Goal: Task Accomplishment & Management: Use online tool/utility

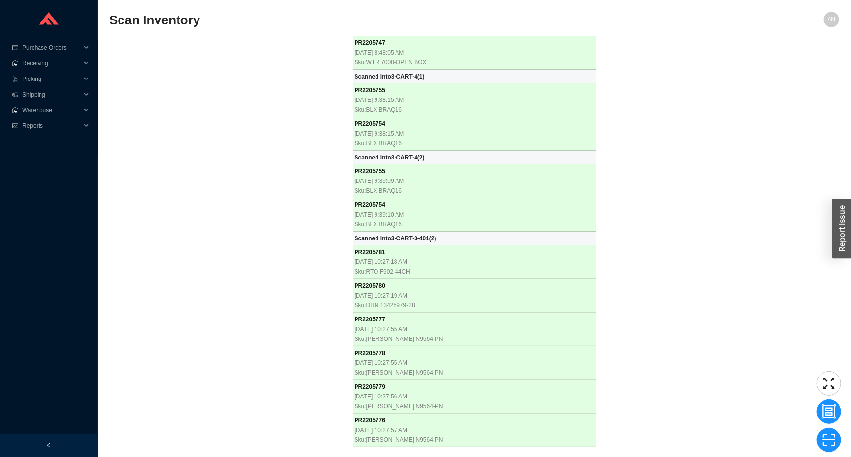
scroll to position [27208, 0]
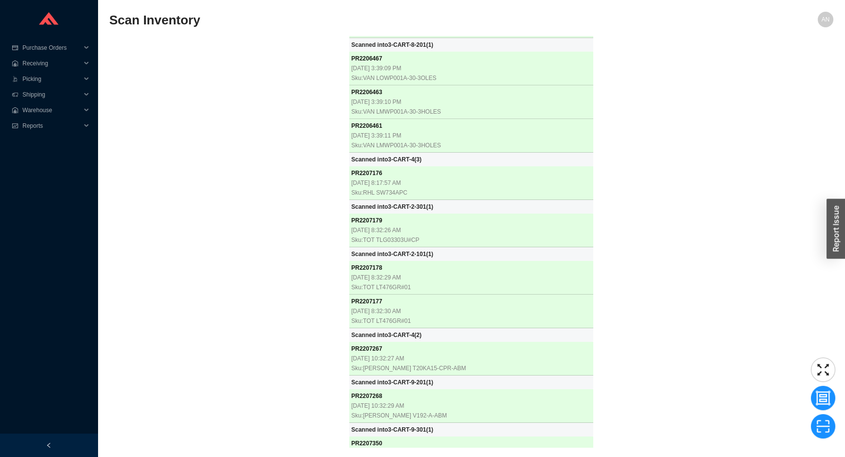
scroll to position [27350, 0]
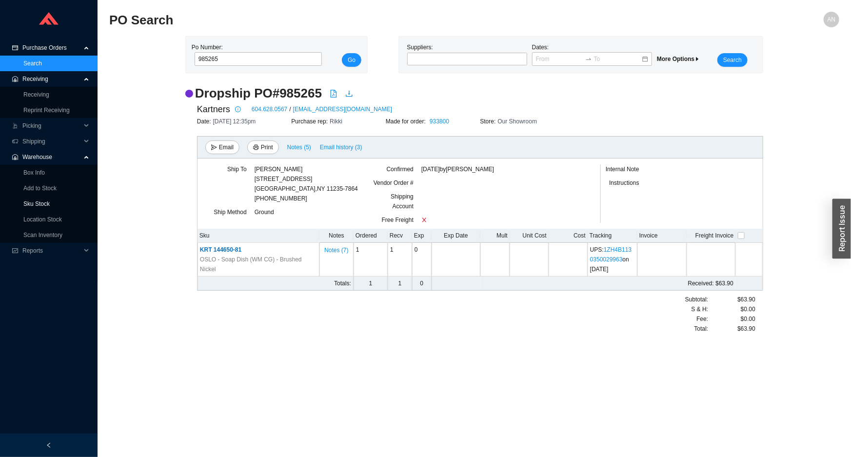
click at [38, 201] on link "Sku Stock" at bounding box center [36, 204] width 26 height 7
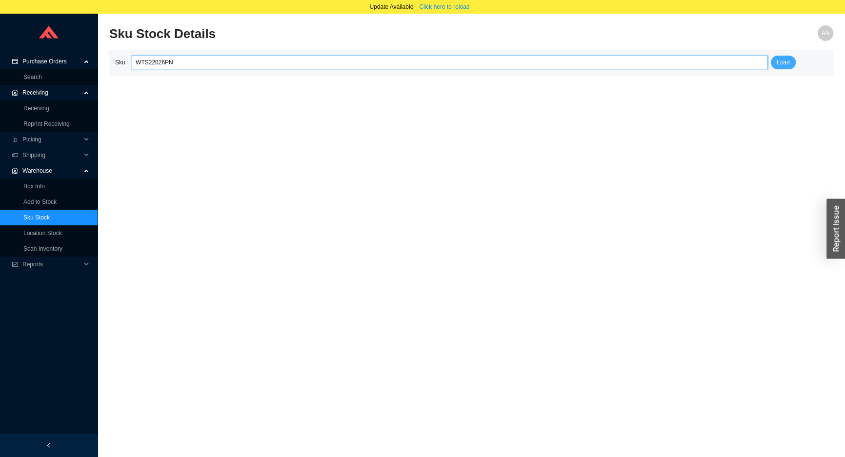
type input "WTS22026PN"
click at [784, 65] on span "Load" at bounding box center [783, 63] width 13 height 10
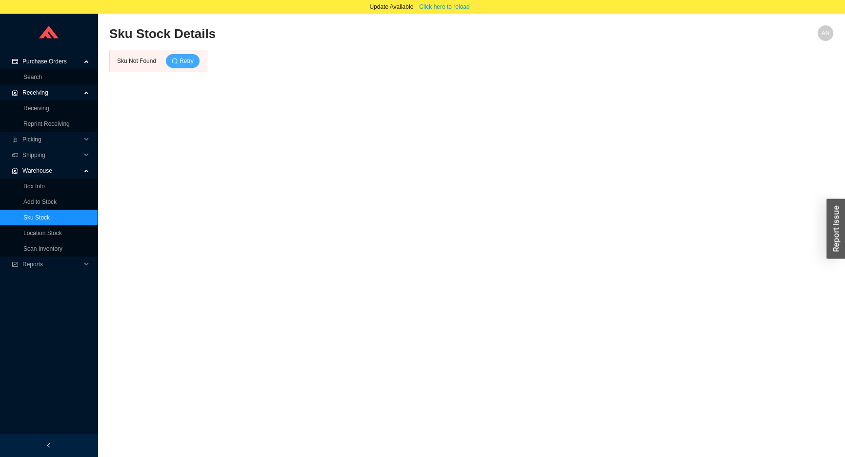
click at [176, 63] on icon "redo" at bounding box center [174, 60] width 5 height 5
click at [44, 215] on link "Sku Stock" at bounding box center [36, 217] width 26 height 7
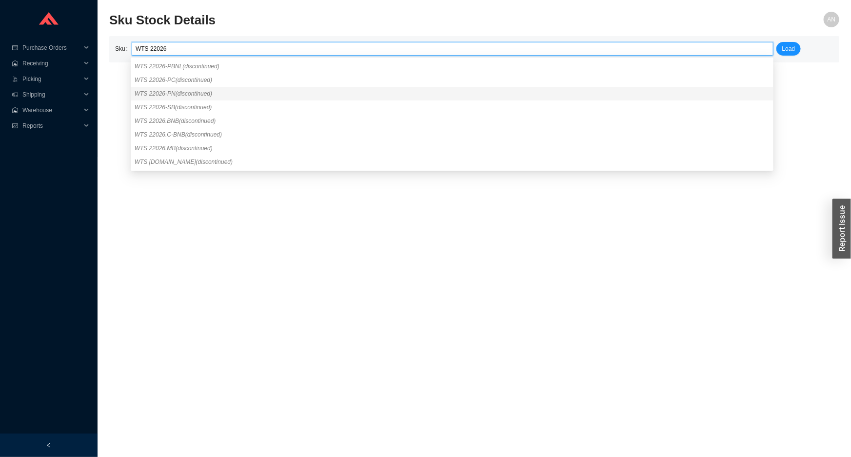
click at [166, 93] on span "WTS 22026-PN (discontinued)" at bounding box center [174, 93] width 78 height 7
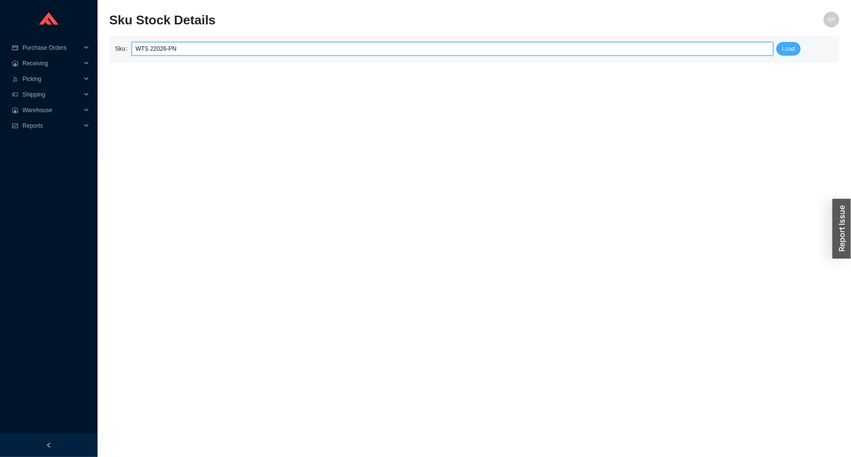
type input "WTS 22026-PN"
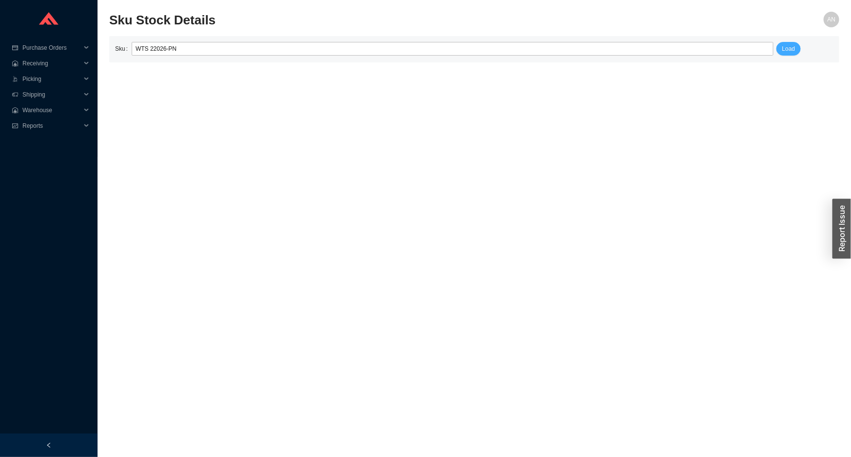
click at [788, 49] on span "Load" at bounding box center [789, 49] width 13 height 10
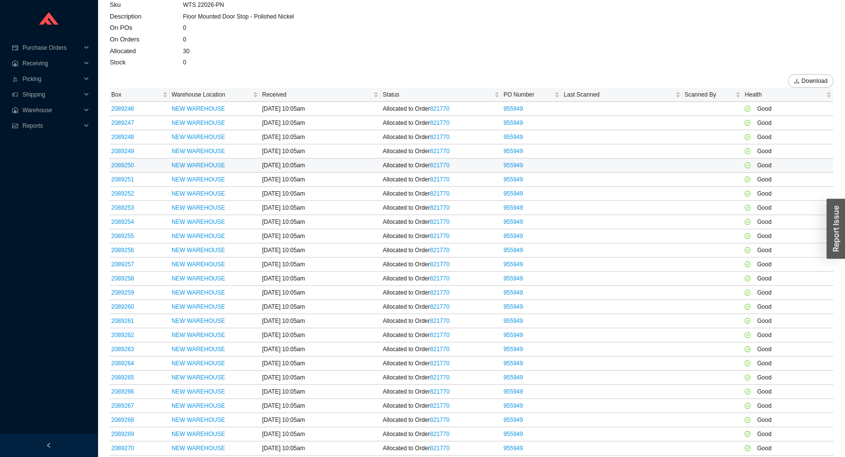
scroll to position [88, 0]
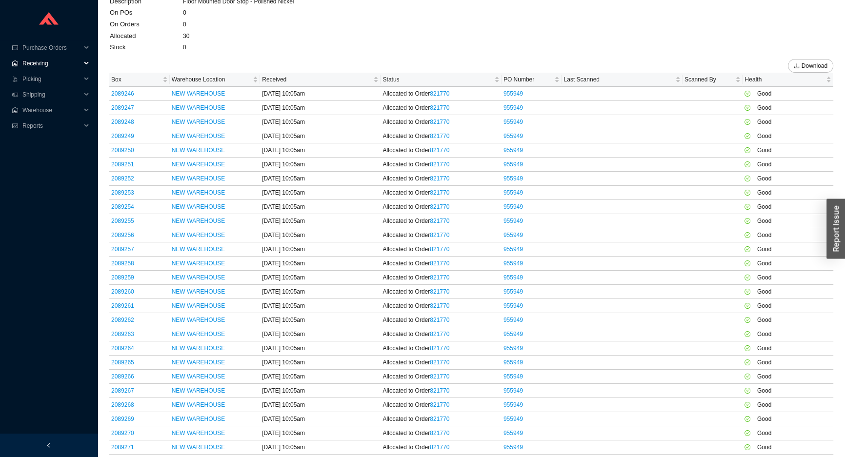
click at [39, 63] on span "Receiving" at bounding box center [51, 64] width 59 height 16
drag, startPoint x: 40, startPoint y: 82, endPoint x: 58, endPoint y: 71, distance: 21.7
click at [40, 81] on link "Receiving" at bounding box center [36, 79] width 26 height 7
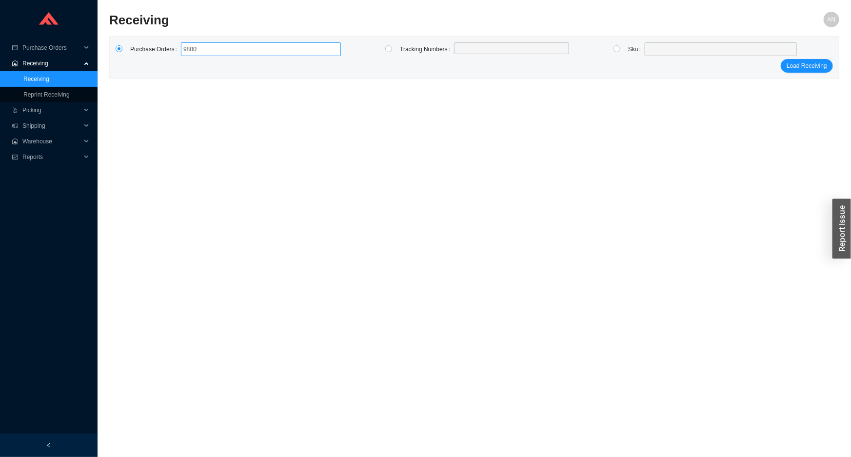
type input "980099"
click button "Load Receiving" at bounding box center [807, 66] width 52 height 14
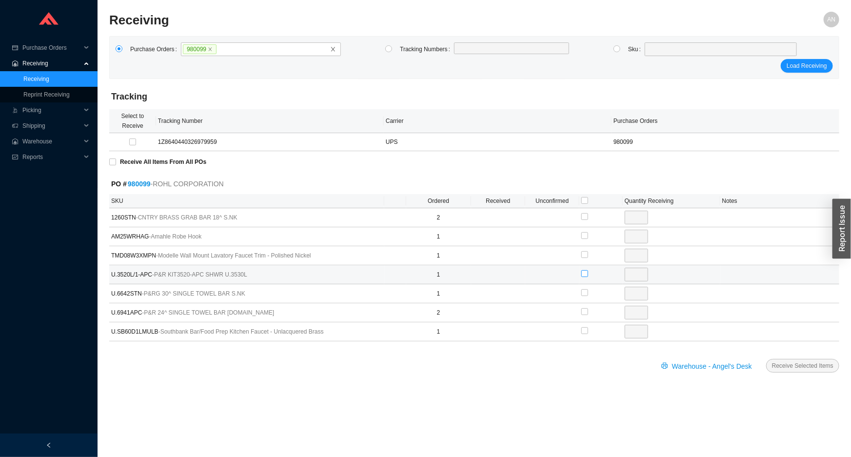
click at [587, 272] on input "checkbox" at bounding box center [585, 273] width 7 height 7
checkbox input "true"
type input "1"
click at [793, 366] on span "Receive Selected Items" at bounding box center [802, 366] width 61 height 10
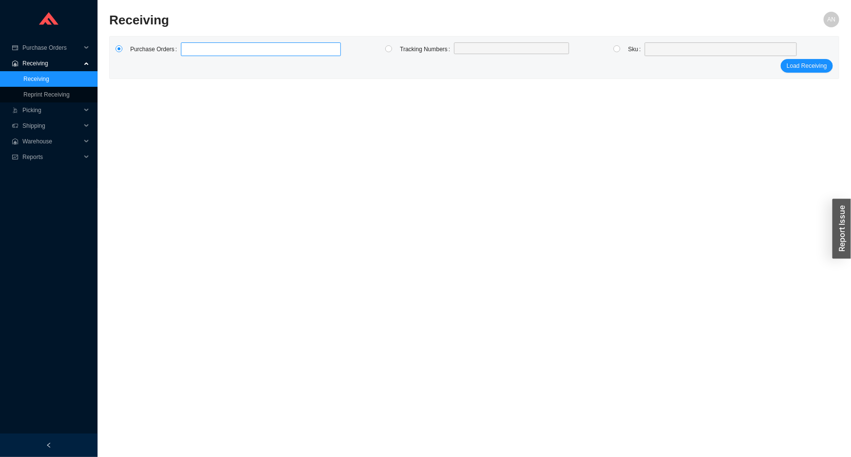
click at [188, 52] on label at bounding box center [261, 49] width 160 height 14
click at [188, 52] on input at bounding box center [185, 49] width 7 height 11
type input "985610"
type input "985492"
type input "984831"
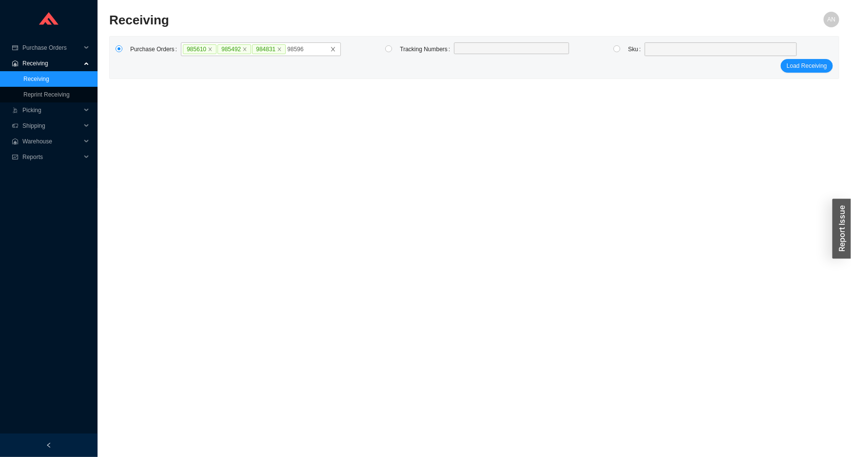
type input "985960"
click button "Load Receiving" at bounding box center [807, 66] width 52 height 14
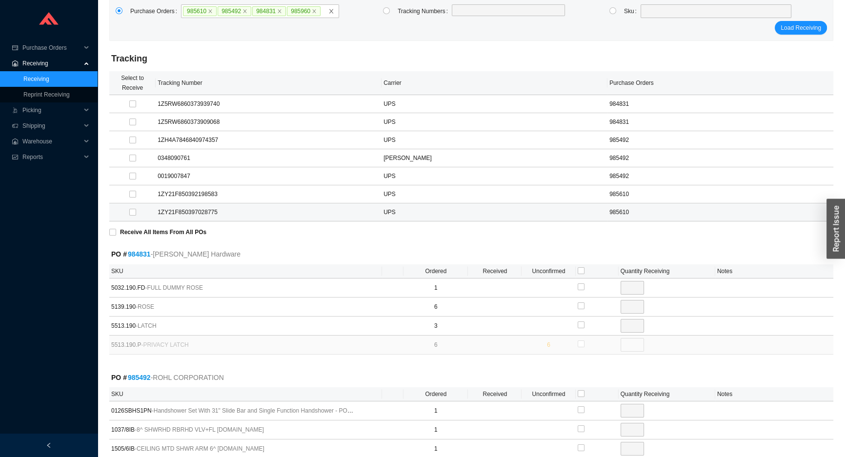
scroll to position [133, 0]
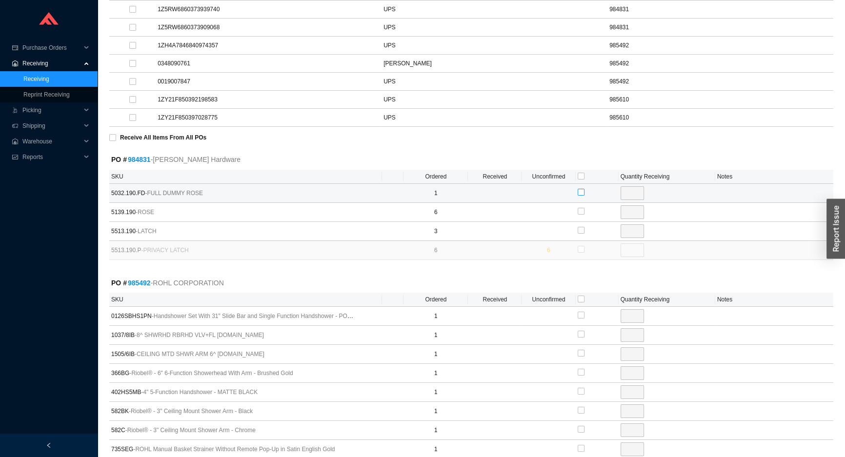
click at [581, 190] on input "checkbox" at bounding box center [581, 192] width 7 height 7
checkbox input "true"
type input "1"
click at [580, 214] on label at bounding box center [581, 212] width 7 height 10
click at [580, 214] on input "checkbox" at bounding box center [581, 211] width 7 height 7
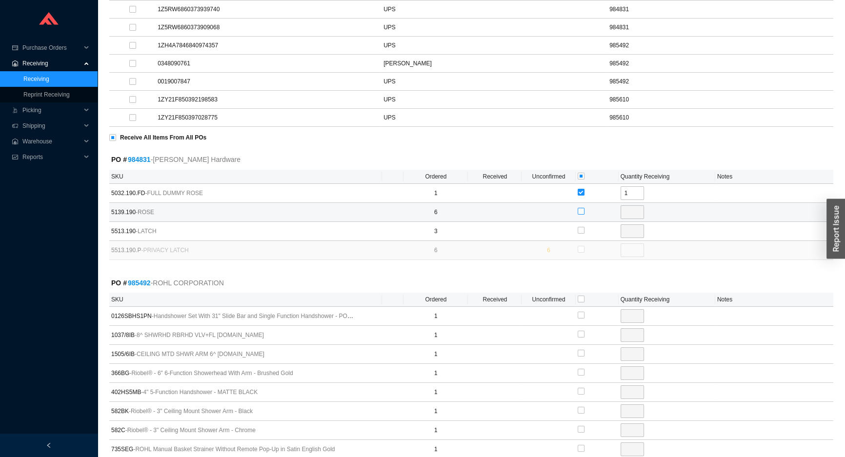
checkbox input "true"
type input "6"
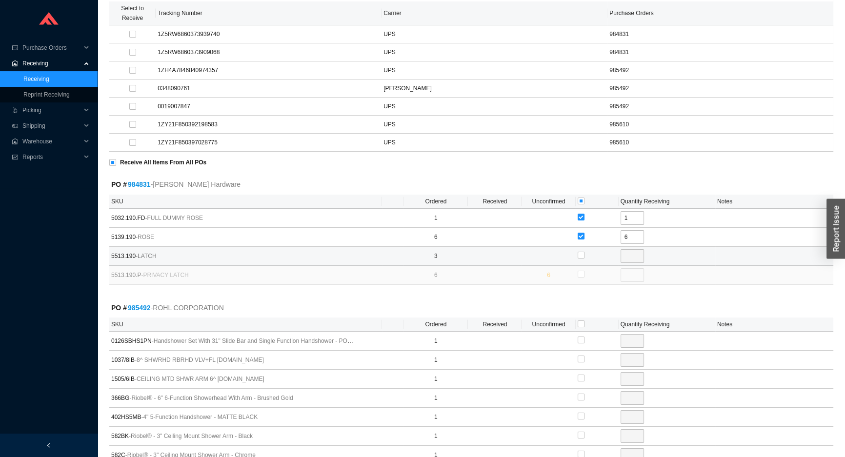
scroll to position [310, 0]
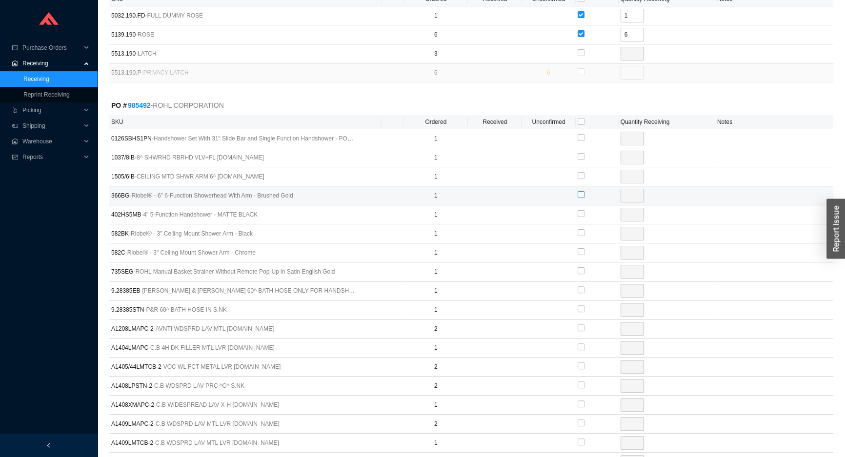
click at [580, 195] on input "checkbox" at bounding box center [581, 194] width 7 height 7
checkbox input "true"
type input "1"
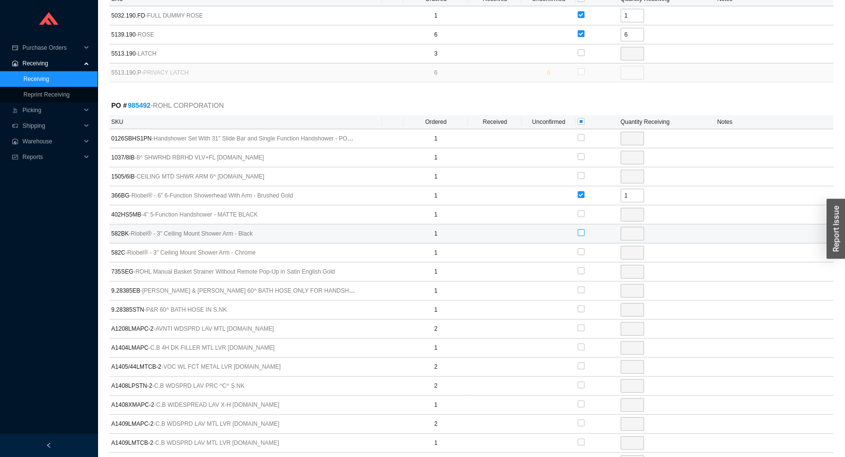
click at [579, 229] on input "checkbox" at bounding box center [581, 232] width 7 height 7
checkbox input "true"
type input "1"
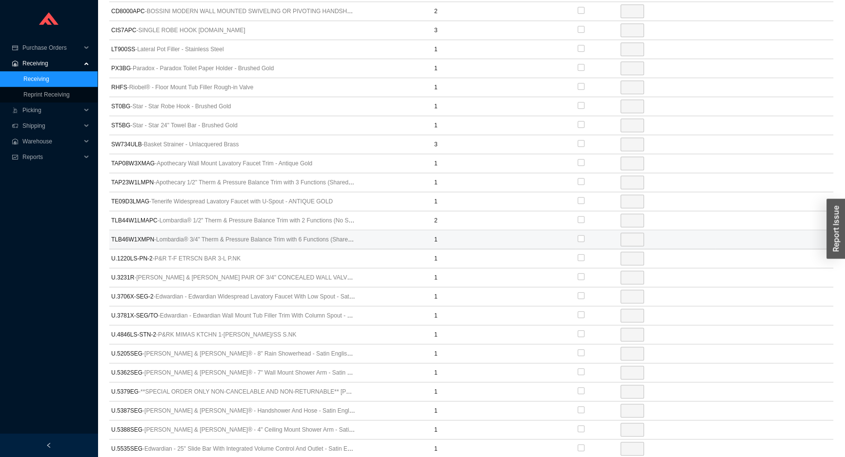
scroll to position [887, 0]
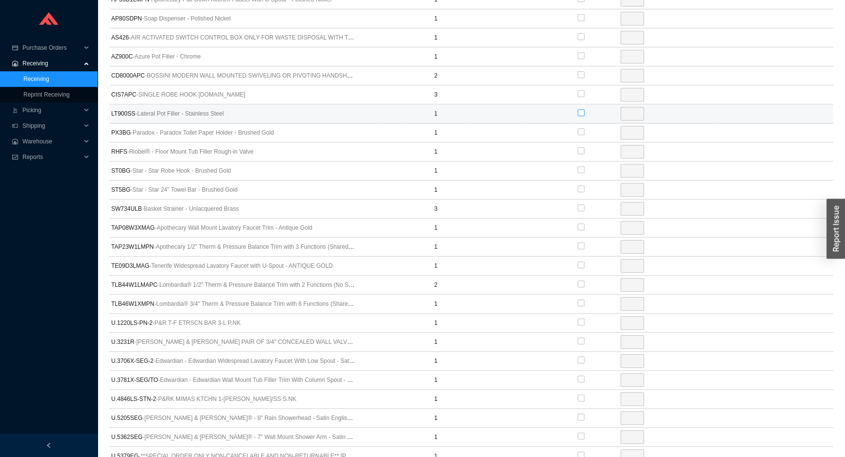
click at [584, 109] on input "checkbox" at bounding box center [581, 112] width 7 height 7
checkbox input "true"
type input "1"
click at [578, 133] on label at bounding box center [581, 132] width 7 height 10
click at [578, 133] on input "checkbox" at bounding box center [581, 131] width 7 height 7
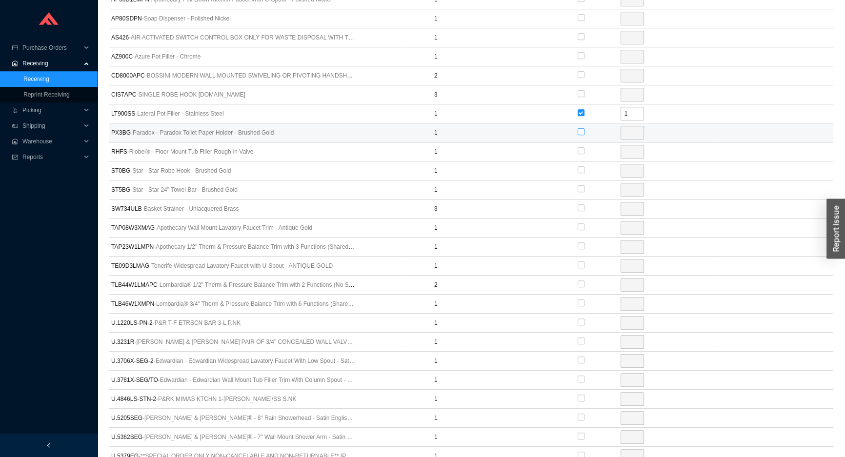
checkbox input "true"
type input "1"
click at [578, 147] on input "checkbox" at bounding box center [581, 150] width 7 height 7
checkbox input "true"
type input "1"
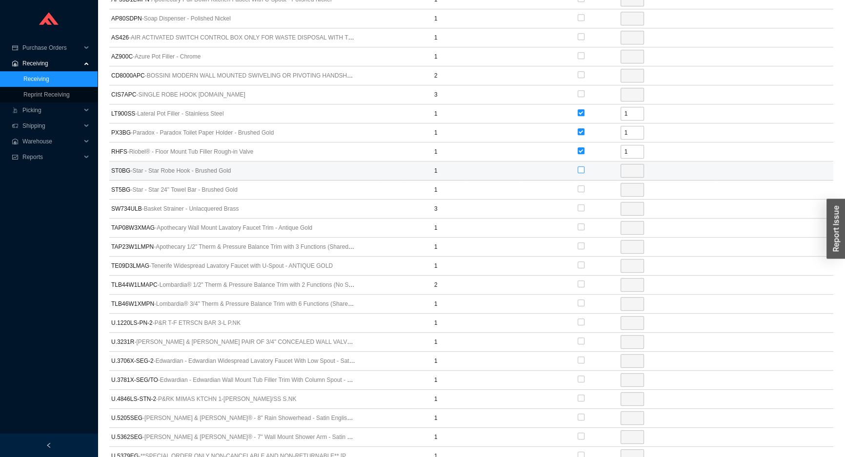
click at [580, 168] on input "checkbox" at bounding box center [581, 169] width 7 height 7
checkbox input "true"
type input "1"
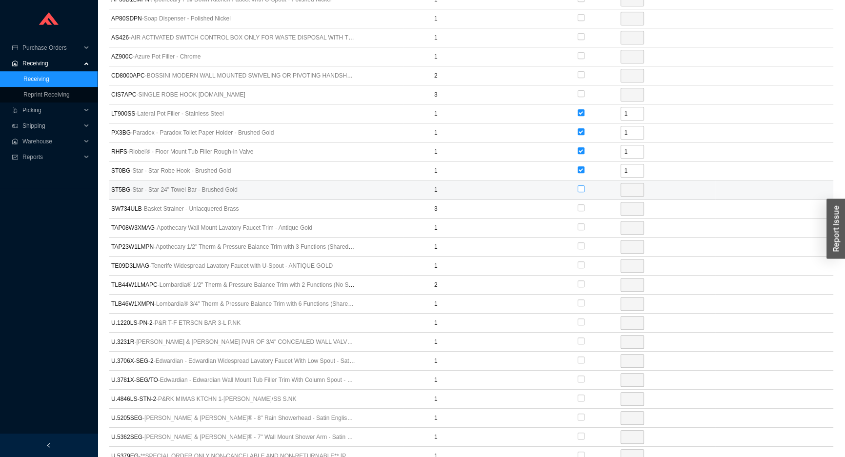
click at [581, 186] on input "checkbox" at bounding box center [581, 188] width 7 height 7
checkbox input "true"
type input "1"
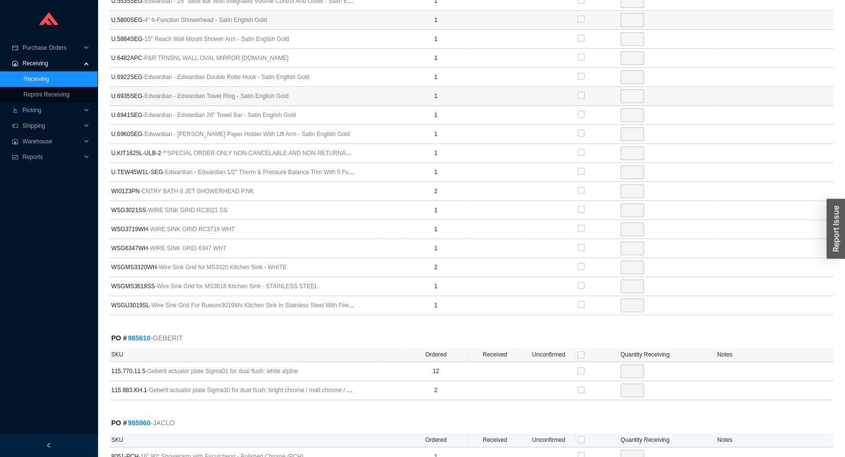
scroll to position [1493, 0]
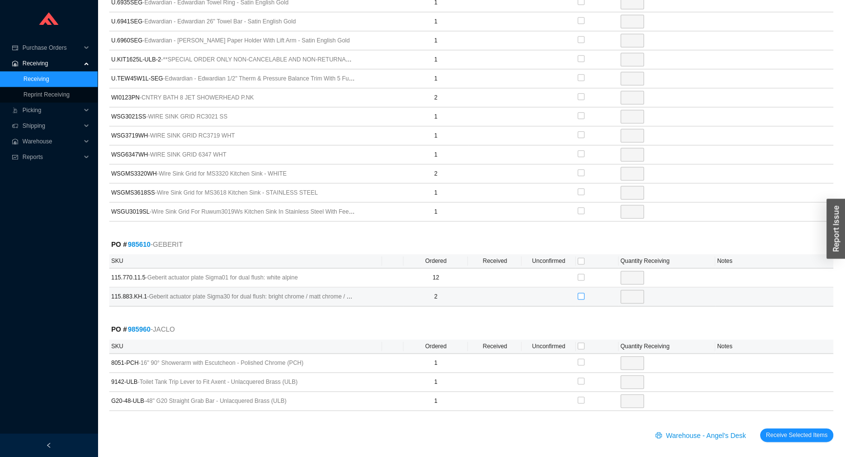
click at [581, 293] on input "checkbox" at bounding box center [581, 296] width 7 height 7
checkbox input "true"
type input "2"
click at [580, 378] on input "checkbox" at bounding box center [581, 381] width 7 height 7
checkbox input "true"
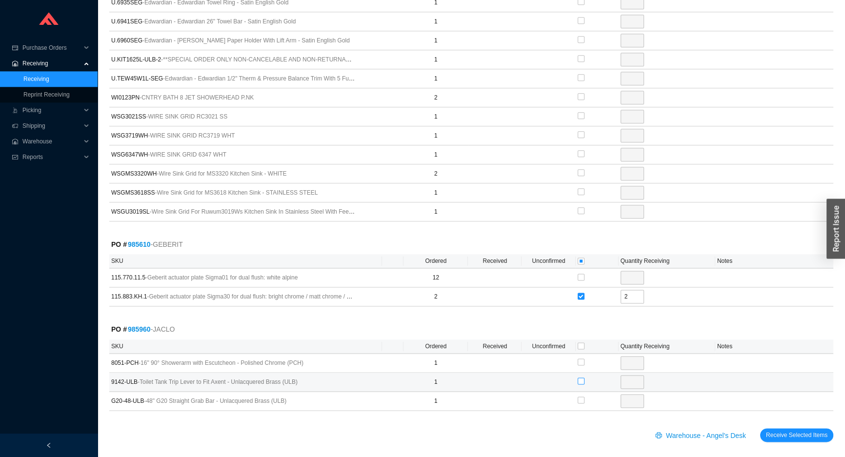
type input "1"
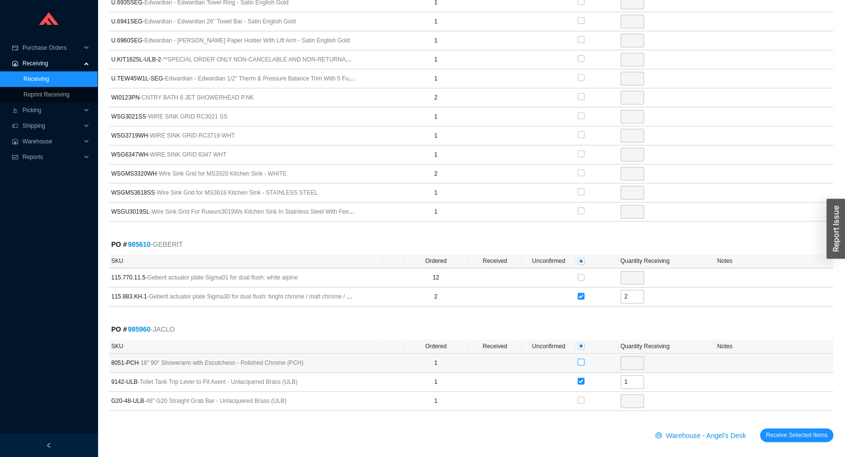
click at [581, 359] on input "checkbox" at bounding box center [581, 362] width 7 height 7
checkbox input "true"
type input "1"
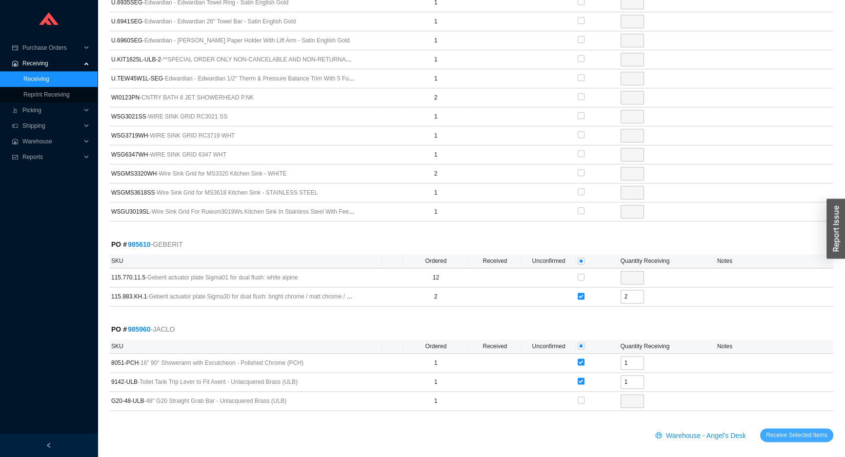
click at [787, 430] on span "Receive Selected Items" at bounding box center [796, 435] width 61 height 10
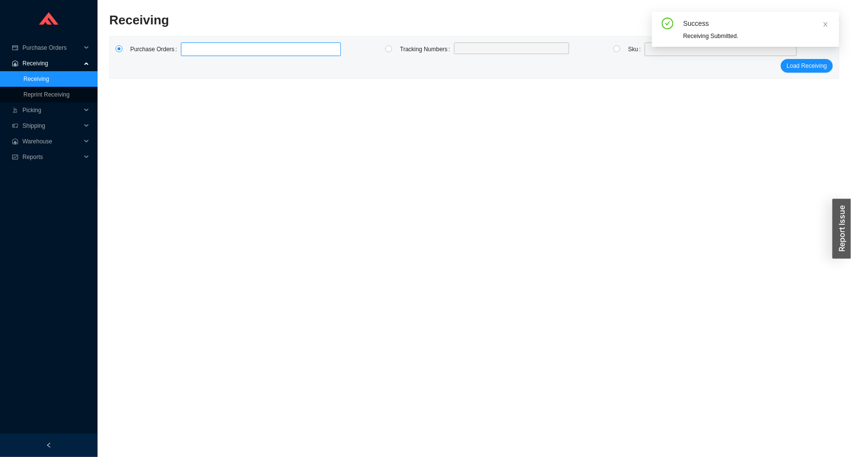
click at [204, 47] on label at bounding box center [261, 49] width 160 height 14
click at [189, 47] on input at bounding box center [185, 49] width 7 height 11
type input "983345"
type input "982723"
type input "985397"
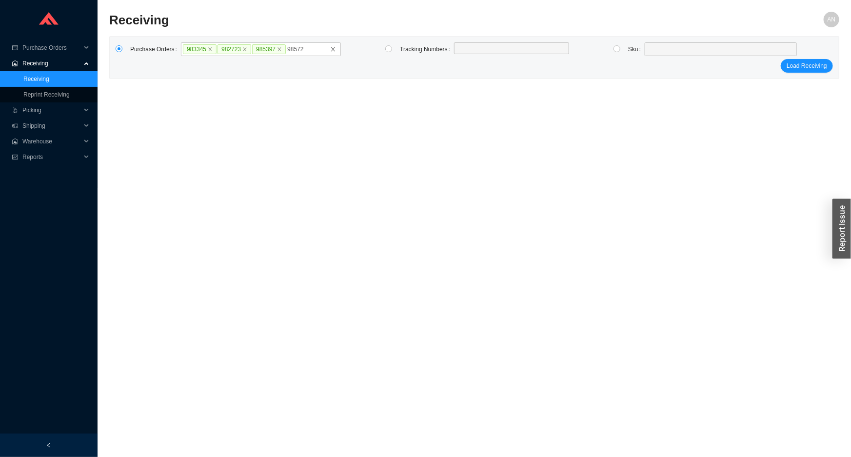
type input "985721"
click button "Load Receiving" at bounding box center [807, 66] width 52 height 14
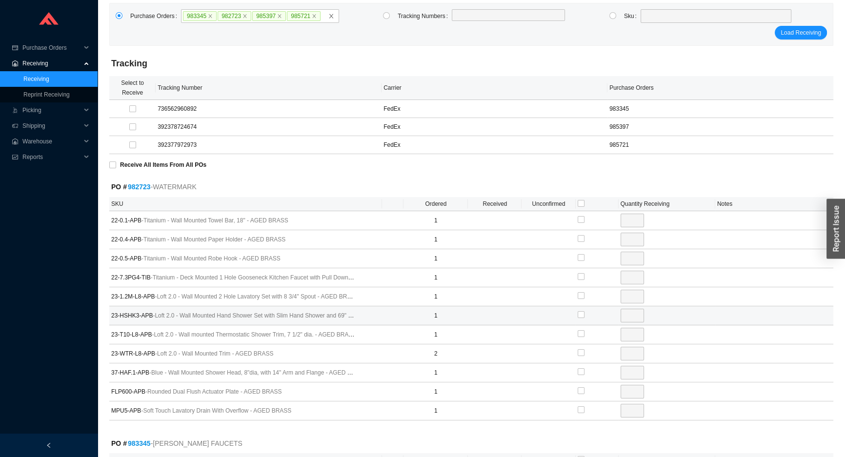
scroll to position [177, 0]
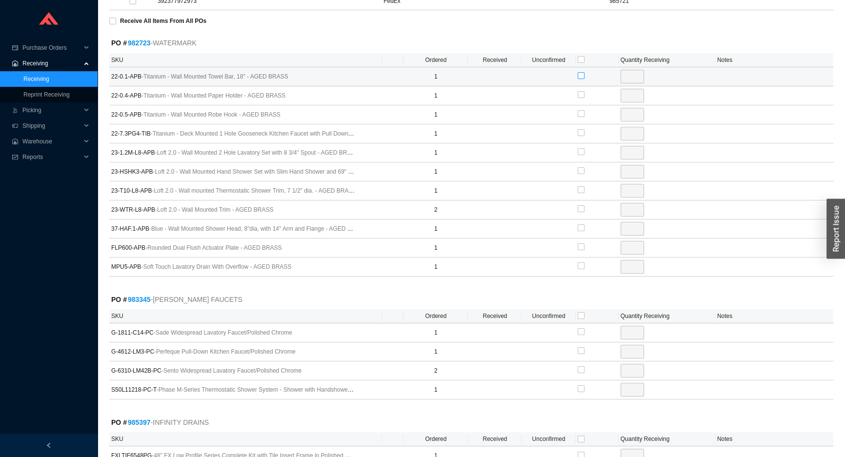
click at [580, 74] on input "checkbox" at bounding box center [581, 75] width 7 height 7
checkbox input "true"
type input "1"
click at [581, 92] on input "checkbox" at bounding box center [581, 94] width 7 height 7
checkbox input "true"
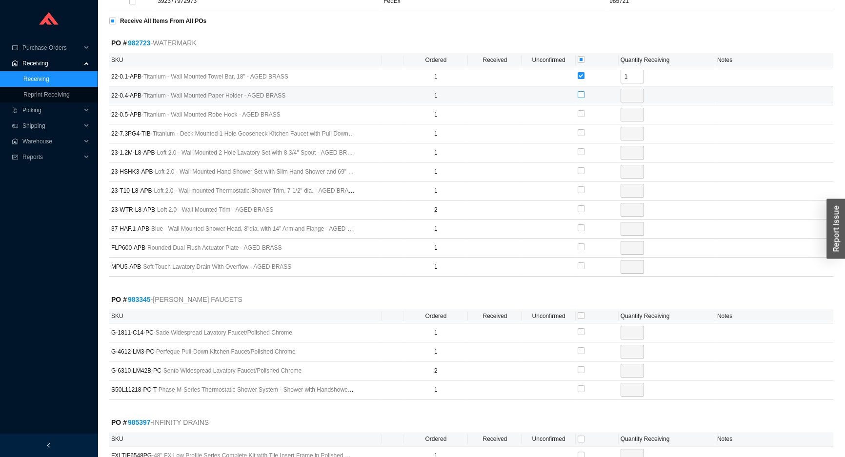
type input "1"
click at [581, 111] on input "checkbox" at bounding box center [581, 113] width 7 height 7
checkbox input "true"
type input "1"
click at [583, 134] on input "checkbox" at bounding box center [581, 132] width 7 height 7
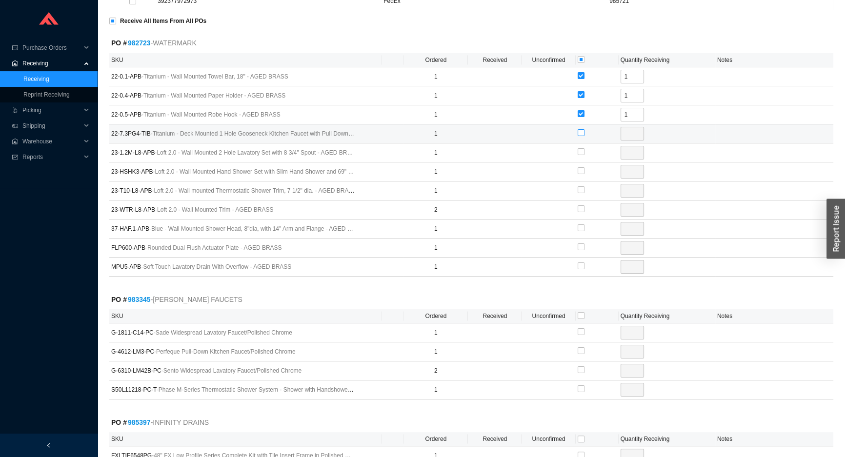
checkbox input "true"
type input "1"
click at [581, 150] on input "checkbox" at bounding box center [581, 151] width 7 height 7
checkbox input "true"
type input "1"
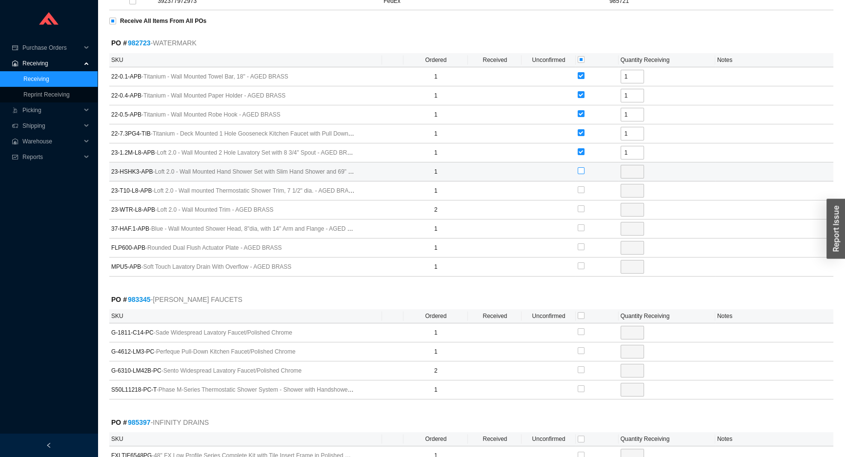
click at [579, 170] on input "checkbox" at bounding box center [581, 170] width 7 height 7
checkbox input "true"
type input "1"
click at [581, 186] on input "checkbox" at bounding box center [581, 189] width 7 height 7
checkbox input "true"
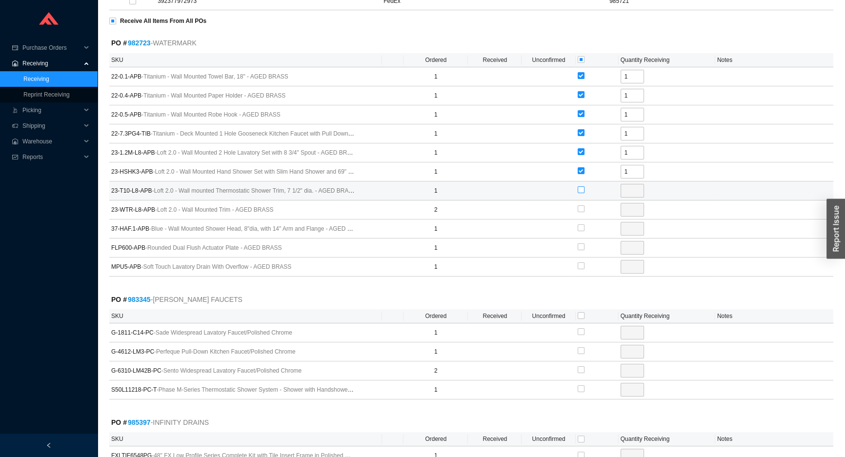
type input "1"
click at [582, 211] on label at bounding box center [581, 209] width 7 height 10
click at [582, 211] on input "checkbox" at bounding box center [581, 208] width 7 height 7
checkbox input "true"
type input "2"
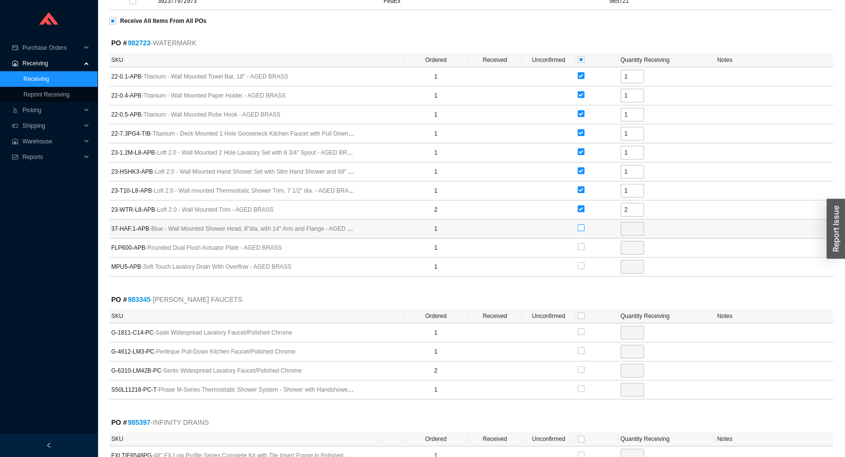
click at [581, 230] on label at bounding box center [581, 228] width 7 height 10
click at [581, 230] on input "checkbox" at bounding box center [581, 227] width 7 height 7
checkbox input "true"
type input "1"
click at [578, 244] on input "checkbox" at bounding box center [581, 246] width 7 height 7
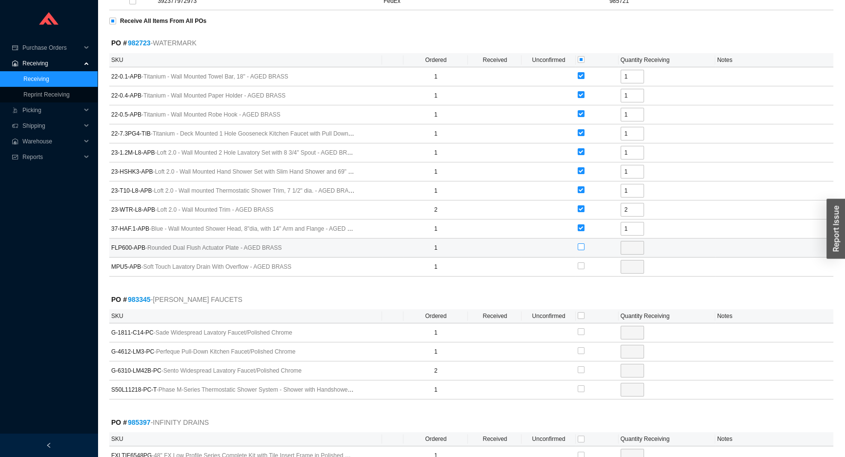
checkbox input "true"
type input "1"
click at [581, 262] on input "checkbox" at bounding box center [581, 265] width 7 height 7
checkbox input "true"
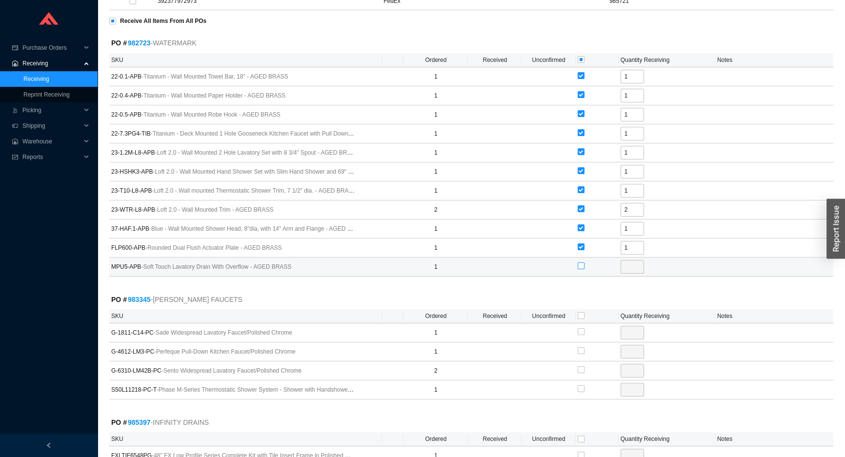
type input "1"
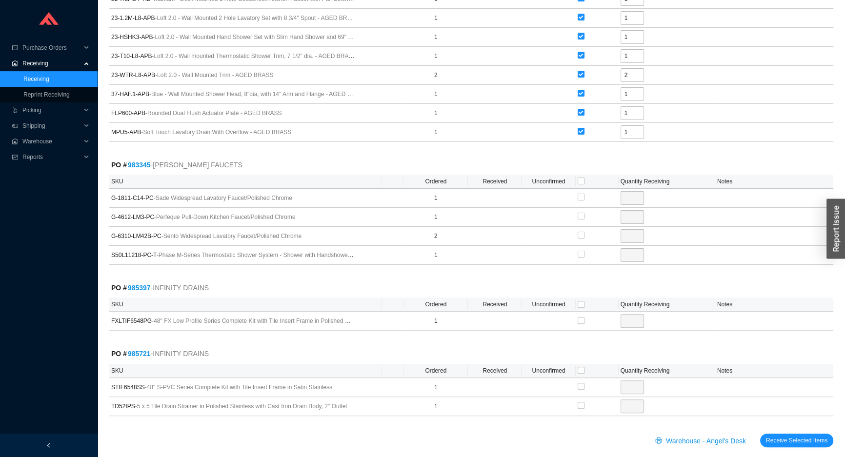
scroll to position [321, 0]
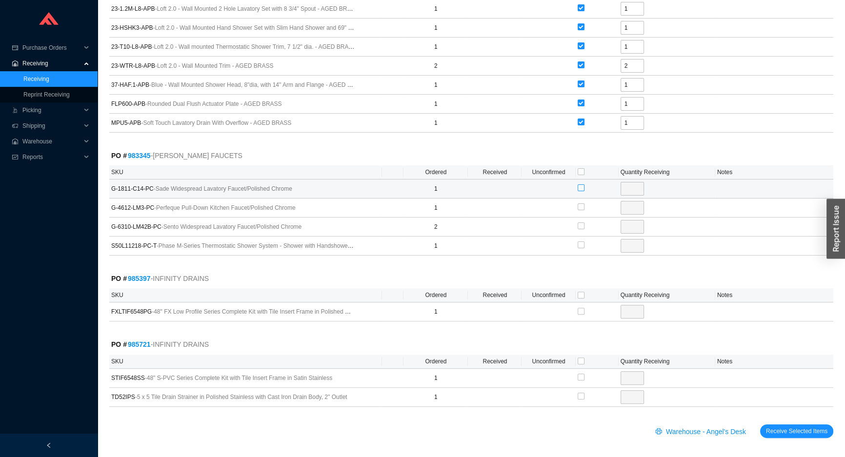
click at [581, 187] on input "checkbox" at bounding box center [581, 187] width 7 height 7
checkbox input "true"
type input "1"
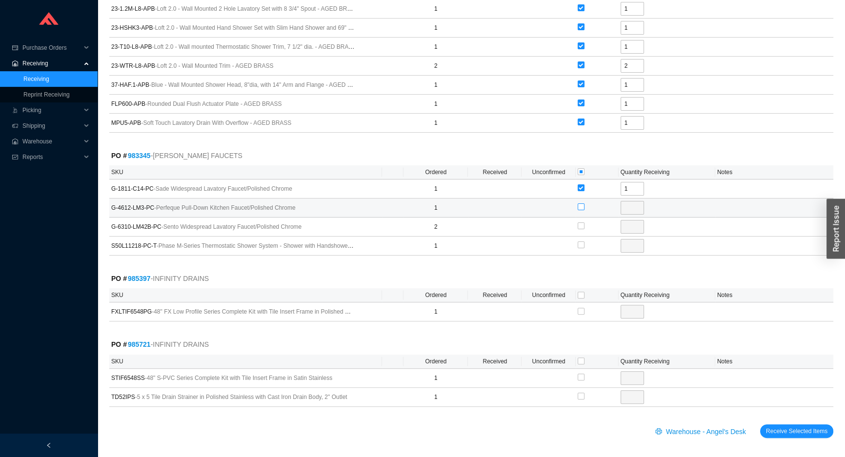
click at [581, 206] on input "checkbox" at bounding box center [581, 206] width 7 height 7
checkbox input "true"
type input "1"
click at [580, 292] on input "checkbox" at bounding box center [581, 295] width 7 height 7
checkbox input "true"
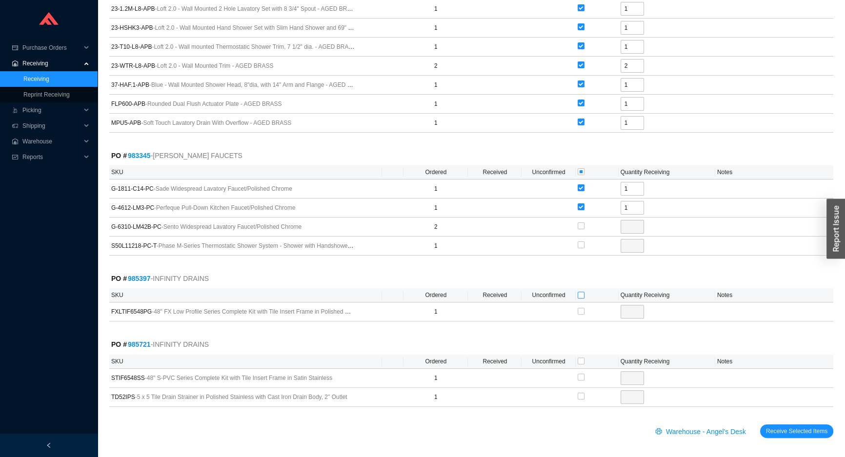
checkbox input "true"
type input "1"
click at [578, 361] on input "checkbox" at bounding box center [581, 361] width 7 height 7
checkbox input "true"
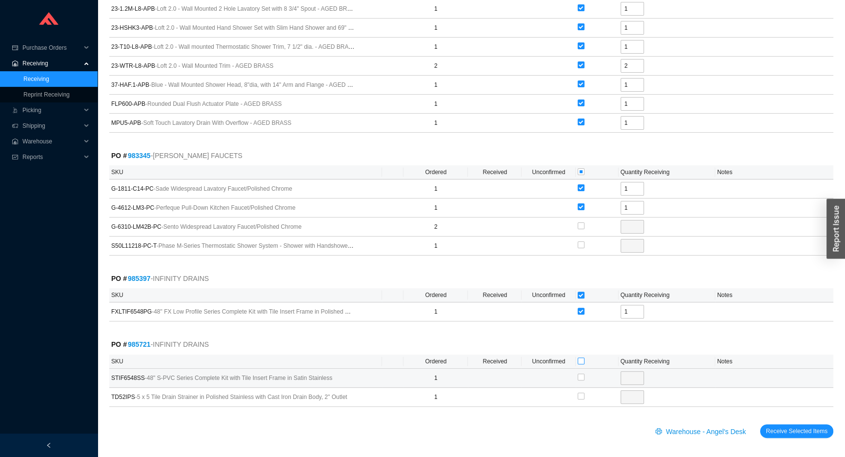
type input "1"
checkbox input "true"
type input "1"
click at [771, 430] on span "Receive Selected Items" at bounding box center [796, 431] width 61 height 10
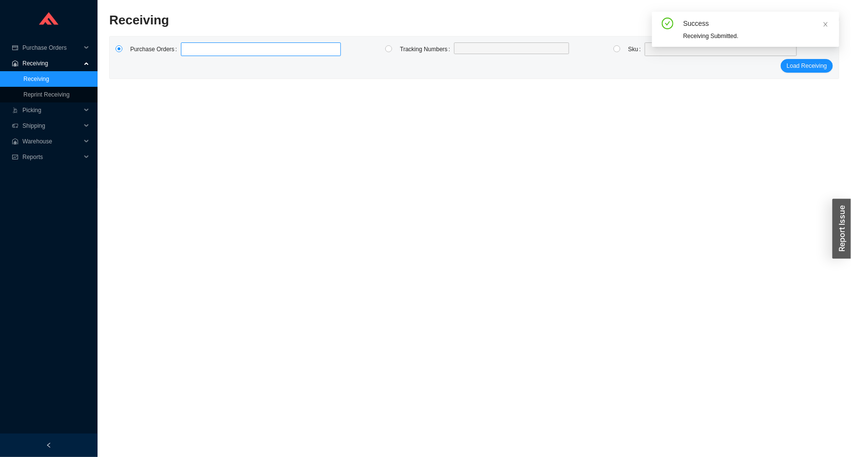
click at [221, 49] on label at bounding box center [261, 49] width 160 height 14
click at [189, 49] on input at bounding box center [185, 49] width 7 height 11
type input "985079"
type input "983628"
type input "984213"
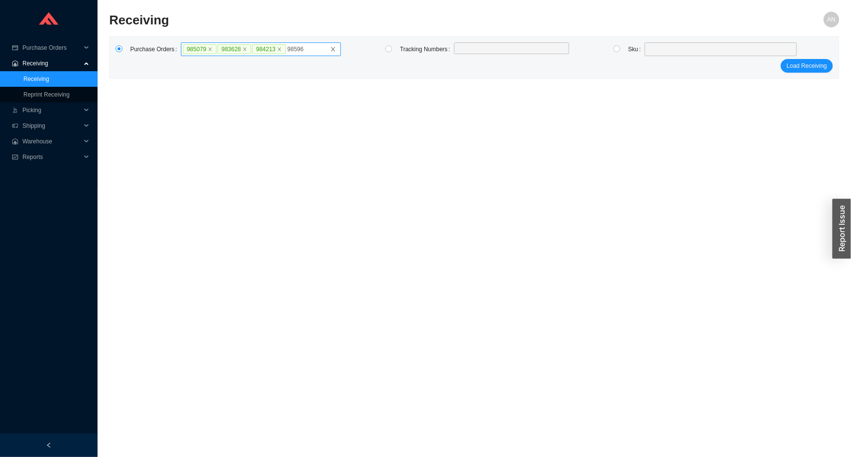
type input "985964"
click button "Load Receiving" at bounding box center [807, 66] width 52 height 14
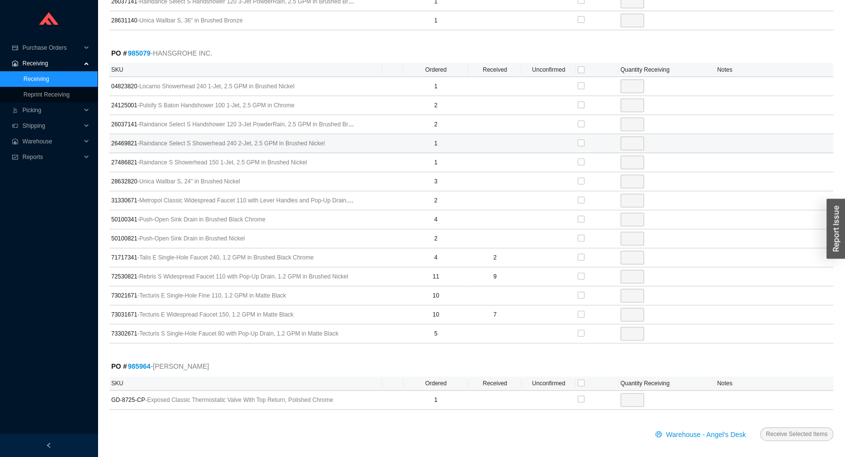
scroll to position [413, 0]
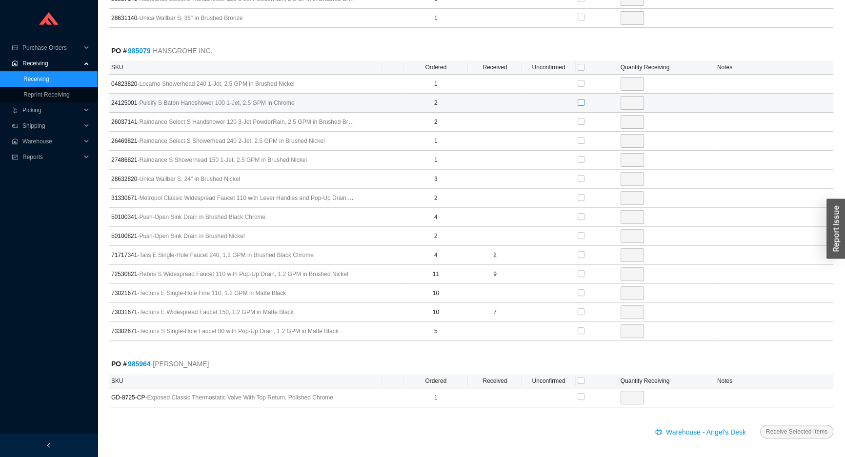
click at [581, 99] on input "checkbox" at bounding box center [581, 102] width 7 height 7
checkbox input "true"
type input "2"
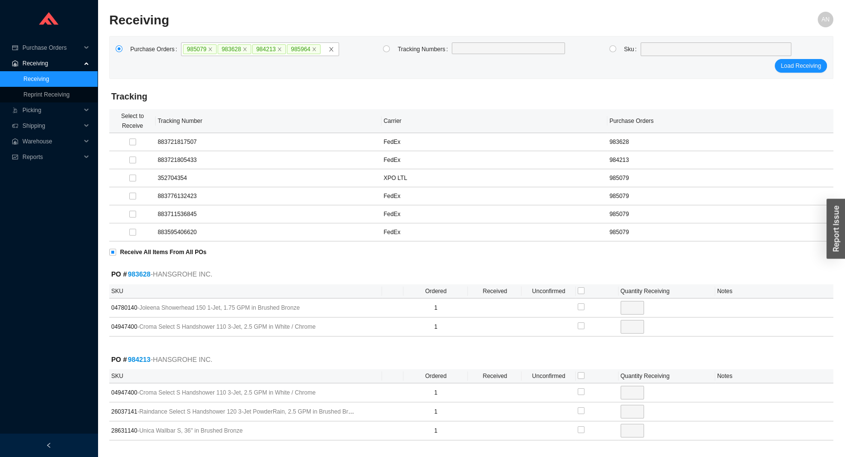
scroll to position [133, 0]
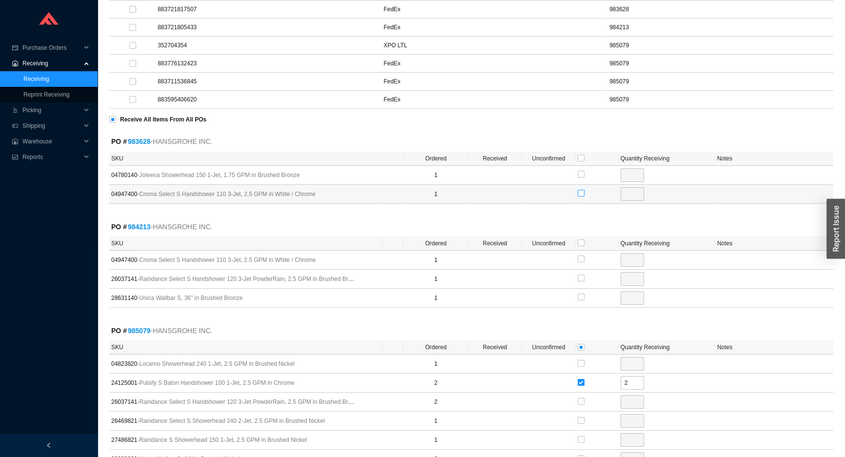
click at [580, 192] on input "checkbox" at bounding box center [581, 193] width 7 height 7
checkbox input "true"
type input "1"
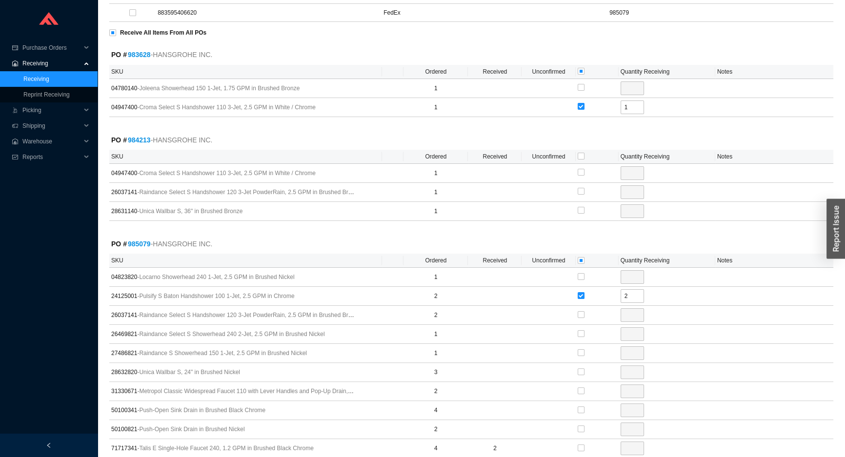
scroll to position [221, 0]
click at [581, 170] on input "checkbox" at bounding box center [581, 170] width 7 height 7
checkbox input "true"
type input "1"
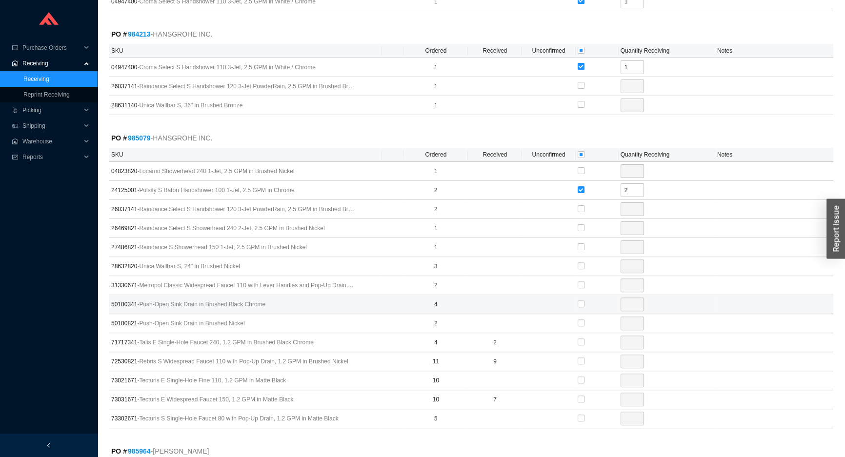
scroll to position [413, 0]
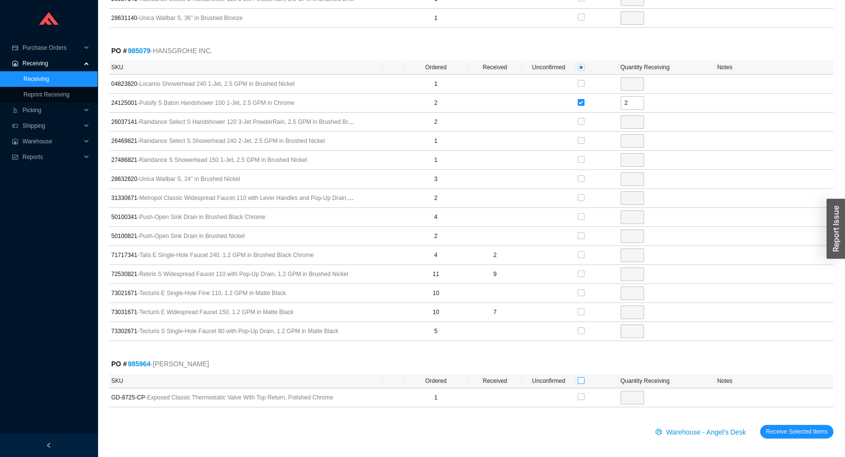
click at [581, 377] on input "checkbox" at bounding box center [581, 380] width 7 height 7
checkbox input "true"
type input "1"
drag, startPoint x: 146, startPoint y: 395, endPoint x: 147, endPoint y: 402, distance: 7.3
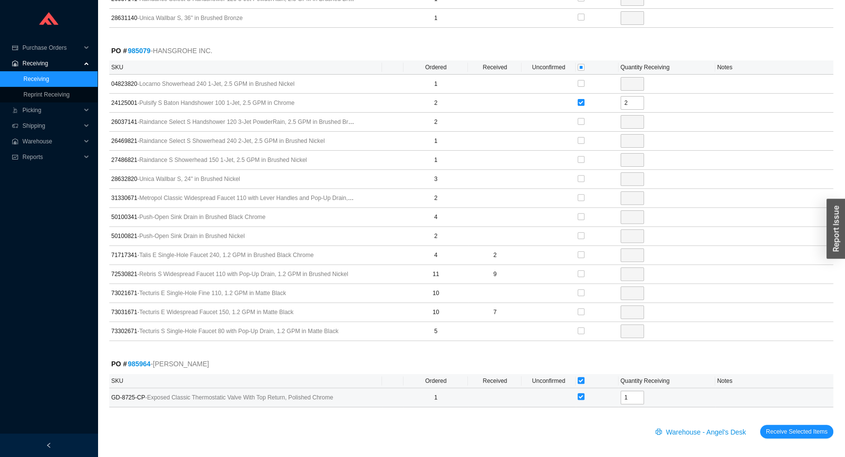
click at [147, 400] on td "GD-8725-CP - Exposed Classic Thermostatic Valve With Top Return, Polished Chrome" at bounding box center [245, 397] width 273 height 19
click at [141, 400] on td "GD-8725-CP - Exposed Classic Thermostatic Valve With Top Return, Polished Chrome" at bounding box center [245, 397] width 273 height 19
drag, startPoint x: 143, startPoint y: 396, endPoint x: 111, endPoint y: 400, distance: 32.0
click at [111, 400] on span "GD-8725-CP - Exposed Classic Thermostatic Valve With Top Return, Polished Chrome" at bounding box center [233, 398] width 244 height 10
click at [111, 398] on span "GD-8725-CP - Exposed Classic Thermostatic Valve With Top Return, Polished Chrome" at bounding box center [233, 398] width 244 height 10
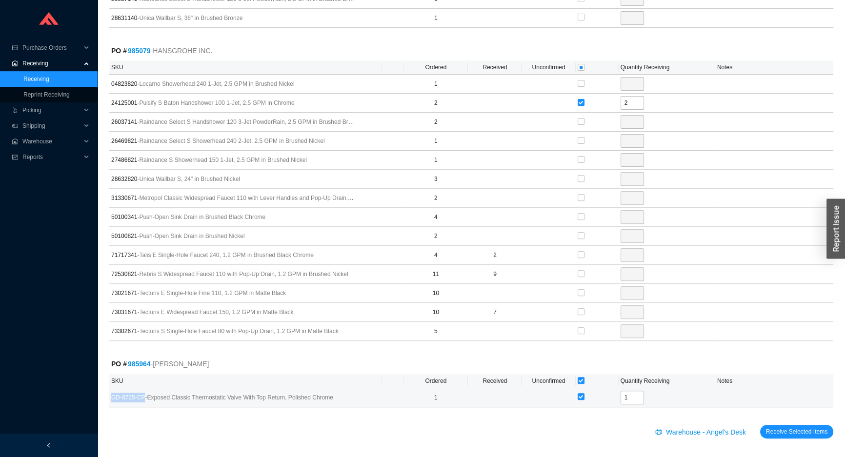
drag, startPoint x: 112, startPoint y: 397, endPoint x: 138, endPoint y: 398, distance: 25.9
click at [138, 398] on span "GD-8725-CP - Exposed Classic Thermostatic Valve With Top Return, Polished Chrome" at bounding box center [233, 398] width 244 height 10
copy span "GD-8725-CP"
click at [795, 429] on span "Receive Selected Items" at bounding box center [796, 432] width 61 height 10
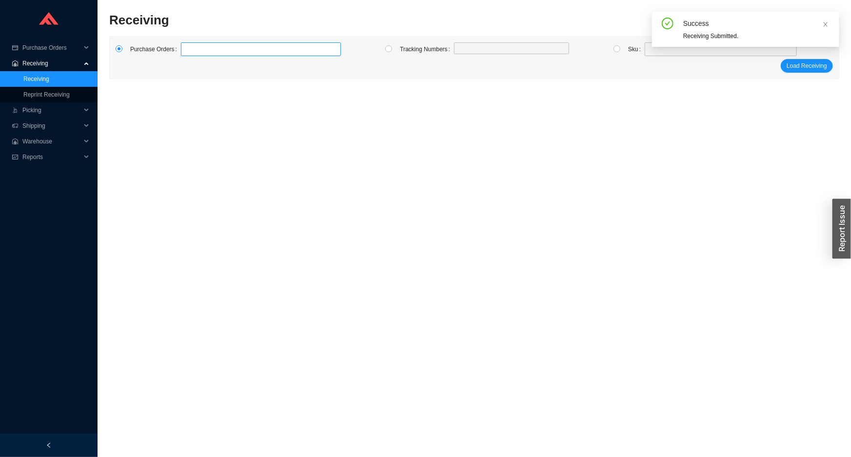
click at [208, 54] on label at bounding box center [261, 49] width 160 height 14
click at [189, 54] on input at bounding box center [185, 49] width 7 height 11
type input "985706"
type input "985585"
type input "985411"
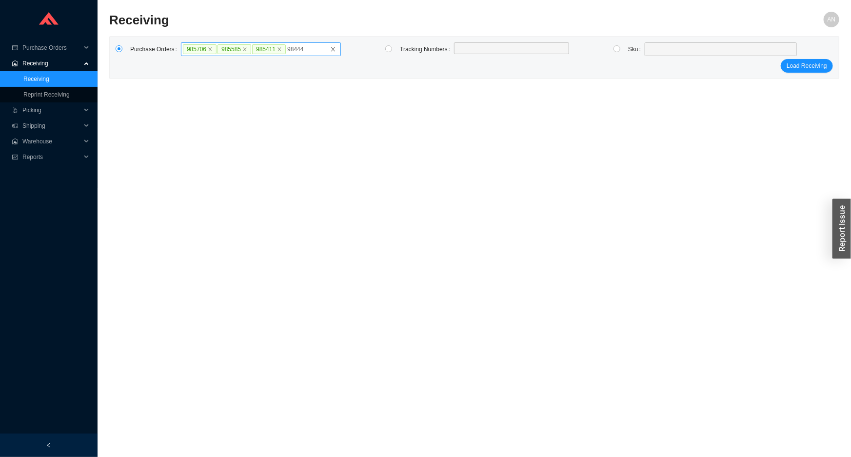
type input "984447"
type input "985856"
click button "Load Receiving" at bounding box center [807, 76] width 52 height 14
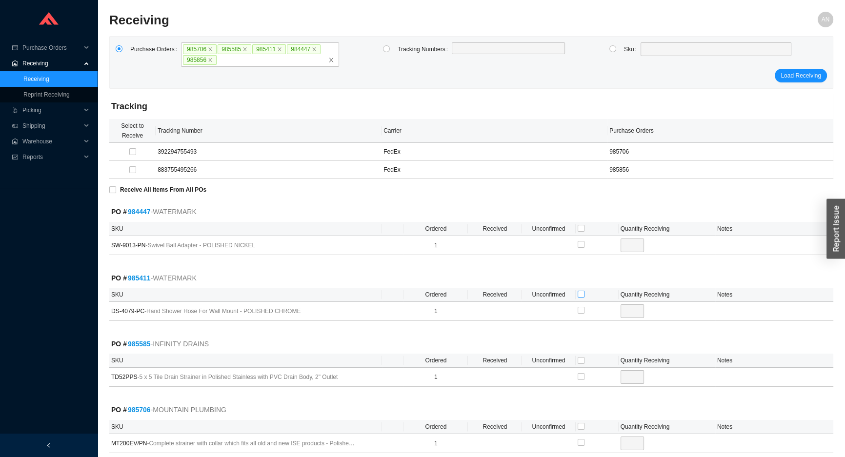
drag, startPoint x: 580, startPoint y: 293, endPoint x: 576, endPoint y: 261, distance: 32.4
click at [580, 292] on input "checkbox" at bounding box center [581, 294] width 7 height 7
checkbox input "true"
type input "1"
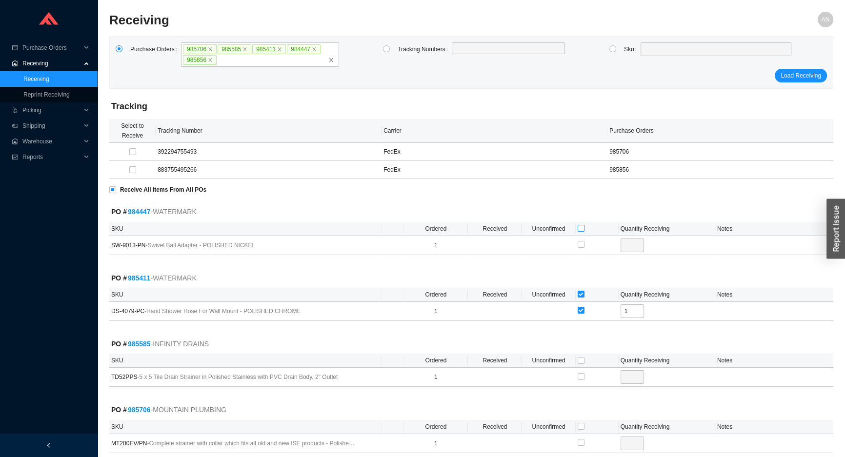
click at [581, 227] on input "checkbox" at bounding box center [581, 228] width 7 height 7
checkbox input "true"
type input "1"
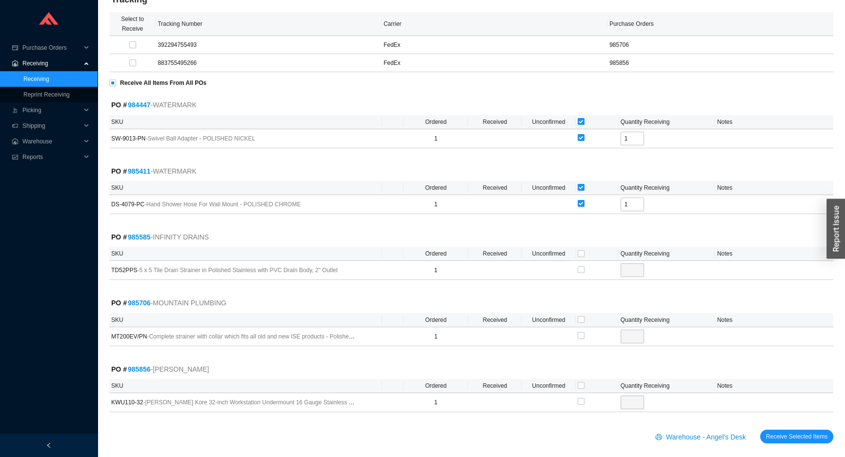
scroll to position [113, 0]
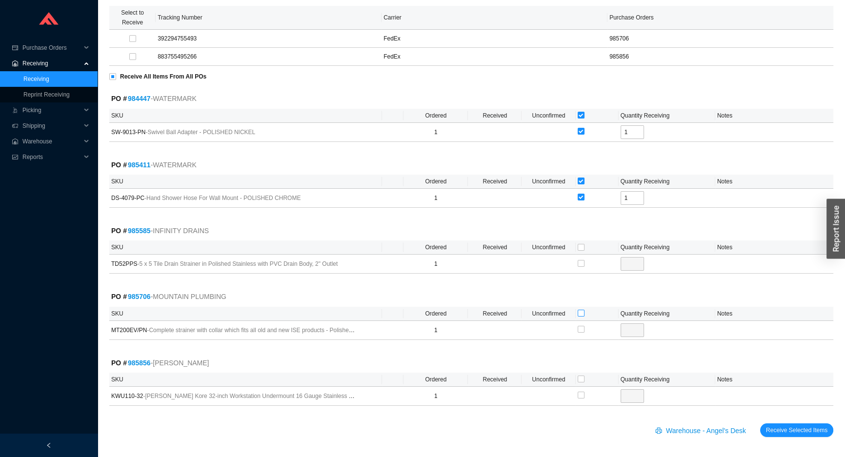
click at [581, 312] on input "checkbox" at bounding box center [581, 313] width 7 height 7
checkbox input "true"
type input "1"
click at [580, 244] on input "checkbox" at bounding box center [581, 247] width 7 height 7
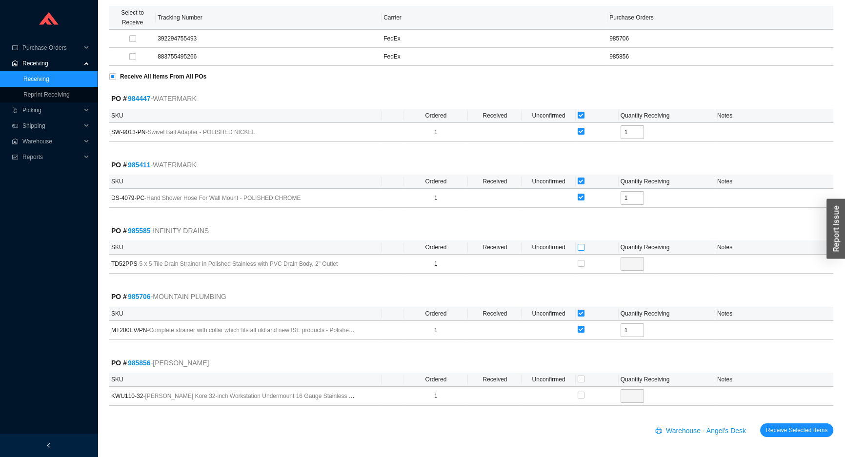
checkbox input "true"
type input "1"
click at [581, 378] on input "checkbox" at bounding box center [581, 379] width 7 height 7
checkbox input "true"
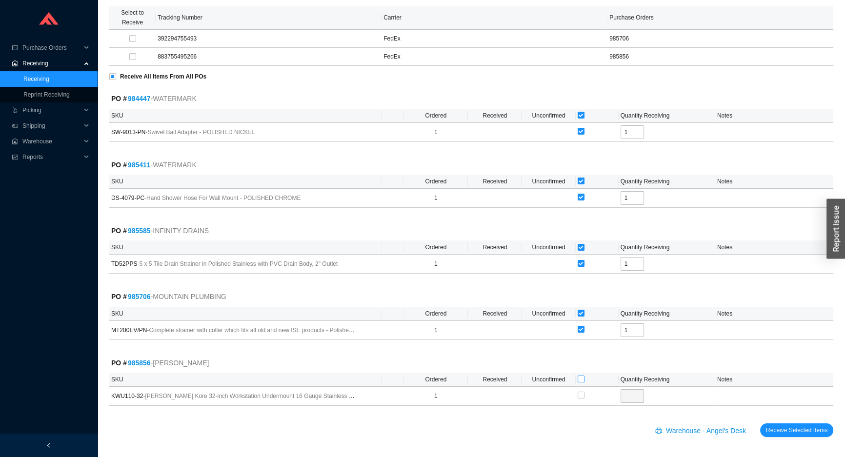
checkbox input "true"
type input "1"
click at [760, 423] on button "Receive Selected Items" at bounding box center [796, 430] width 73 height 14
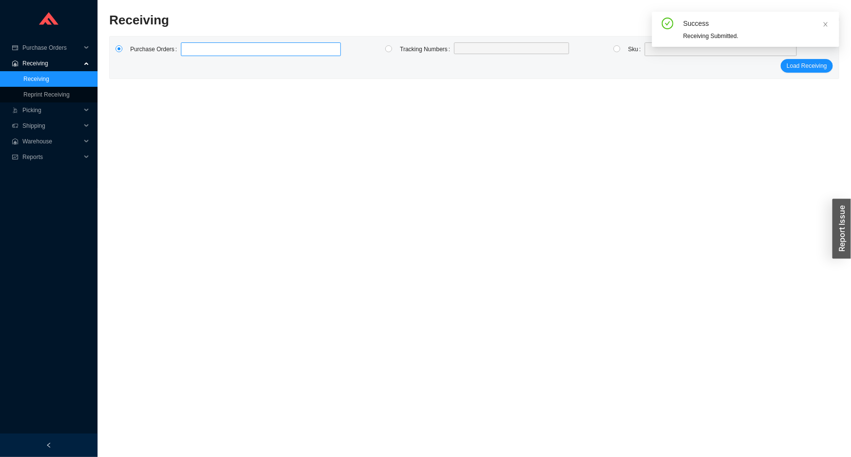
click at [192, 51] on label at bounding box center [261, 49] width 160 height 14
click at [189, 51] on input at bounding box center [185, 49] width 7 height 11
type input "985466"
type input "985379"
type input "978768"
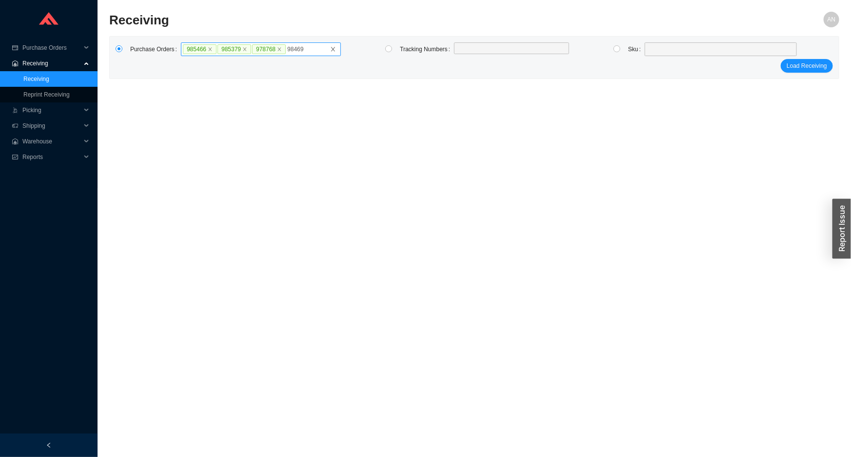
type input "984692"
click button "Load Receiving" at bounding box center [807, 66] width 52 height 14
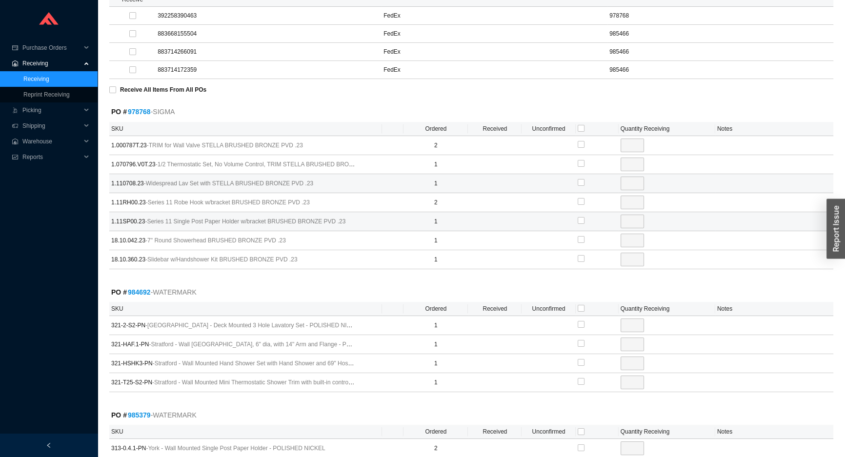
scroll to position [177, 0]
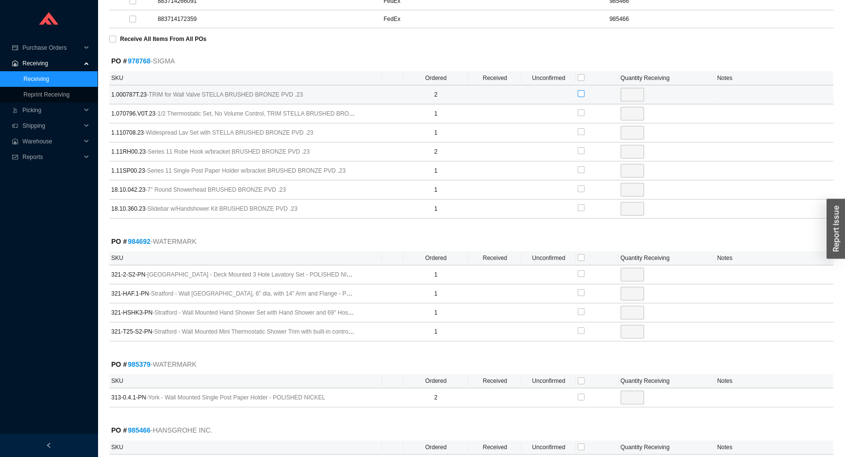
click at [579, 93] on input "checkbox" at bounding box center [581, 93] width 7 height 7
checkbox input "true"
type input "2"
click at [581, 113] on input "checkbox" at bounding box center [581, 112] width 7 height 7
checkbox input "true"
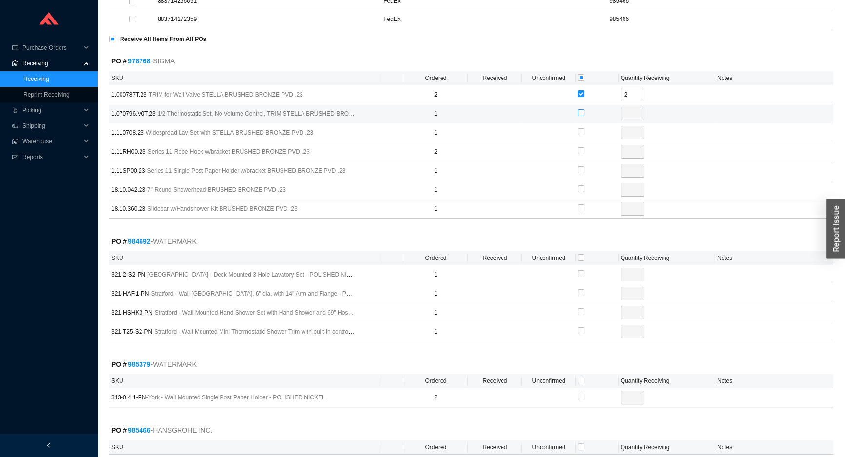
type input "1"
click at [581, 130] on input "checkbox" at bounding box center [581, 131] width 7 height 7
checkbox input "true"
type input "1"
click at [582, 151] on input "checkbox" at bounding box center [581, 150] width 7 height 7
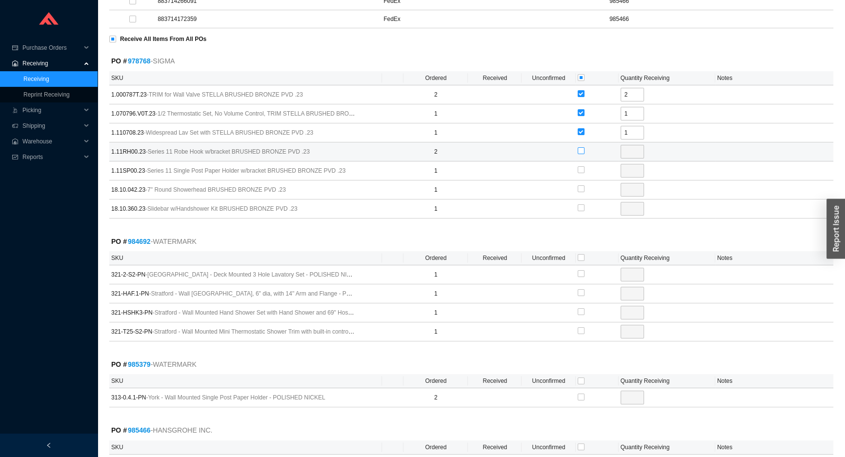
checkbox input "true"
type input "2"
click at [580, 168] on input "checkbox" at bounding box center [581, 169] width 7 height 7
checkbox input "true"
type input "1"
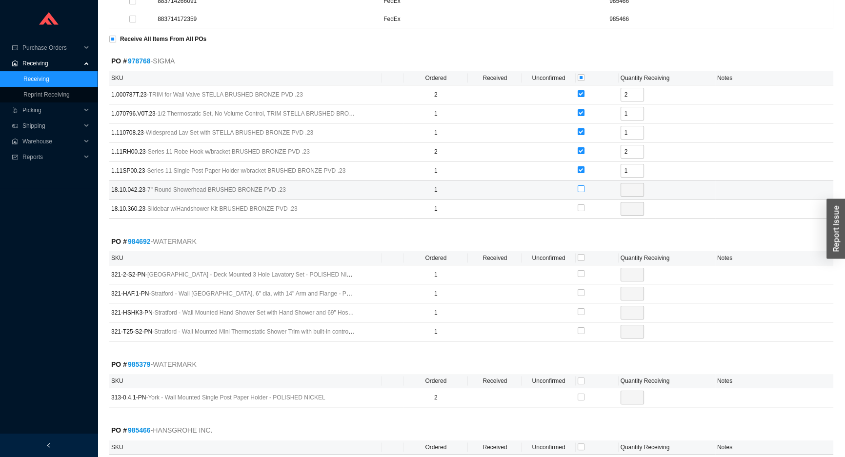
click at [579, 189] on input "checkbox" at bounding box center [581, 188] width 7 height 7
checkbox input "true"
type input "1"
click at [578, 209] on input "checkbox" at bounding box center [581, 207] width 7 height 7
checkbox input "true"
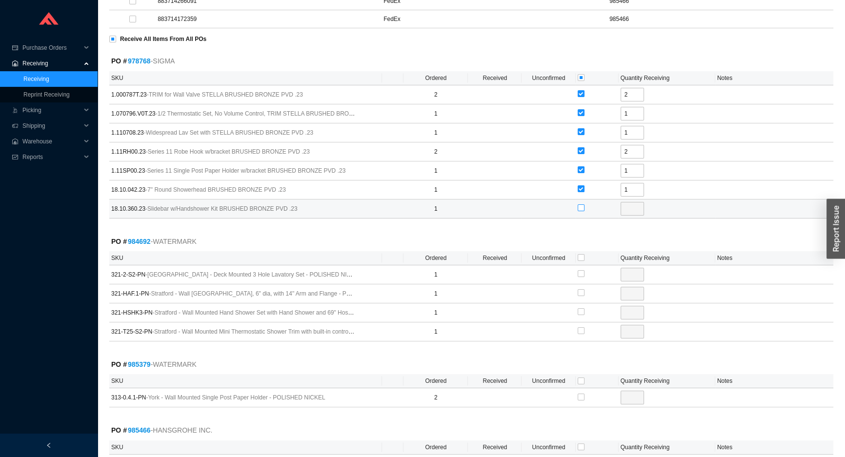
checkbox input "true"
type input "1"
drag, startPoint x: 581, startPoint y: 256, endPoint x: 583, endPoint y: 288, distance: 31.8
click at [581, 257] on input "checkbox" at bounding box center [581, 257] width 7 height 7
checkbox input "true"
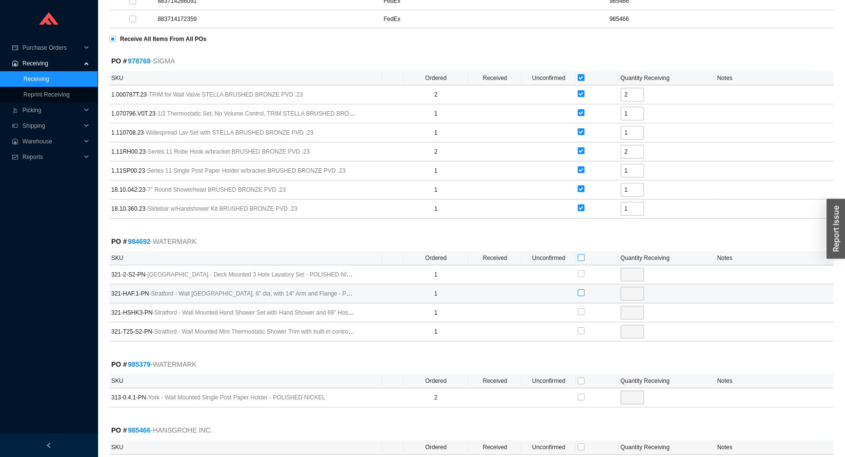
checkbox input "true"
type input "1"
checkbox input "true"
type input "1"
checkbox input "true"
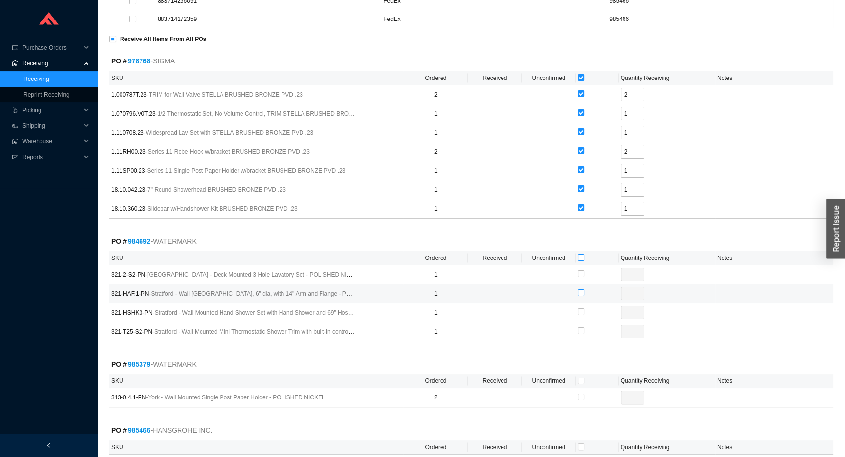
type input "1"
checkbox input "true"
type input "1"
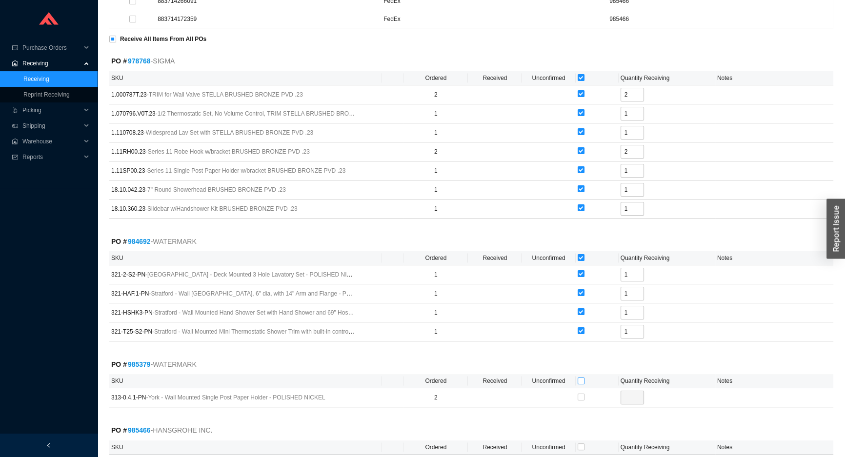
click at [581, 379] on input "checkbox" at bounding box center [581, 381] width 7 height 7
checkbox input "true"
type input "2"
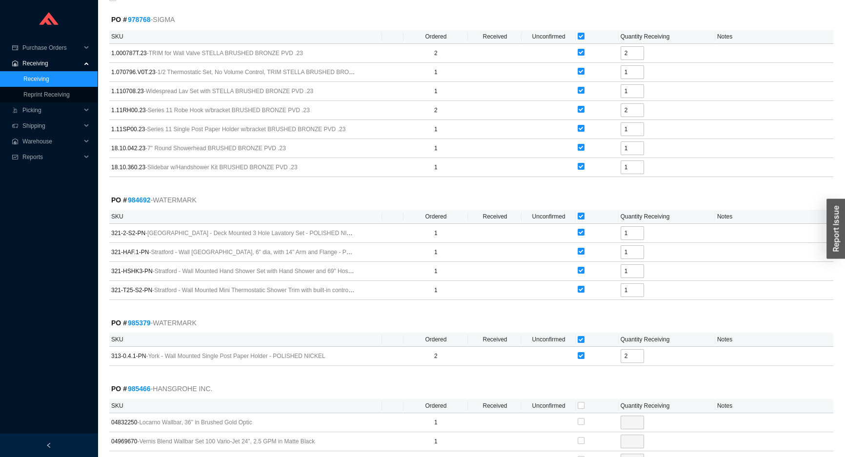
scroll to position [301, 0]
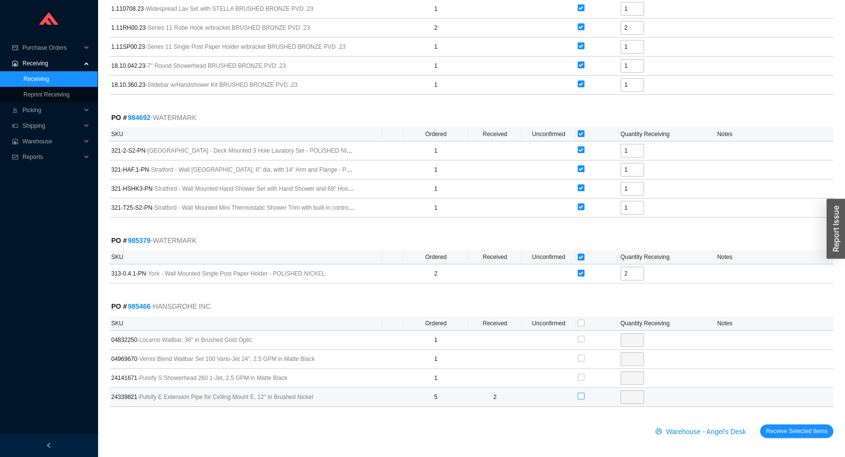
click at [580, 396] on input "checkbox" at bounding box center [581, 396] width 7 height 7
checkbox input "true"
type input "3"
click at [635, 397] on input "3" at bounding box center [632, 397] width 23 height 14
type input "1"
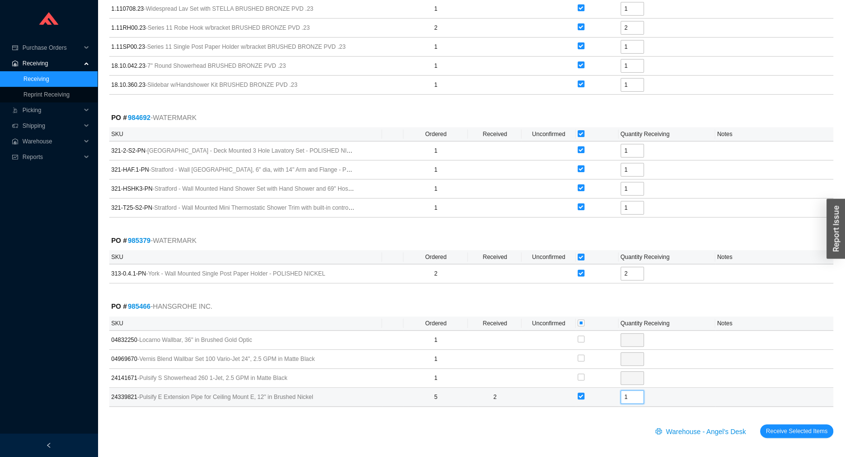
click at [760, 424] on button "Receive Selected Items" at bounding box center [796, 431] width 73 height 14
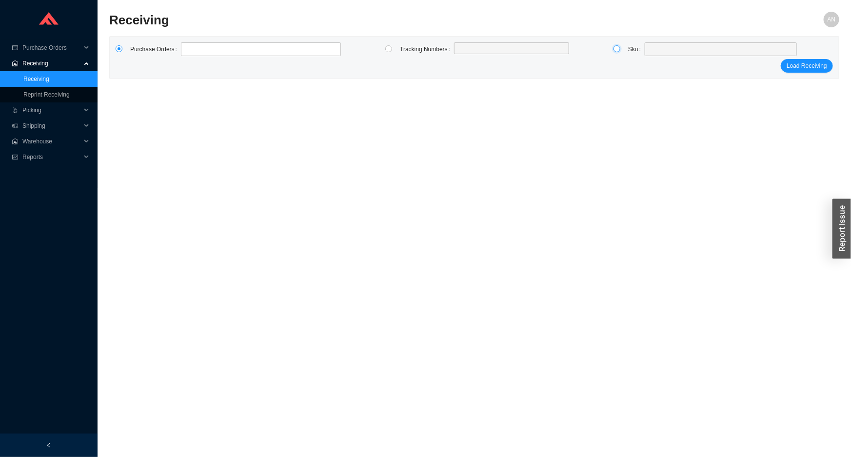
drag, startPoint x: 615, startPoint y: 49, endPoint x: 639, endPoint y: 52, distance: 24.1
click at [615, 49] on input "radio" at bounding box center [617, 48] width 7 height 7
radio input "true"
click at [668, 53] on span at bounding box center [721, 49] width 144 height 13
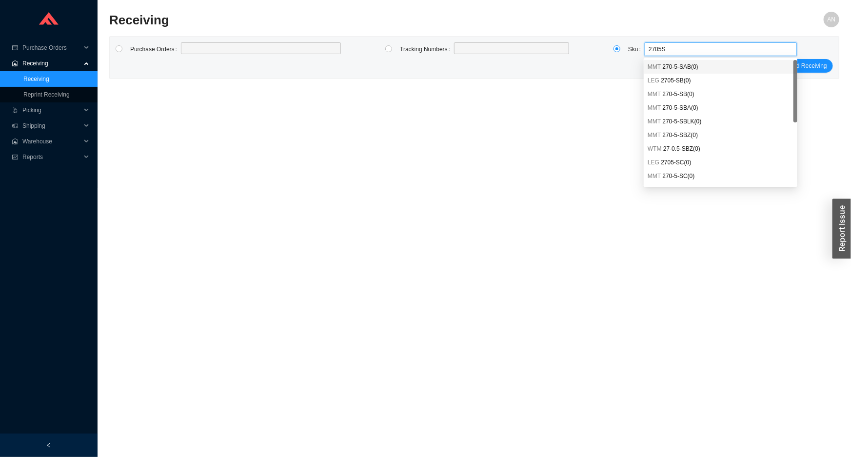
type input "2705SP"
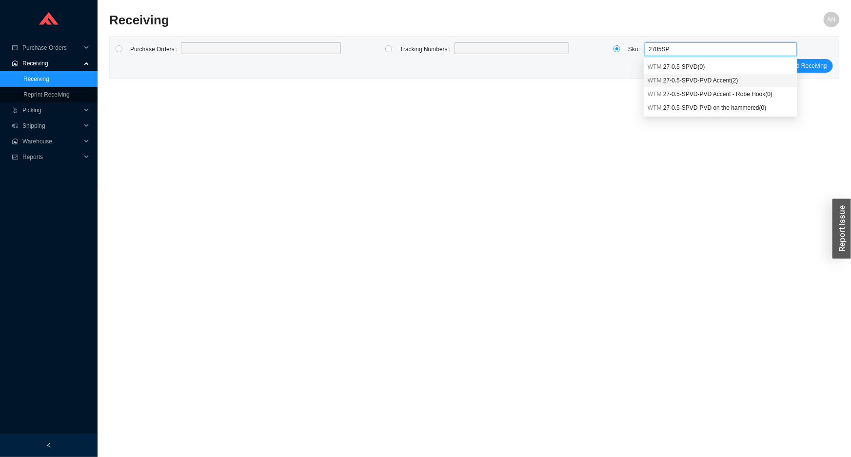
click at [693, 78] on span "27-0.5-SPVD-PVD Accent ( 2 )" at bounding box center [701, 80] width 75 height 7
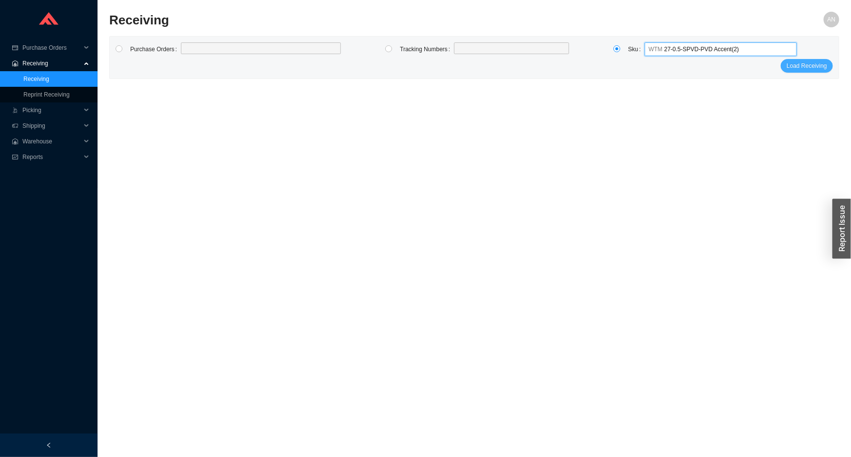
click at [796, 65] on span "Load Receiving" at bounding box center [807, 66] width 40 height 10
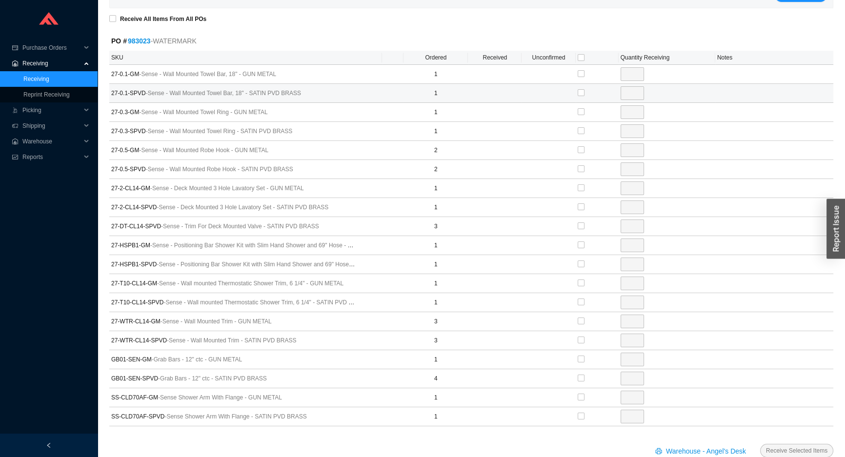
scroll to position [88, 0]
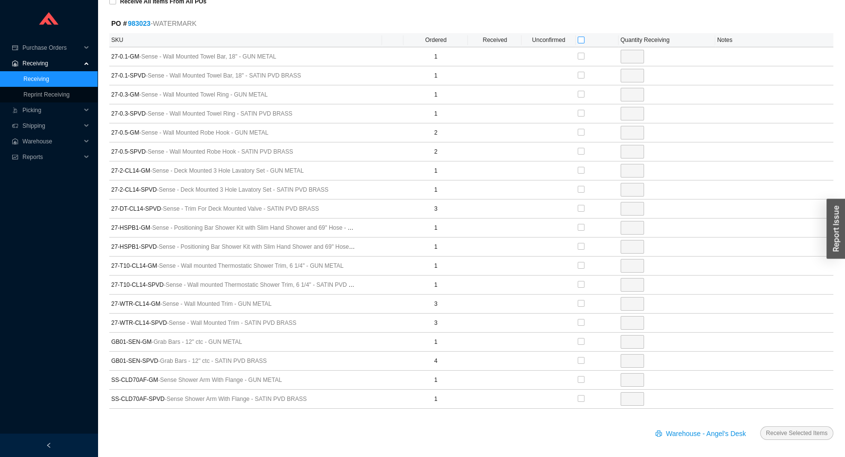
click at [580, 39] on input "checkbox" at bounding box center [581, 40] width 7 height 7
checkbox input "true"
type input "1"
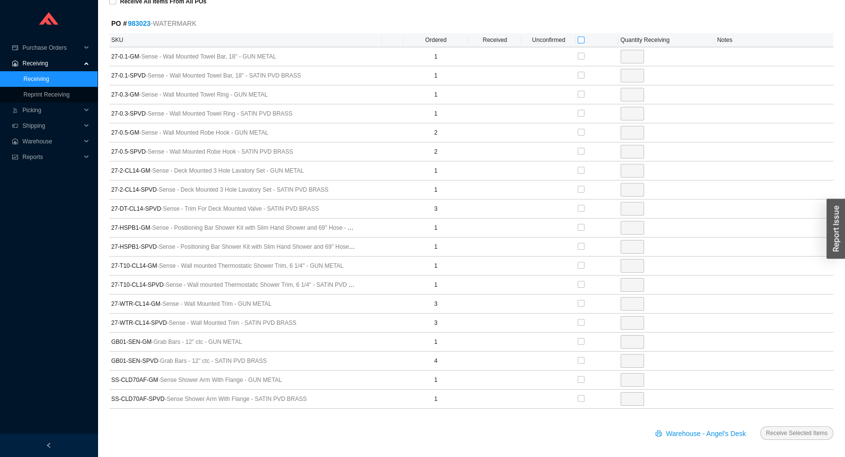
checkbox input "true"
type input "1"
checkbox input "true"
type input "1"
checkbox input "true"
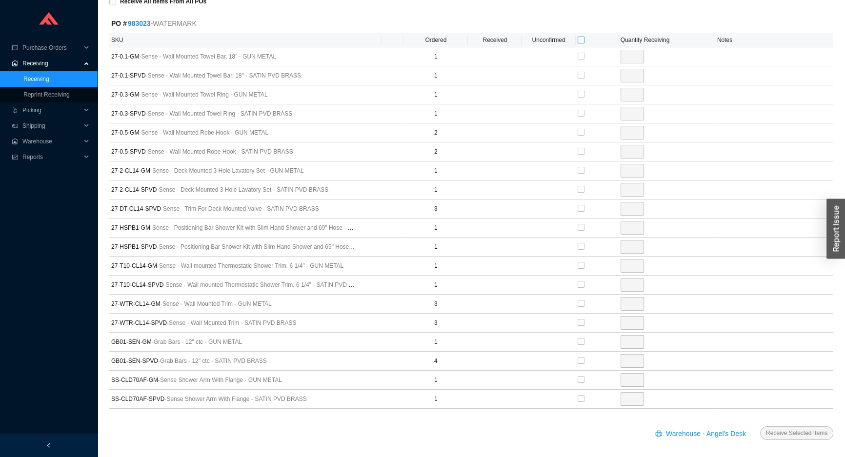
type input "1"
checkbox input "true"
type input "2"
checkbox input "true"
type input "2"
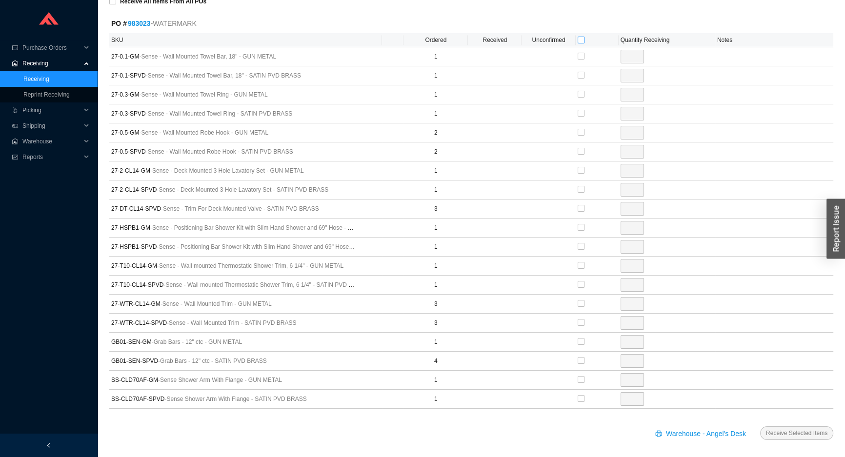
checkbox input "true"
type input "1"
checkbox input "true"
type input "1"
checkbox input "true"
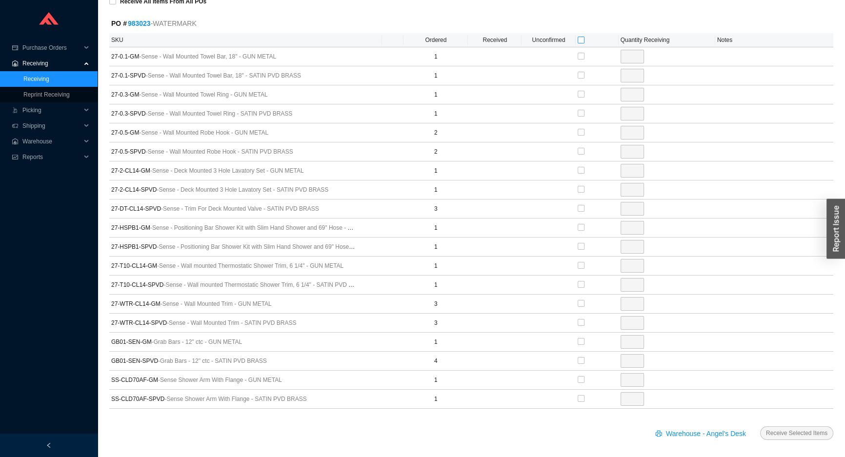
type input "3"
checkbox input "true"
type input "1"
checkbox input "true"
type input "1"
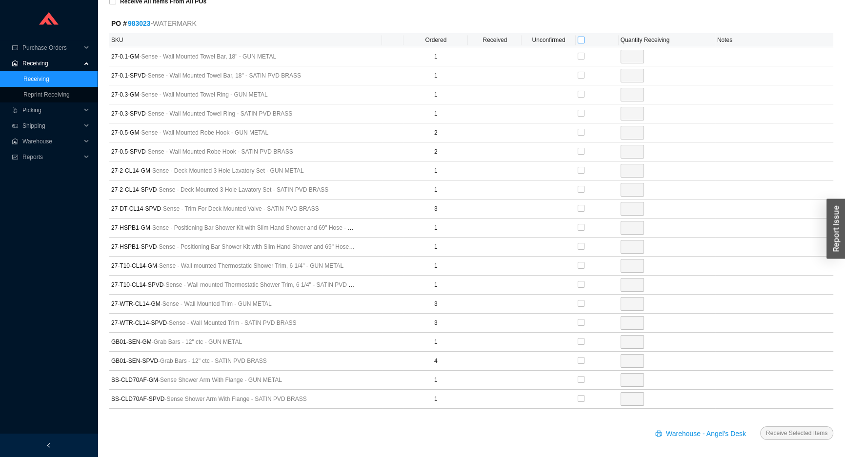
checkbox input "true"
type input "1"
checkbox input "true"
type input "1"
checkbox input "true"
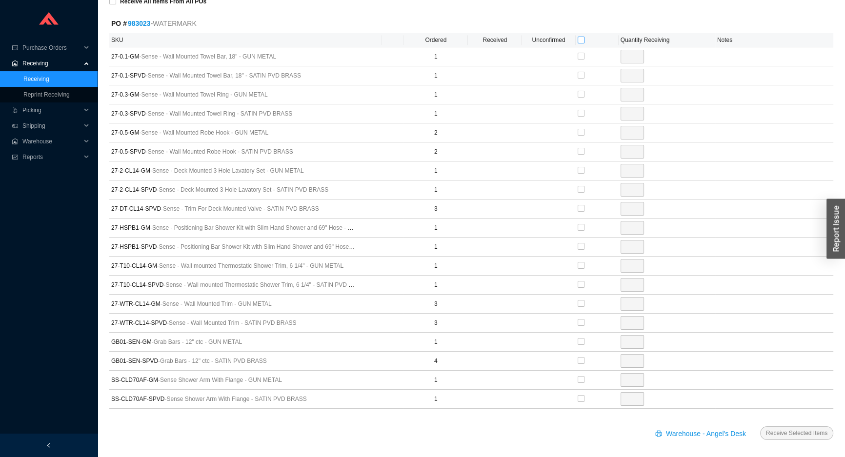
type input "3"
checkbox input "true"
type input "3"
checkbox input "true"
type input "1"
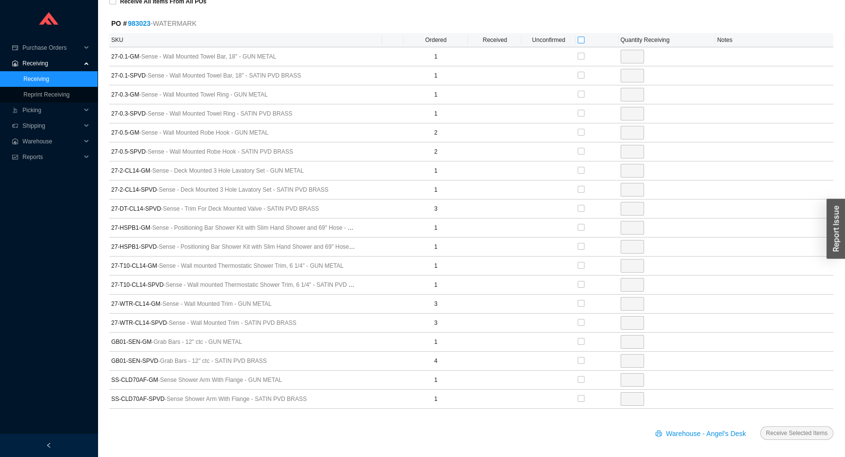
checkbox input "true"
type input "4"
checkbox input "true"
type input "1"
checkbox input "true"
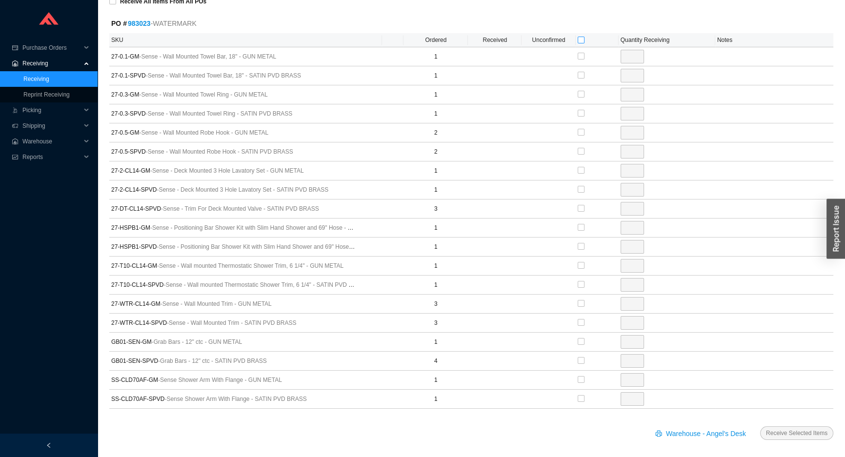
type input "1"
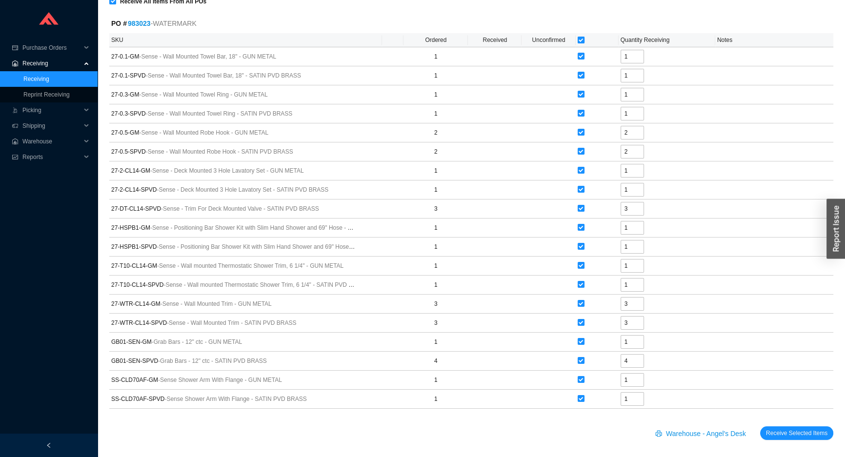
click at [580, 39] on input "checkbox" at bounding box center [581, 40] width 7 height 7
checkbox input "false"
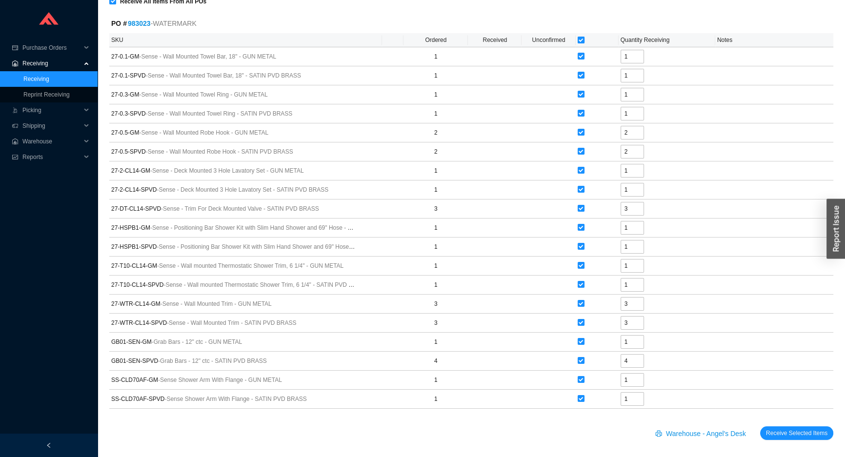
checkbox input "false"
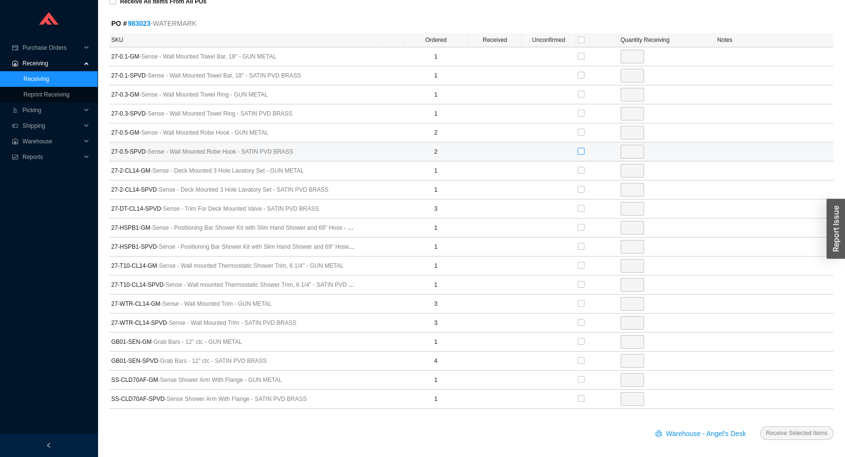
click at [581, 150] on input "checkbox" at bounding box center [581, 151] width 7 height 7
click at [581, 131] on input "checkbox" at bounding box center [581, 132] width 7 height 7
click at [581, 206] on input "checkbox" at bounding box center [581, 208] width 7 height 7
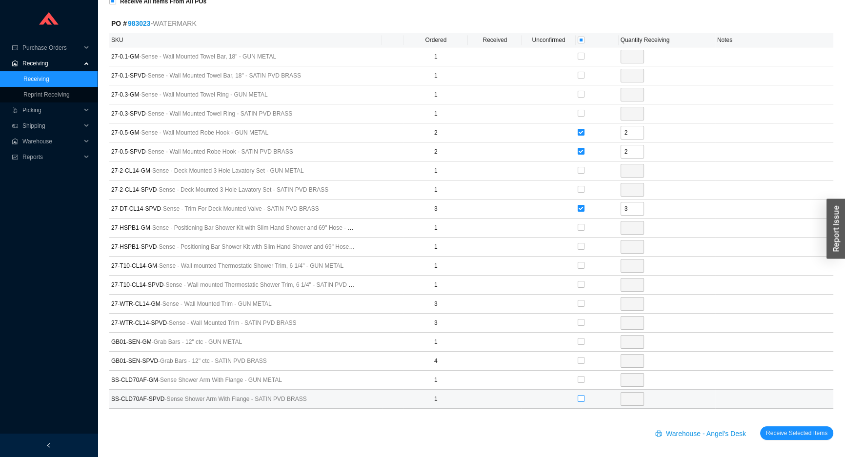
click at [581, 397] on input "checkbox" at bounding box center [581, 398] width 7 height 7
click at [579, 37] on input "checkbox" at bounding box center [581, 40] width 7 height 7
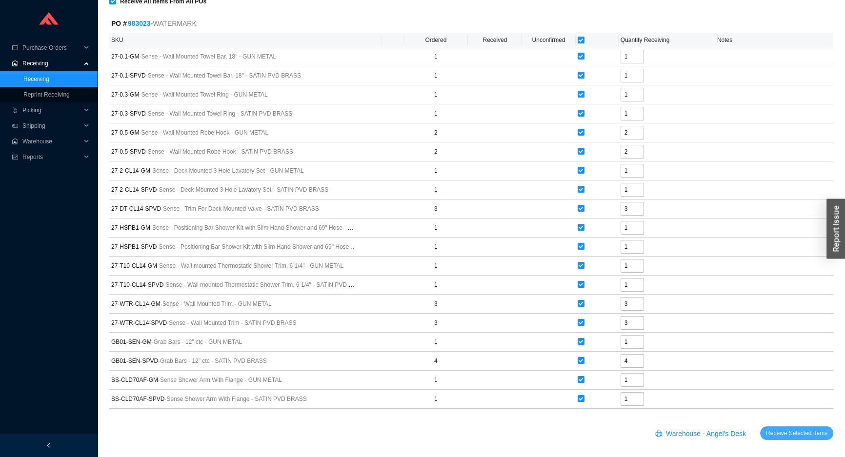
click at [801, 432] on span "Receive Selected Items" at bounding box center [796, 433] width 61 height 10
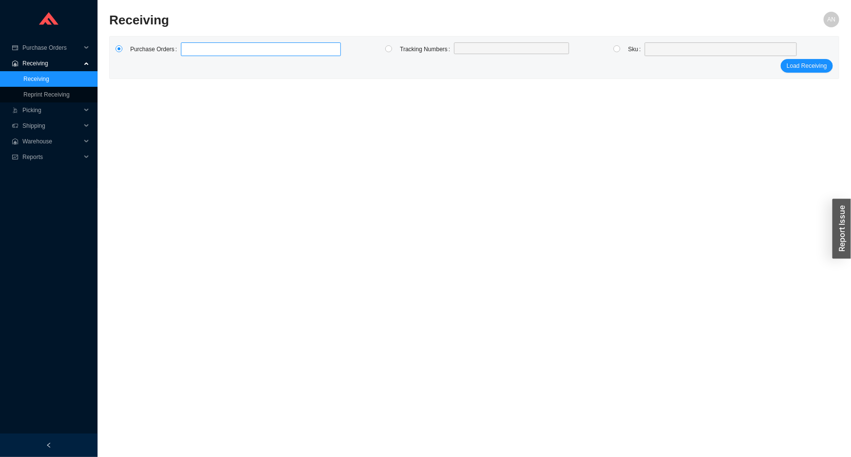
click at [219, 49] on label at bounding box center [261, 49] width 160 height 14
click at [189, 49] on input at bounding box center [185, 49] width 7 height 11
click at [209, 53] on label at bounding box center [261, 49] width 160 height 14
click at [189, 53] on input at bounding box center [185, 49] width 7 height 11
click button "Load Receiving" at bounding box center [807, 66] width 52 height 14
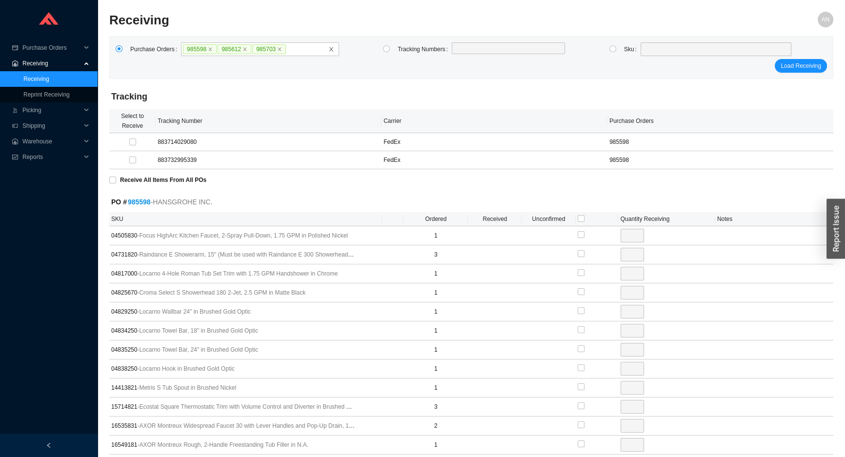
click button "Load Receiving" at bounding box center [801, 66] width 52 height 14
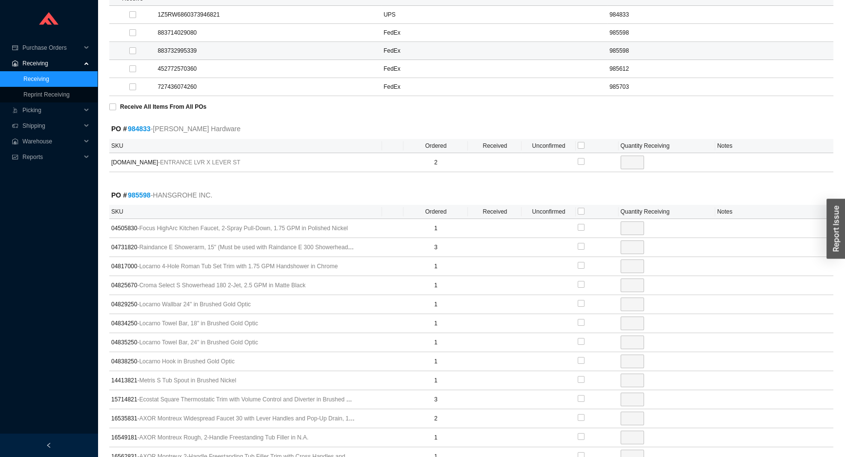
scroll to position [133, 0]
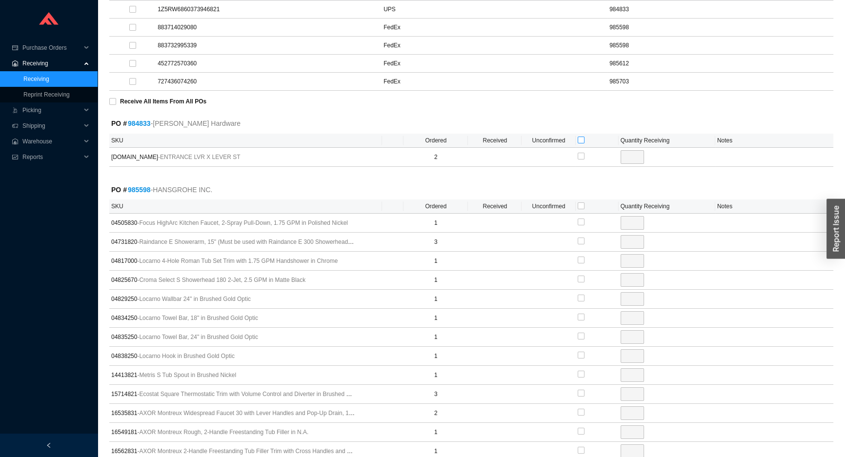
click at [582, 138] on input "checkbox" at bounding box center [581, 140] width 7 height 7
click at [580, 240] on input "checkbox" at bounding box center [581, 241] width 7 height 7
click at [580, 259] on input "checkbox" at bounding box center [581, 260] width 7 height 7
click at [581, 298] on input "checkbox" at bounding box center [581, 298] width 7 height 7
click at [581, 314] on input "checkbox" at bounding box center [581, 317] width 7 height 7
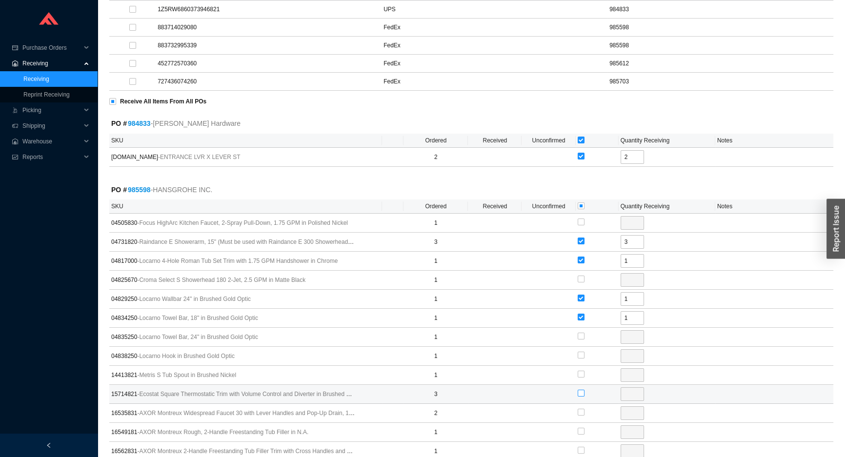
drag, startPoint x: 581, startPoint y: 392, endPoint x: 580, endPoint y: 399, distance: 7.3
click at [580, 399] on div at bounding box center [597, 394] width 39 height 15
click at [580, 411] on input "checkbox" at bounding box center [581, 412] width 7 height 7
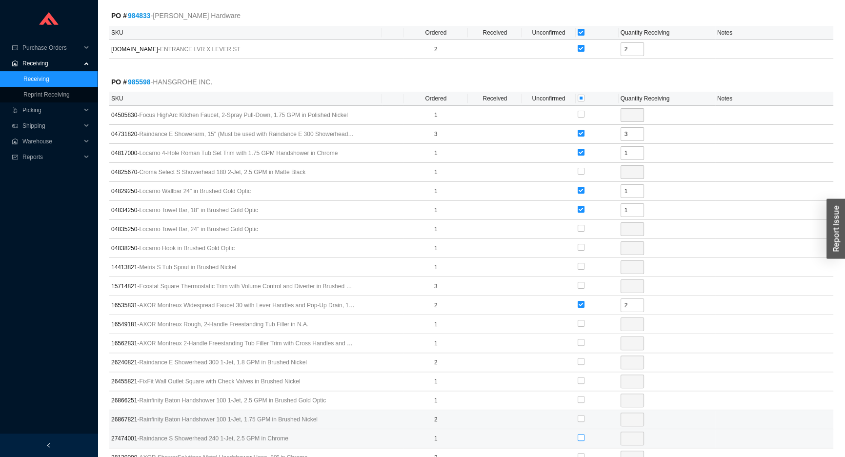
scroll to position [266, 0]
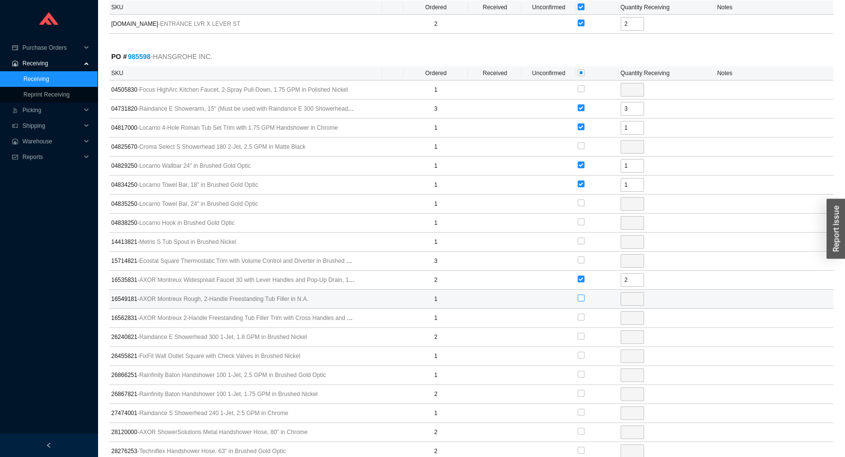
click at [580, 296] on input "checkbox" at bounding box center [581, 298] width 7 height 7
click at [581, 318] on input "checkbox" at bounding box center [581, 317] width 7 height 7
click at [582, 356] on input "checkbox" at bounding box center [581, 355] width 7 height 7
click at [579, 389] on label at bounding box center [581, 394] width 7 height 10
click at [579, 390] on input "checkbox" at bounding box center [581, 393] width 7 height 7
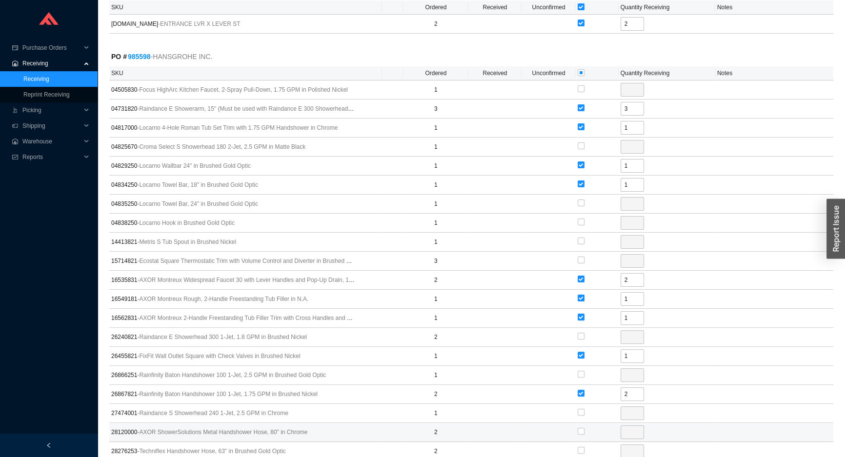
click at [576, 425] on td at bounding box center [597, 432] width 43 height 19
click at [578, 430] on input "checkbox" at bounding box center [581, 431] width 7 height 7
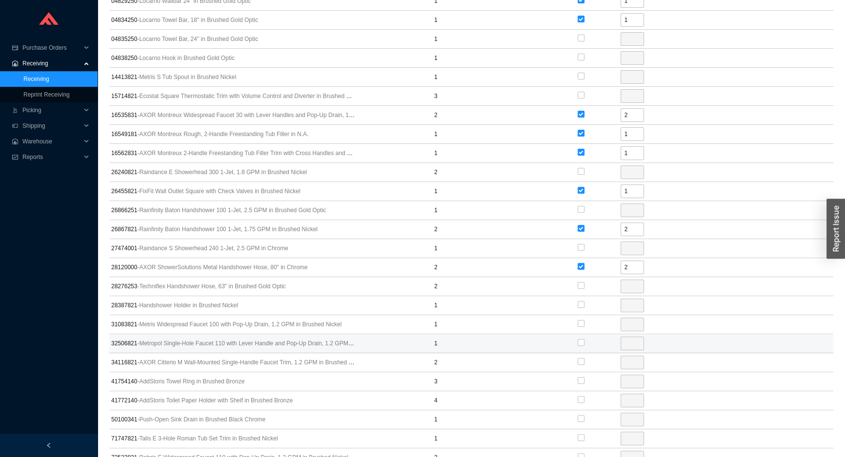
scroll to position [443, 0]
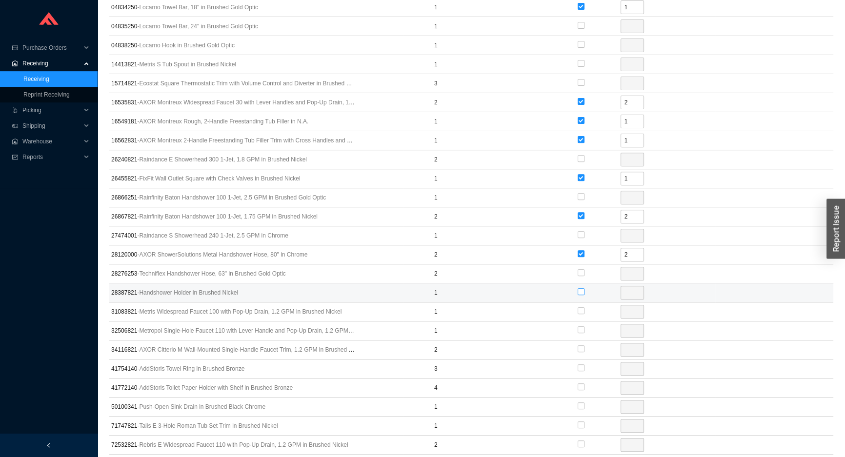
click at [579, 288] on input "checkbox" at bounding box center [581, 291] width 7 height 7
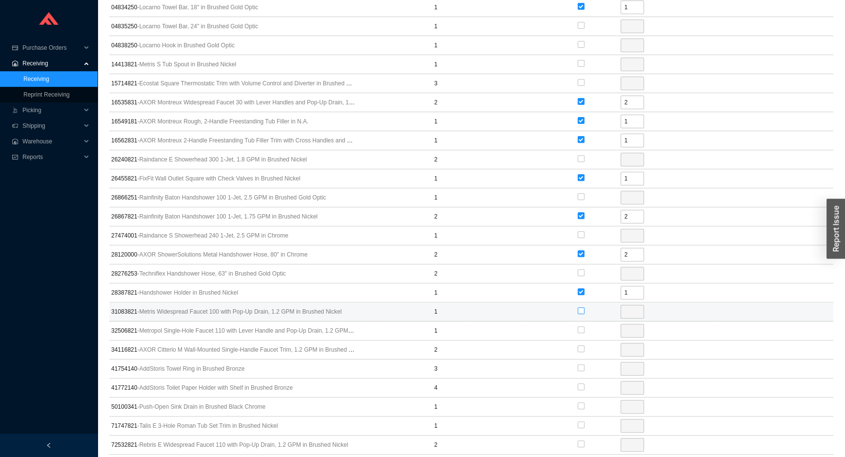
click at [581, 311] on input "checkbox" at bounding box center [581, 310] width 7 height 7
click at [579, 364] on input "checkbox" at bounding box center [581, 367] width 7 height 7
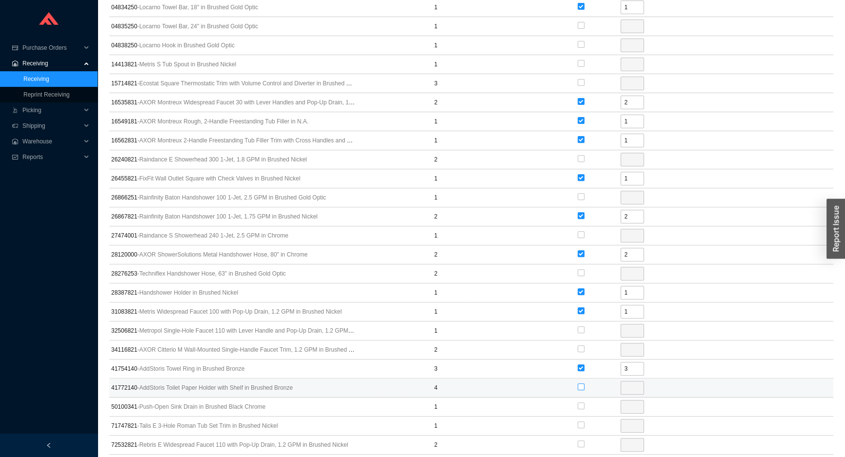
click at [579, 385] on input "checkbox" at bounding box center [581, 386] width 7 height 7
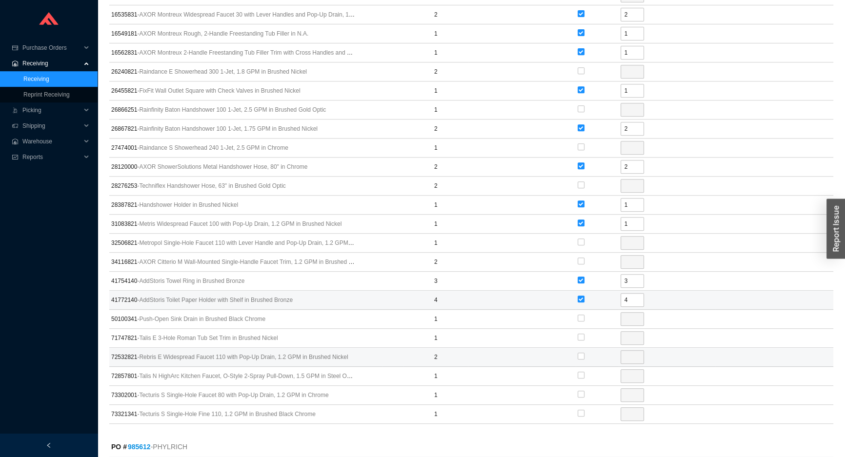
scroll to position [532, 0]
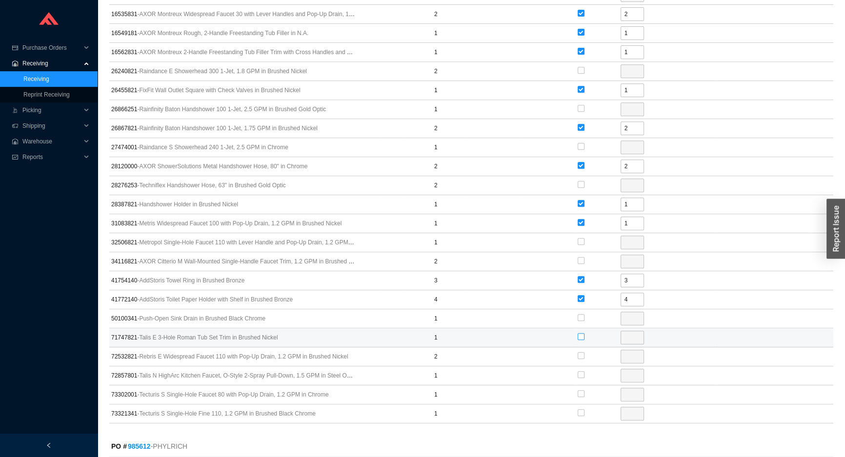
click at [579, 334] on input "checkbox" at bounding box center [581, 336] width 7 height 7
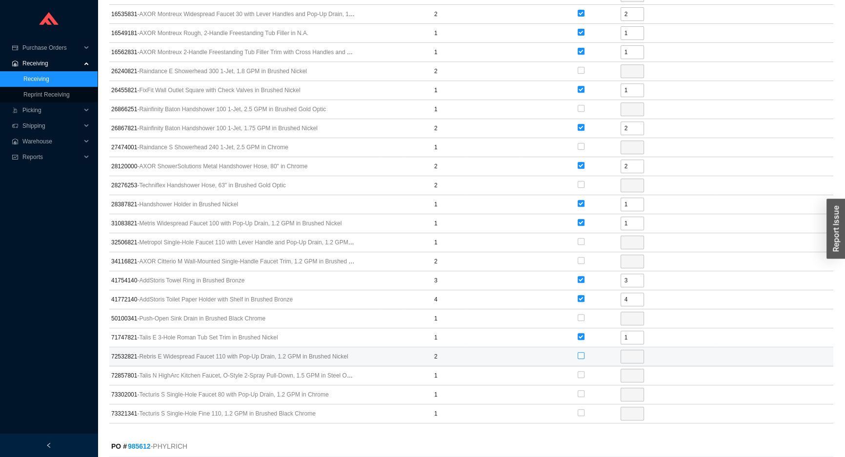
click at [582, 356] on input "checkbox" at bounding box center [581, 355] width 7 height 7
click at [581, 372] on input "checkbox" at bounding box center [581, 374] width 7 height 7
click at [580, 390] on input "checkbox" at bounding box center [581, 393] width 7 height 7
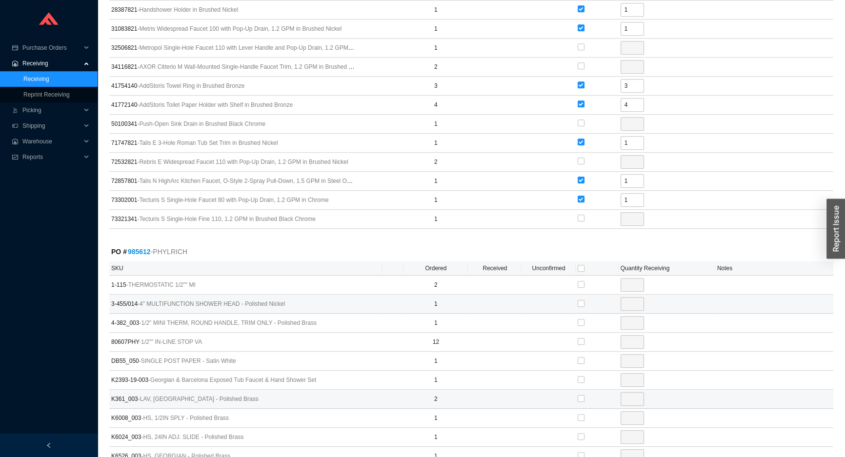
scroll to position [754, 0]
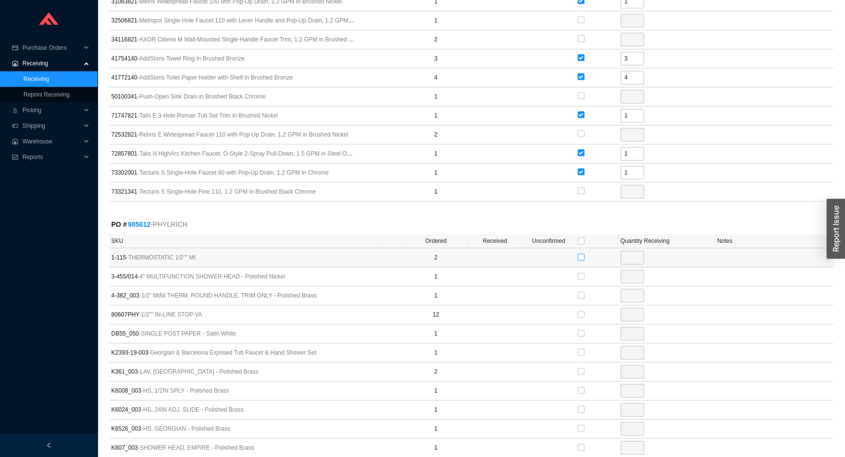
click at [581, 254] on input "checkbox" at bounding box center [581, 257] width 7 height 7
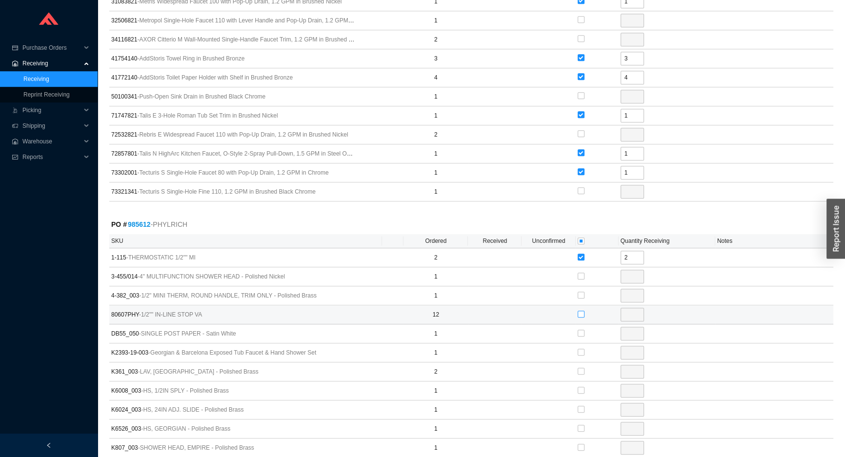
click at [581, 311] on input "checkbox" at bounding box center [581, 314] width 7 height 7
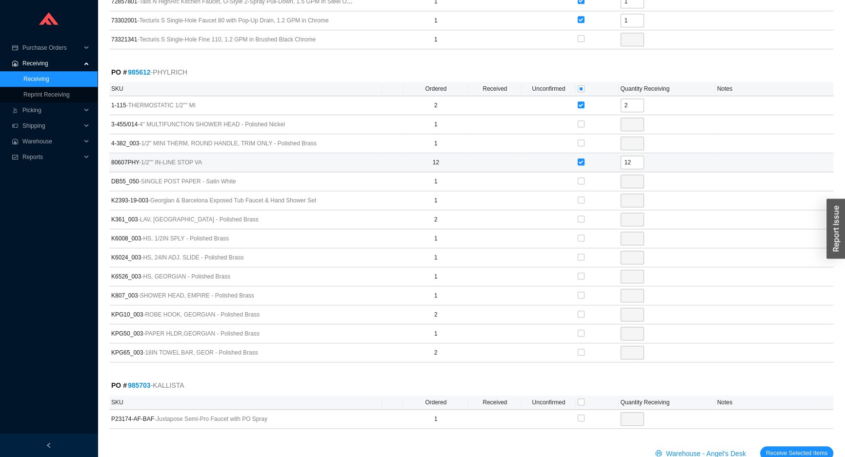
scroll to position [926, 0]
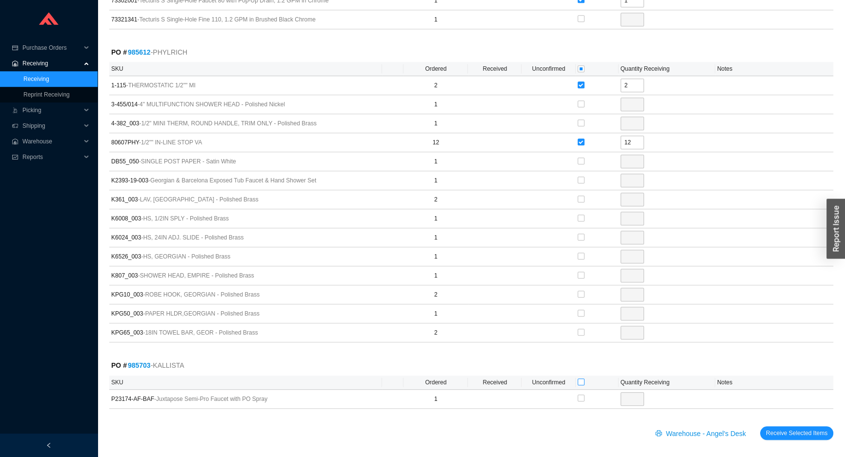
click at [580, 379] on input "checkbox" at bounding box center [581, 382] width 7 height 7
click at [769, 428] on span "Receive Selected Items" at bounding box center [796, 433] width 61 height 10
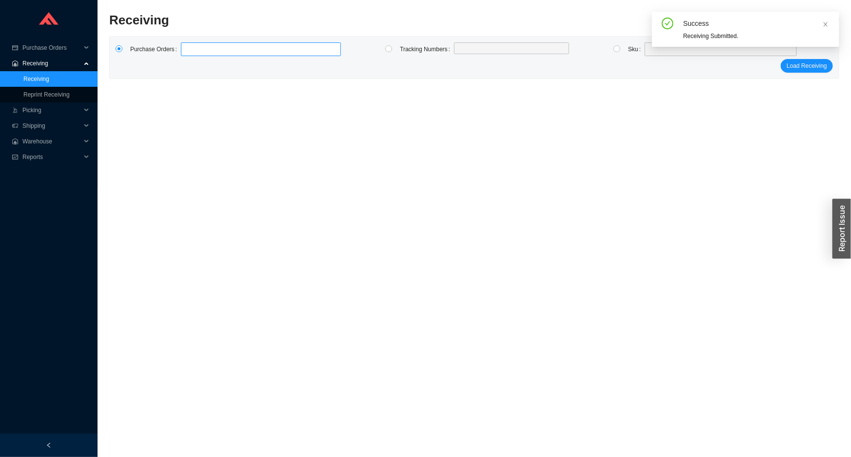
click at [238, 45] on label at bounding box center [261, 49] width 160 height 14
click at [189, 45] on input at bounding box center [185, 49] width 7 height 11
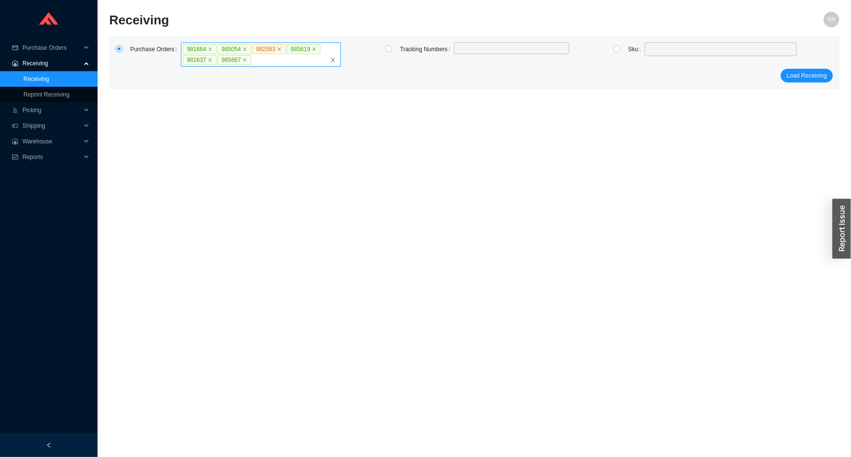
click button "Load Receiving" at bounding box center [807, 76] width 52 height 14
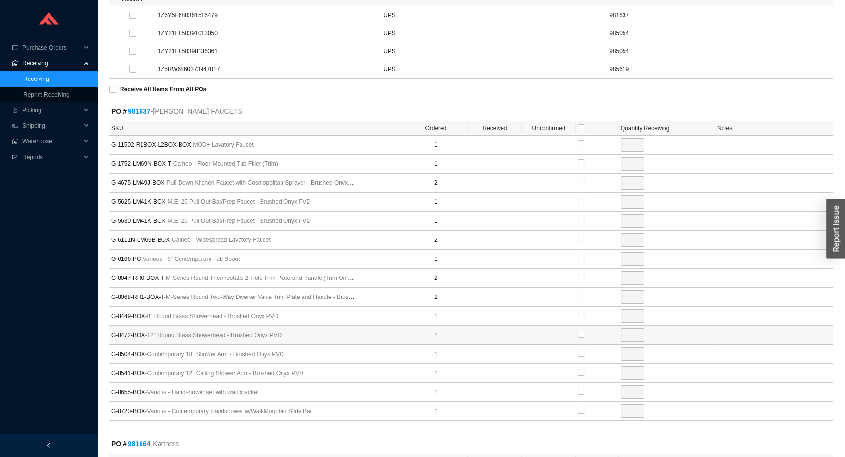
scroll to position [221, 0]
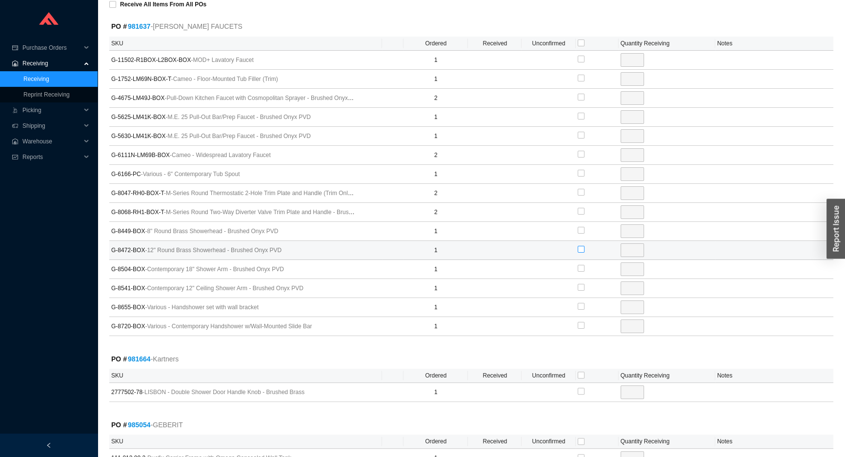
click at [580, 248] on input "checkbox" at bounding box center [581, 249] width 7 height 7
click at [582, 373] on input "checkbox" at bounding box center [581, 375] width 7 height 7
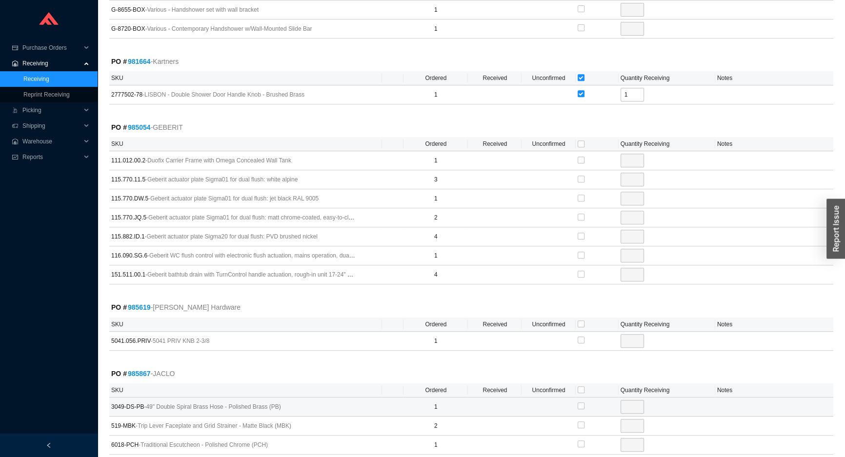
scroll to position [621, 0]
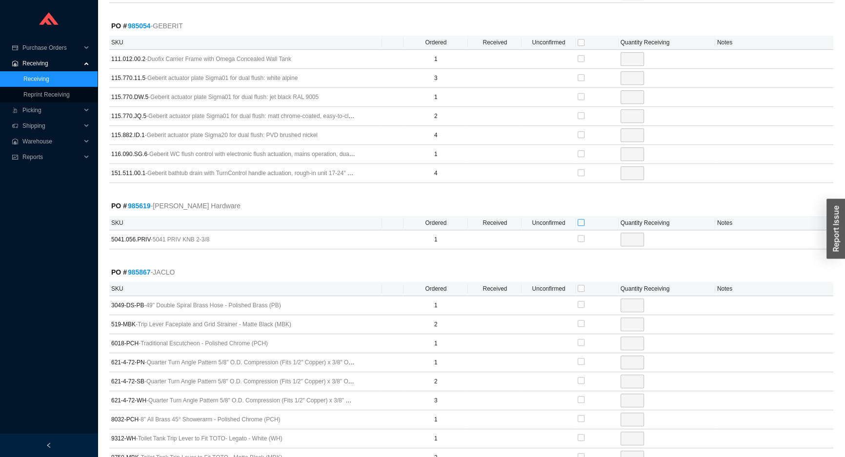
click at [582, 220] on input "checkbox" at bounding box center [581, 222] width 7 height 7
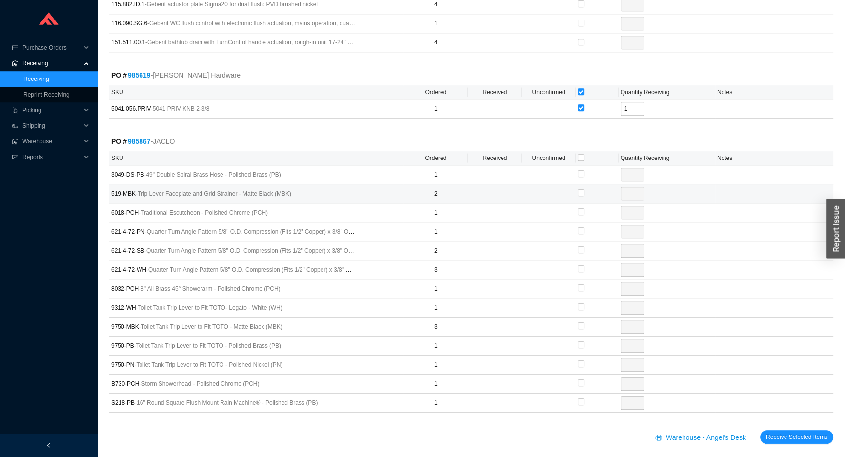
scroll to position [756, 0]
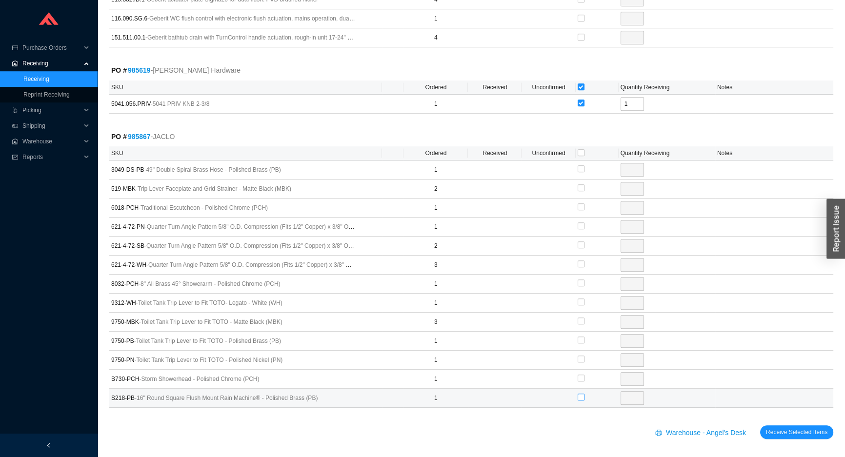
click at [582, 396] on input "checkbox" at bounding box center [581, 397] width 7 height 7
click at [578, 241] on input "checkbox" at bounding box center [581, 244] width 7 height 7
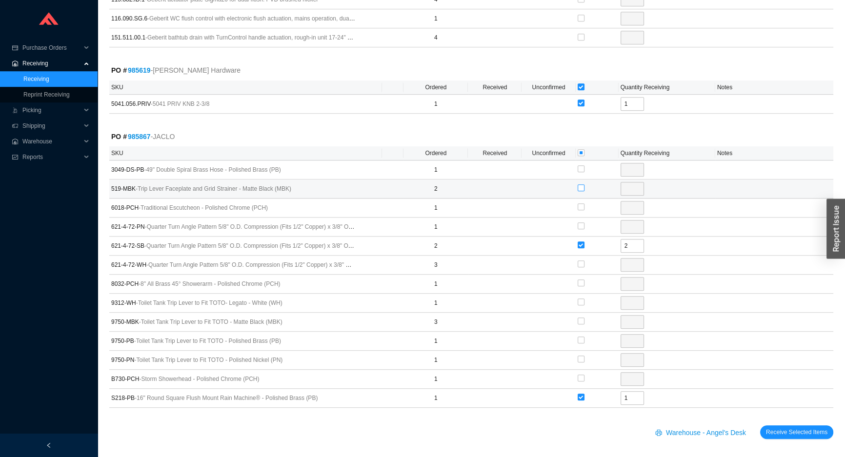
click at [579, 185] on input "checkbox" at bounding box center [581, 187] width 7 height 7
click at [581, 205] on input "checkbox" at bounding box center [581, 206] width 7 height 7
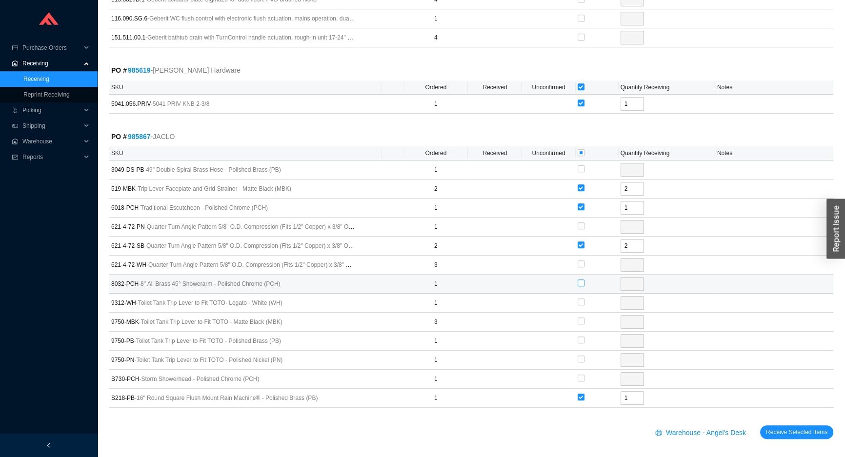
click at [582, 282] on input "checkbox" at bounding box center [581, 283] width 7 height 7
click at [579, 375] on input "checkbox" at bounding box center [581, 378] width 7 height 7
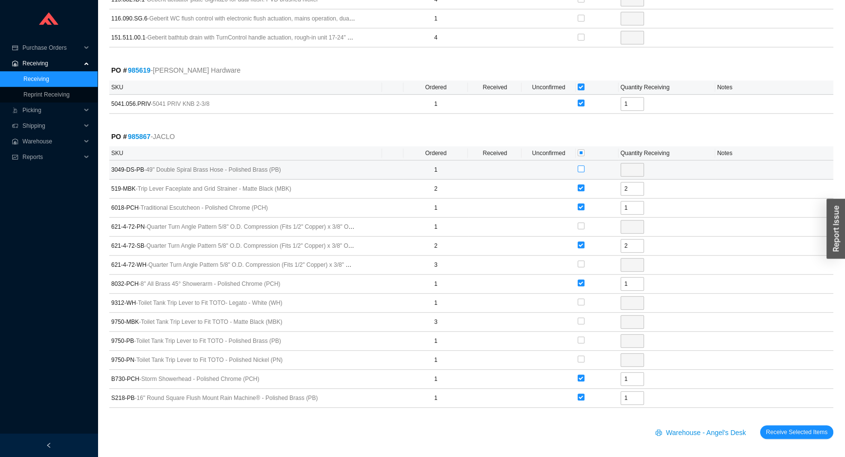
click at [581, 165] on input "checkbox" at bounding box center [581, 168] width 7 height 7
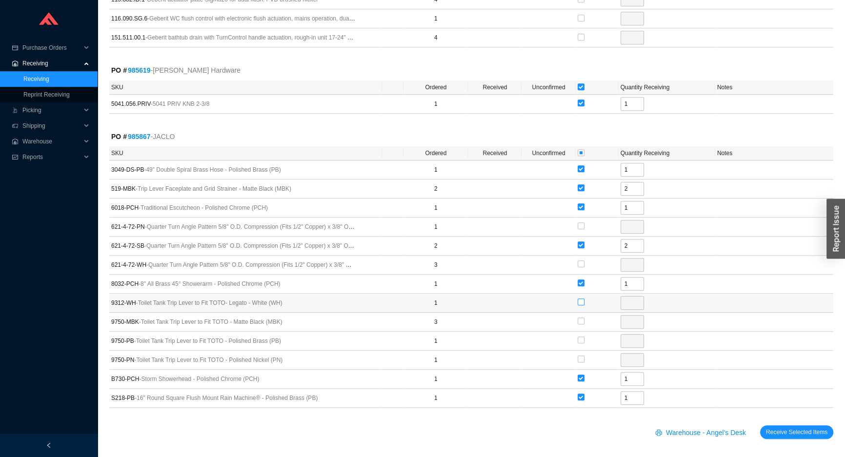
click at [582, 299] on input "checkbox" at bounding box center [581, 302] width 7 height 7
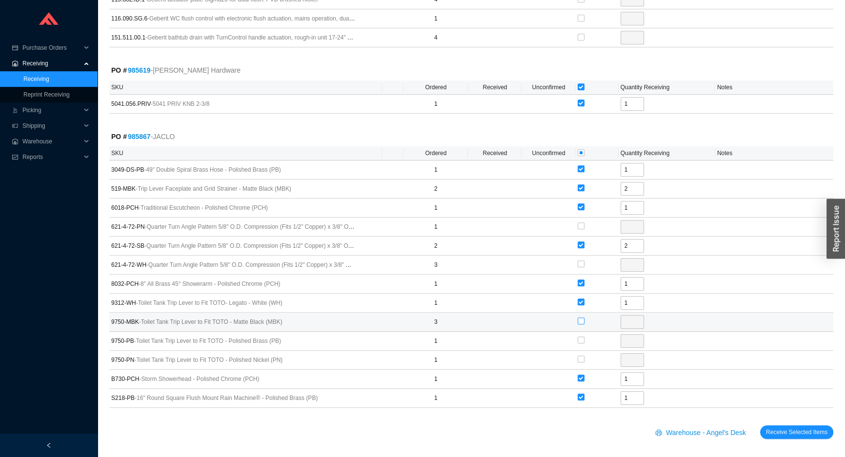
click at [581, 320] on input "checkbox" at bounding box center [581, 321] width 7 height 7
click at [581, 339] on input "checkbox" at bounding box center [581, 340] width 7 height 7
click at [582, 356] on input "checkbox" at bounding box center [581, 359] width 7 height 7
click at [581, 224] on input "checkbox" at bounding box center [581, 225] width 7 height 7
click at [787, 430] on span "Receive Selected Items" at bounding box center [796, 432] width 61 height 10
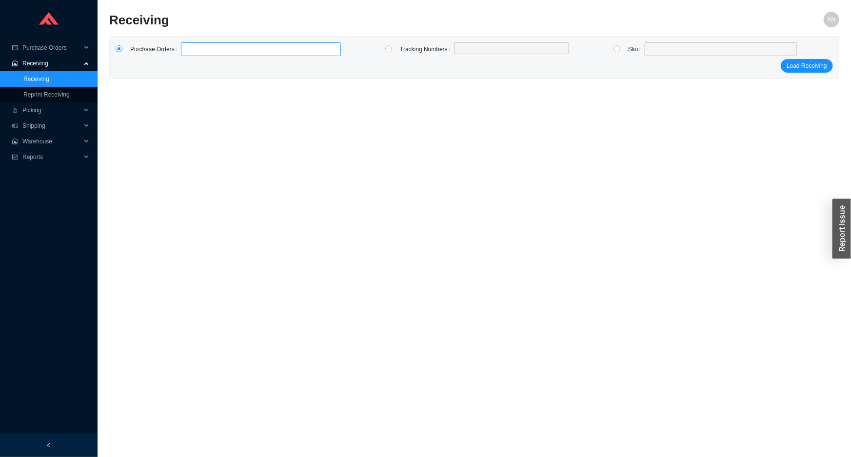
click at [217, 47] on label at bounding box center [261, 49] width 160 height 14
click at [189, 47] on input at bounding box center [185, 49] width 7 height 11
click button "Load Receiving" at bounding box center [807, 66] width 52 height 14
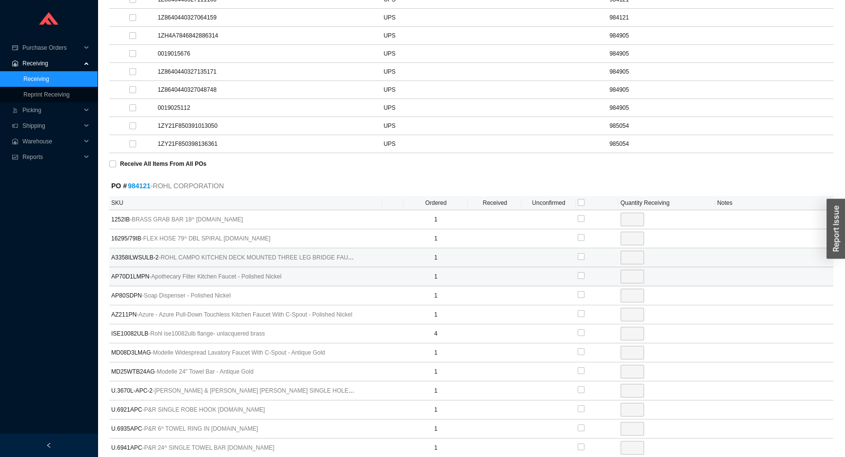
scroll to position [221, 0]
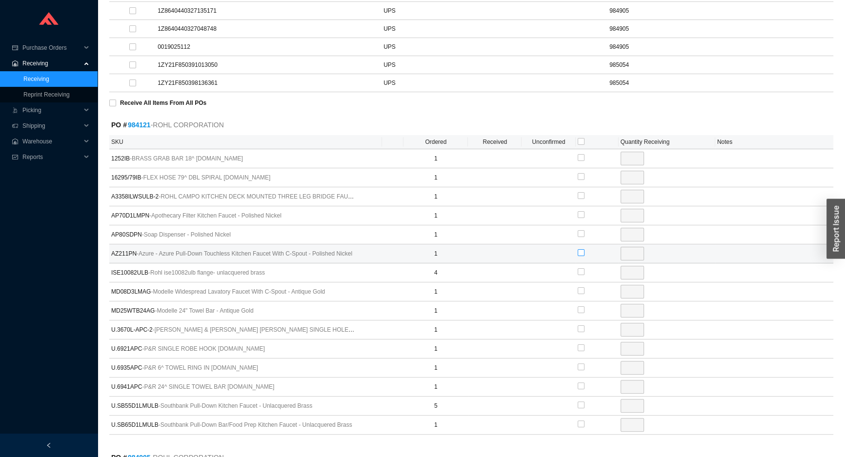
click at [580, 249] on input "checkbox" at bounding box center [581, 252] width 7 height 7
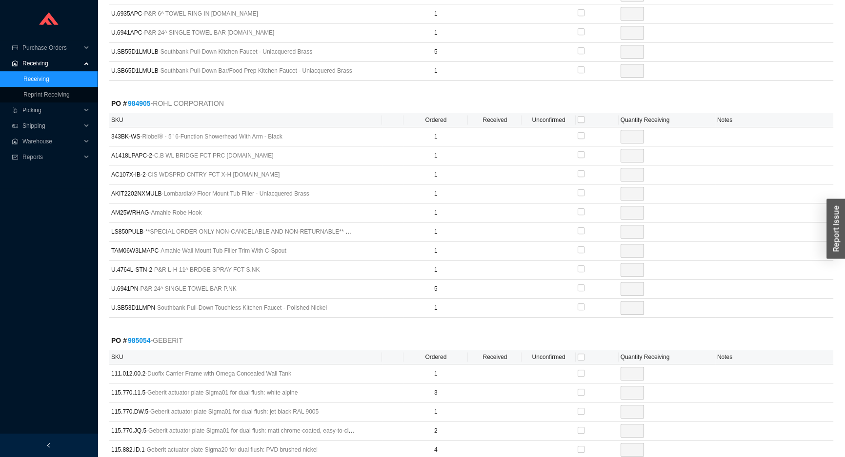
scroll to position [576, 0]
click at [581, 266] on input "checkbox" at bounding box center [581, 268] width 7 height 7
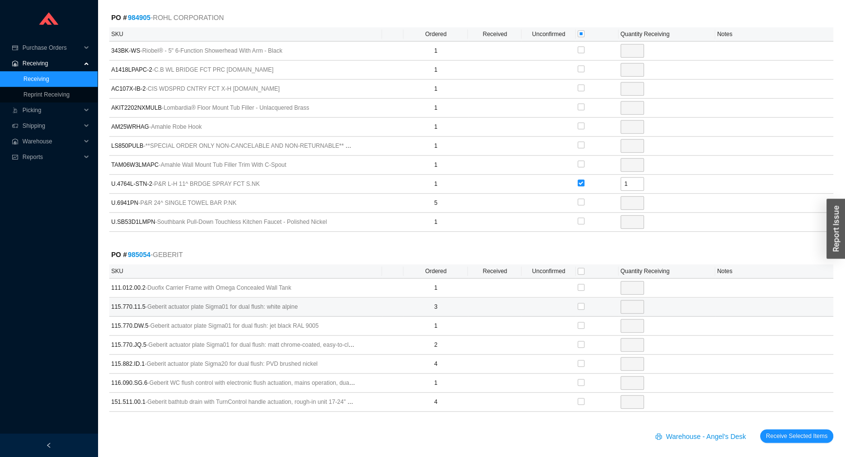
scroll to position [665, 0]
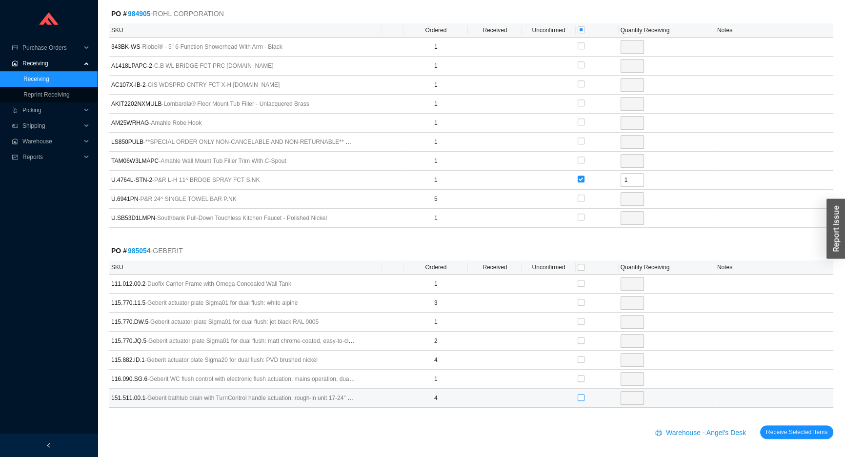
click at [580, 395] on input "checkbox" at bounding box center [581, 397] width 7 height 7
click at [760, 425] on button "Receive Selected Items" at bounding box center [796, 432] width 73 height 14
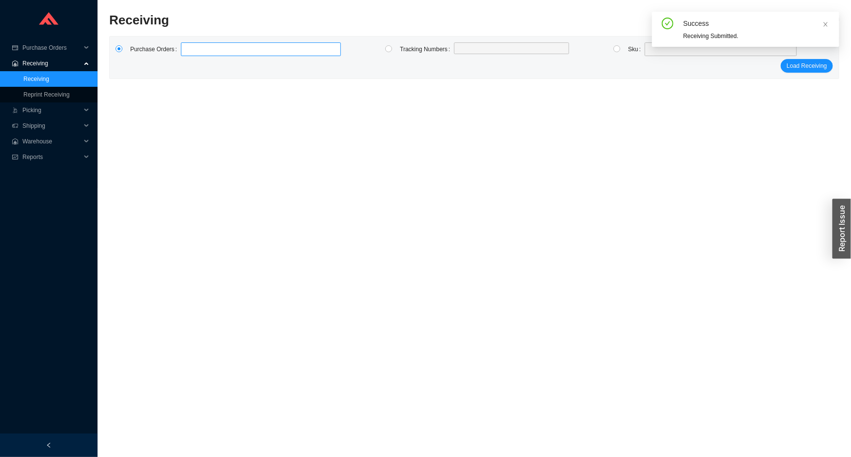
click at [239, 53] on label at bounding box center [261, 49] width 160 height 14
click at [189, 53] on input at bounding box center [185, 49] width 7 height 11
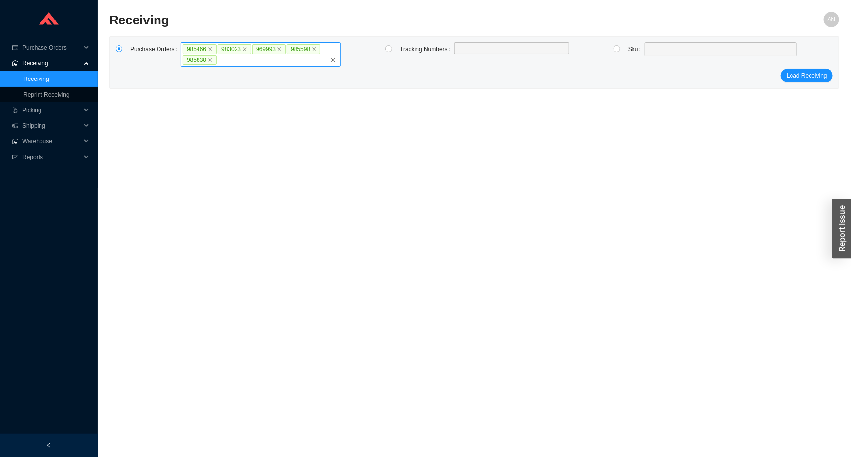
click button "Load Receiving" at bounding box center [807, 76] width 52 height 14
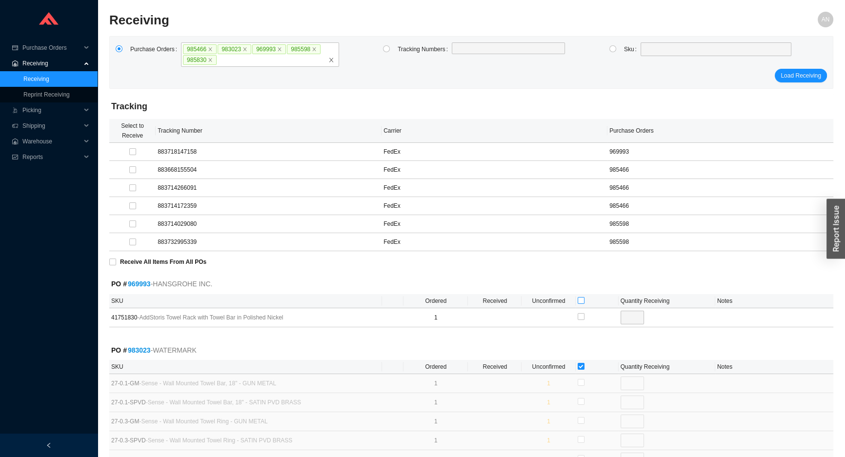
click at [581, 301] on input "checkbox" at bounding box center [581, 300] width 7 height 7
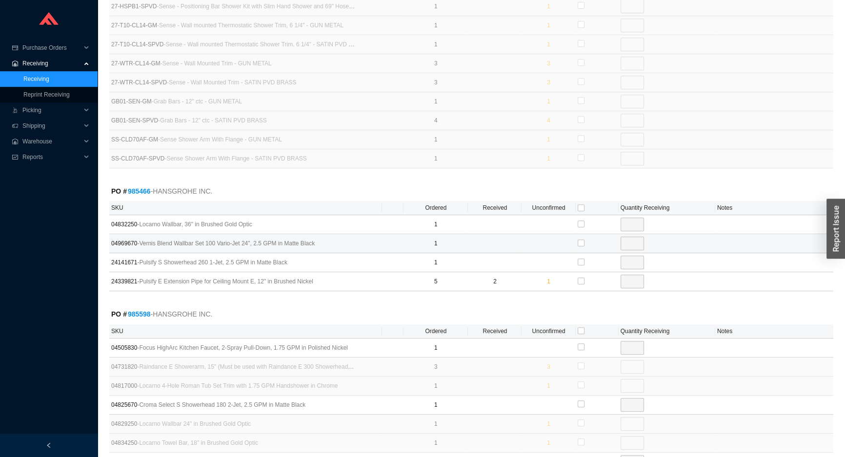
scroll to position [576, 0]
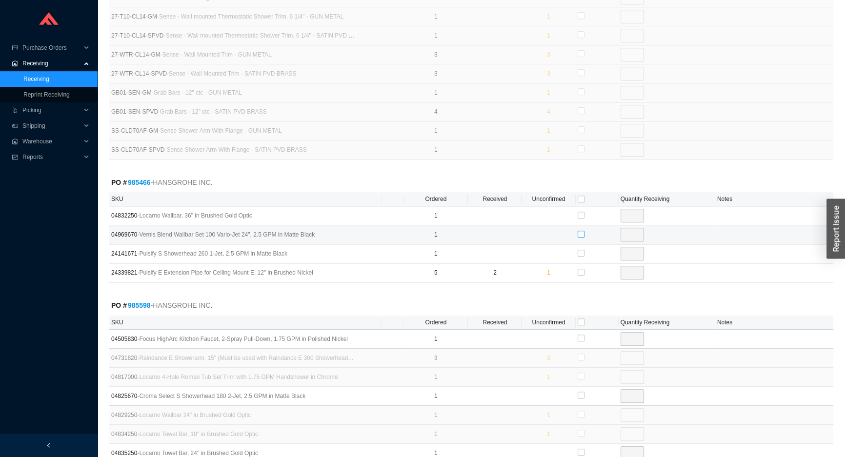
click at [581, 232] on input "checkbox" at bounding box center [581, 234] width 7 height 7
click at [580, 250] on input "checkbox" at bounding box center [581, 253] width 7 height 7
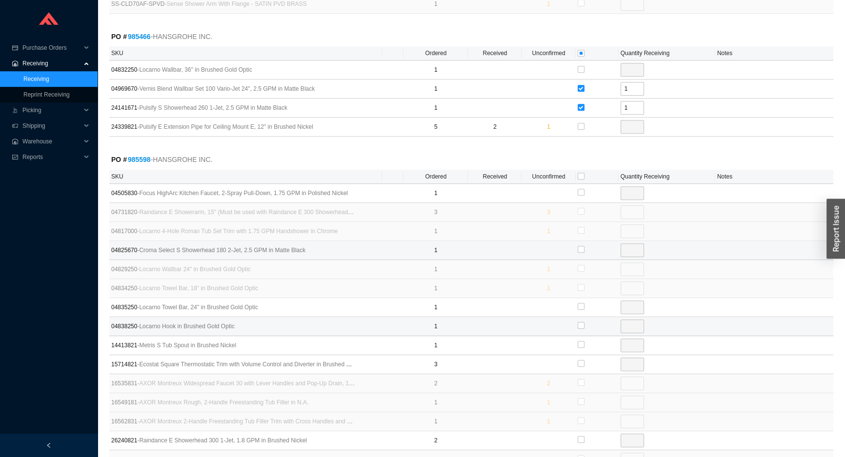
scroll to position [754, 0]
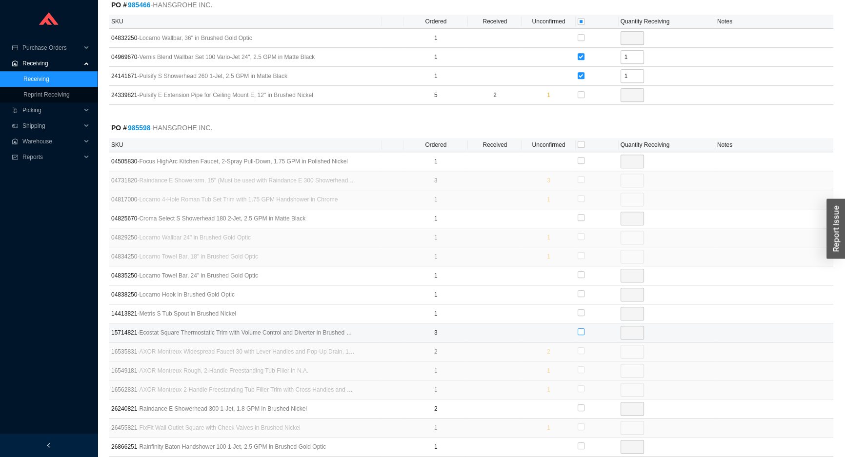
click at [581, 328] on input "checkbox" at bounding box center [581, 331] width 7 height 7
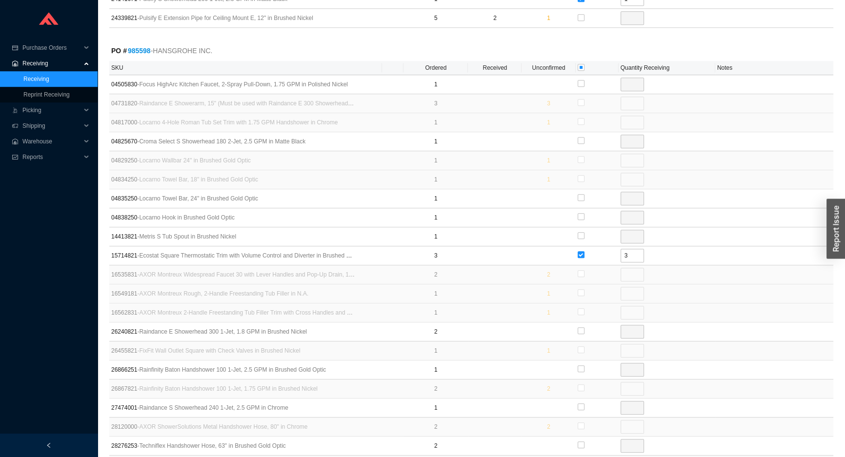
scroll to position [843, 0]
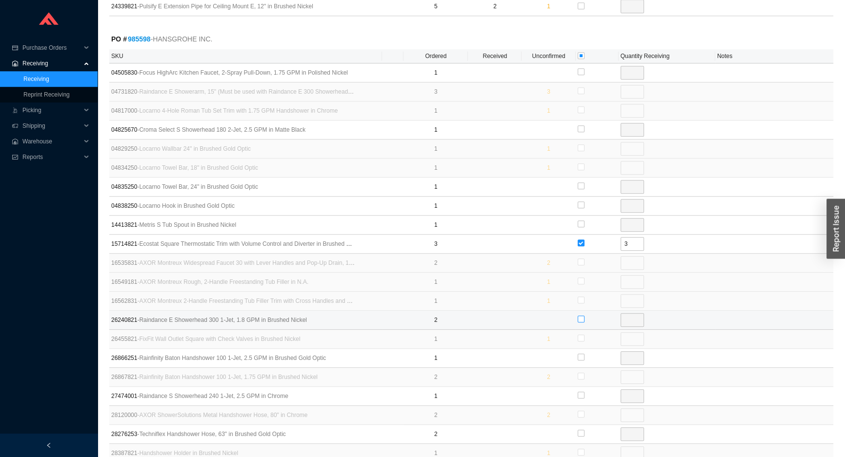
click at [580, 316] on input "checkbox" at bounding box center [581, 319] width 7 height 7
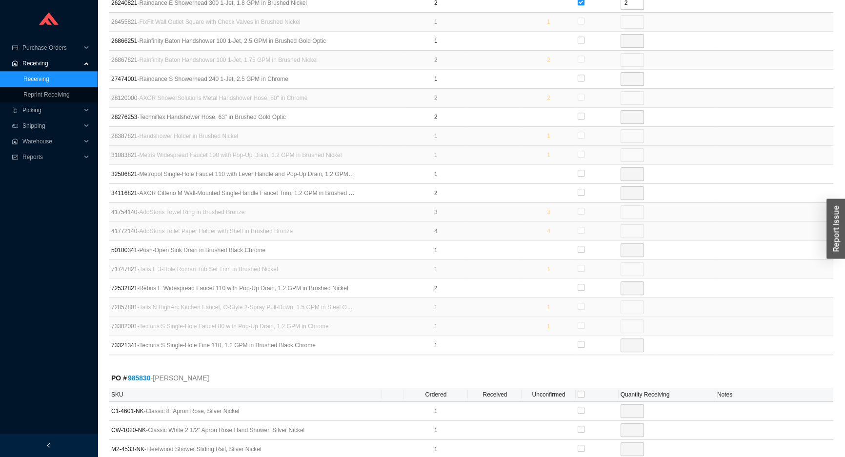
scroll to position [1267, 0]
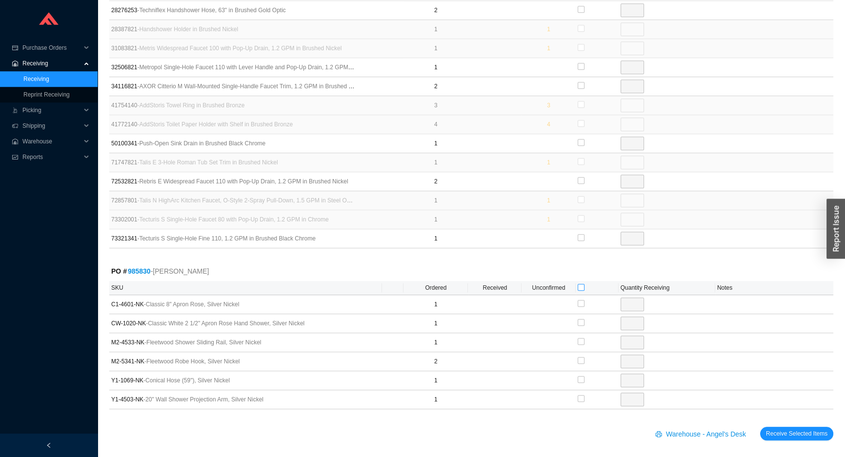
click at [580, 284] on input "checkbox" at bounding box center [581, 287] width 7 height 7
click at [781, 429] on span "Receive Selected Items" at bounding box center [796, 434] width 61 height 10
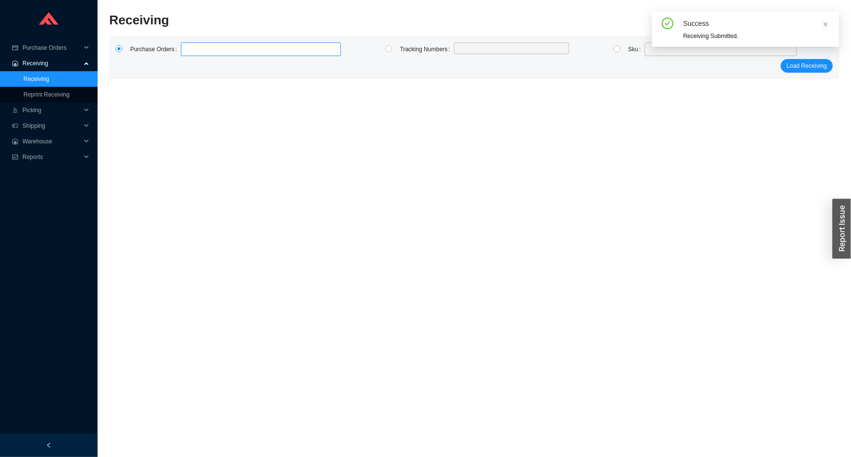
click at [222, 50] on label at bounding box center [261, 49] width 160 height 14
click at [189, 50] on input at bounding box center [185, 49] width 7 height 11
click button "Load Receiving" at bounding box center [807, 66] width 52 height 14
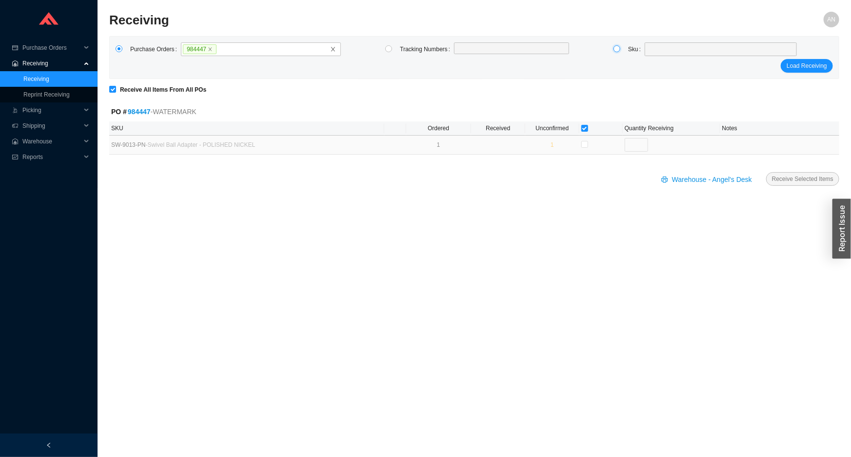
click at [619, 50] on input "radio" at bounding box center [617, 48] width 7 height 7
click at [652, 52] on span at bounding box center [721, 49] width 144 height 13
click at [660, 46] on input "5601181" at bounding box center [721, 49] width 144 height 13
click at [710, 66] on div "HGR 56011181 ( 12 )" at bounding box center [721, 66] width 146 height 9
click at [792, 65] on span "Load Receiving" at bounding box center [807, 66] width 40 height 10
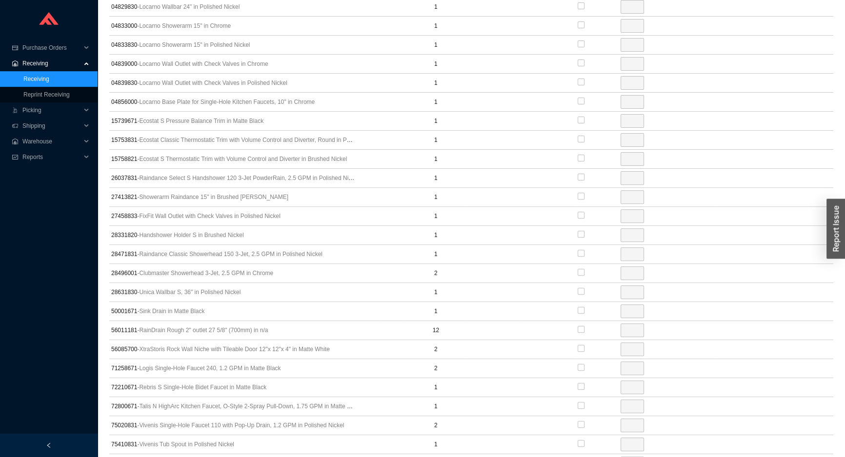
scroll to position [464, 0]
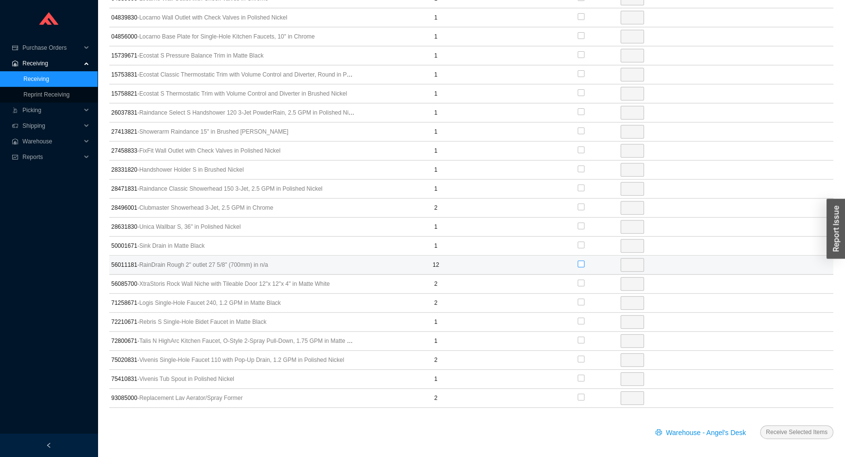
click at [582, 262] on input "checkbox" at bounding box center [581, 264] width 7 height 7
click at [635, 262] on input "12" at bounding box center [632, 265] width 23 height 14
click at [774, 427] on span "Receive Selected Items" at bounding box center [796, 432] width 61 height 10
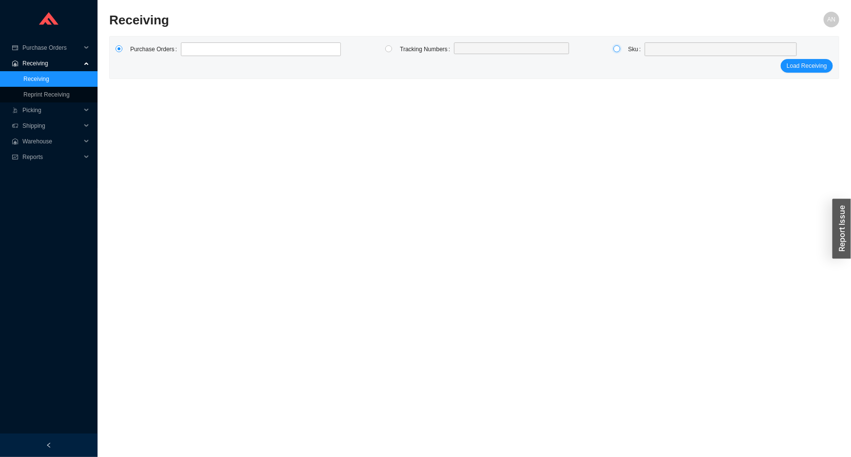
click at [616, 47] on input "radio" at bounding box center [617, 48] width 7 height 7
click at [652, 49] on span at bounding box center [721, 49] width 144 height 13
click at [671, 67] on span "41772140 ( 5 )" at bounding box center [679, 66] width 33 height 7
click at [813, 66] on span "Load Receiving" at bounding box center [807, 66] width 40 height 10
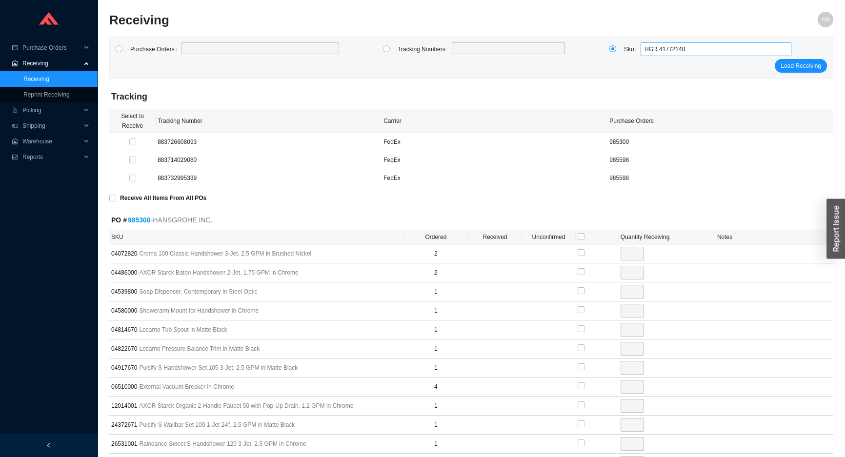
click at [644, 49] on span "HGR 41772140" at bounding box center [715, 49] width 143 height 13
click at [665, 67] on span "56085700 ( 2 )" at bounding box center [674, 66] width 33 height 7
click at [800, 63] on span "Load Receiving" at bounding box center [801, 66] width 40 height 10
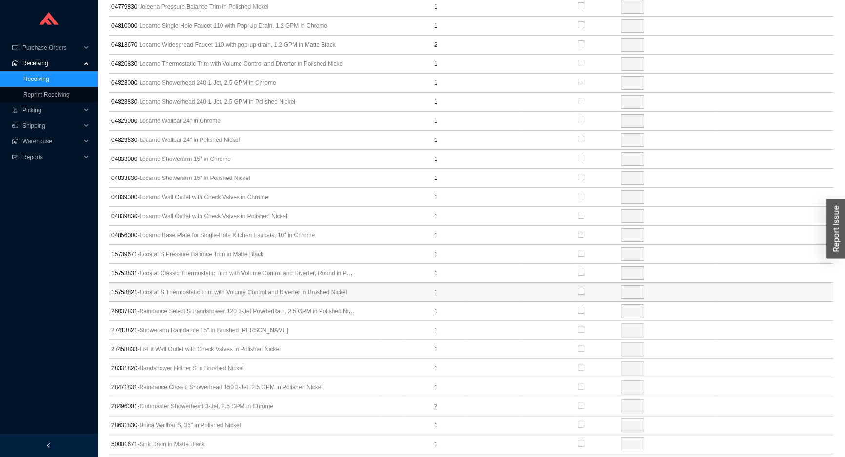
scroll to position [464, 0]
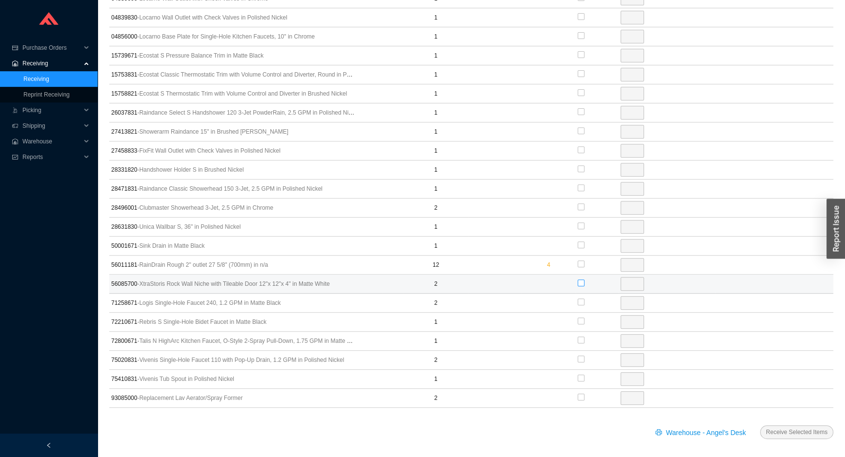
click at [580, 280] on input "checkbox" at bounding box center [581, 283] width 7 height 7
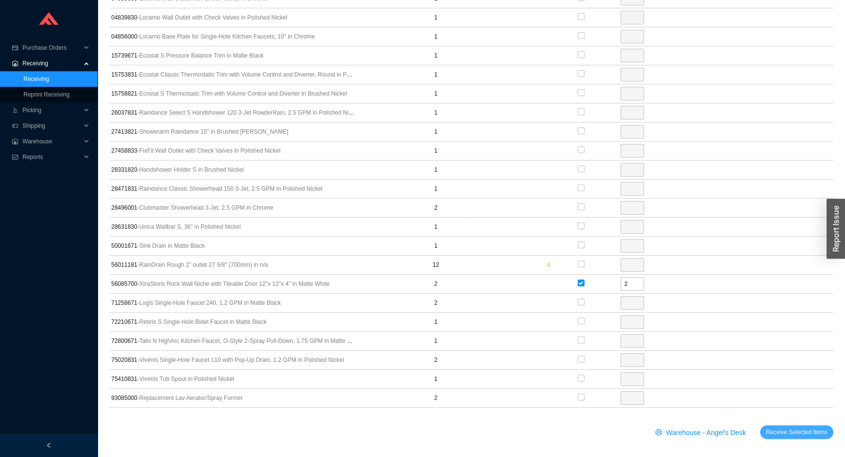
click at [798, 431] on span "Receive Selected Items" at bounding box center [796, 432] width 61 height 10
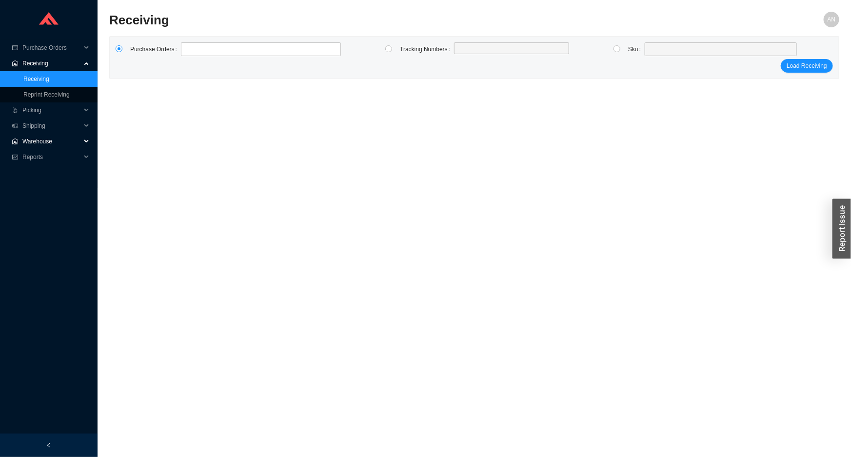
click at [52, 142] on span "Warehouse" at bounding box center [51, 142] width 59 height 16
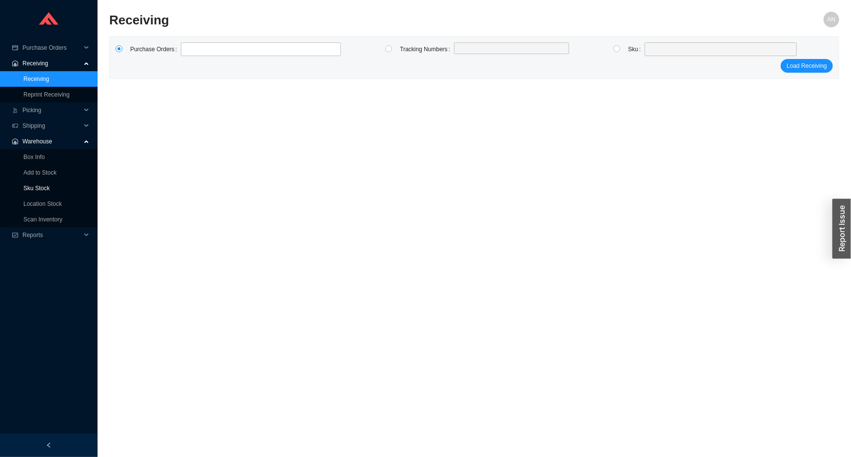
click at [49, 188] on link "Sku Stock" at bounding box center [36, 188] width 26 height 7
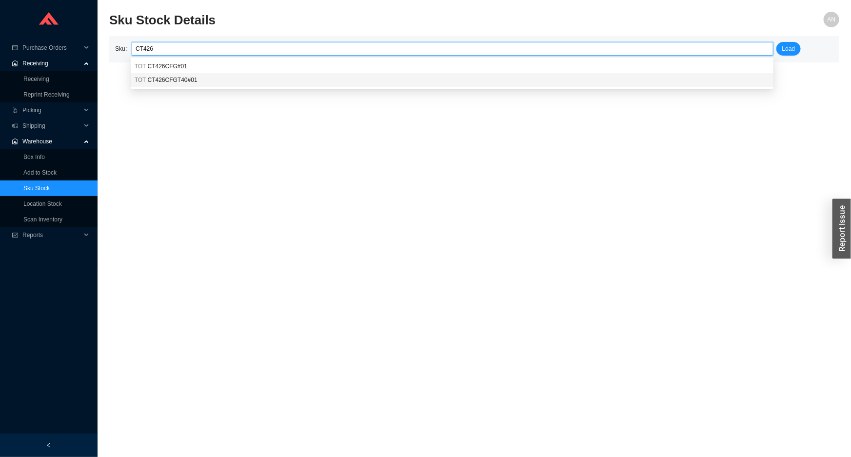
click at [156, 81] on span "CT426CFGT40#01" at bounding box center [173, 80] width 50 height 7
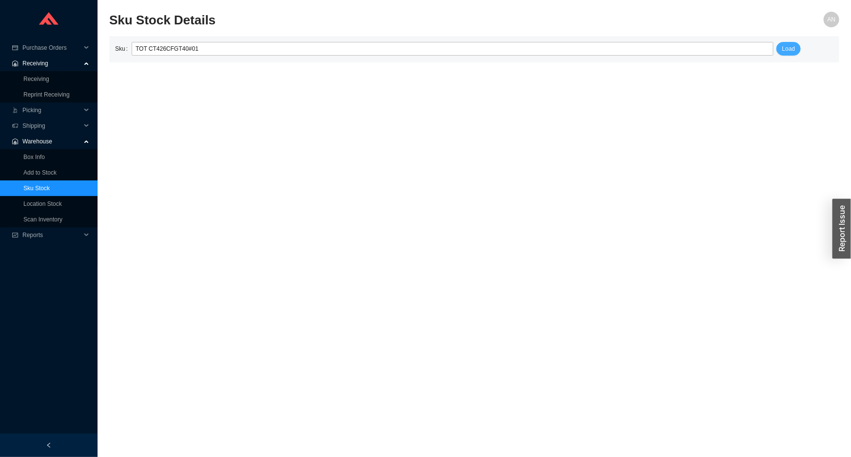
click at [785, 50] on span "Load" at bounding box center [789, 49] width 13 height 10
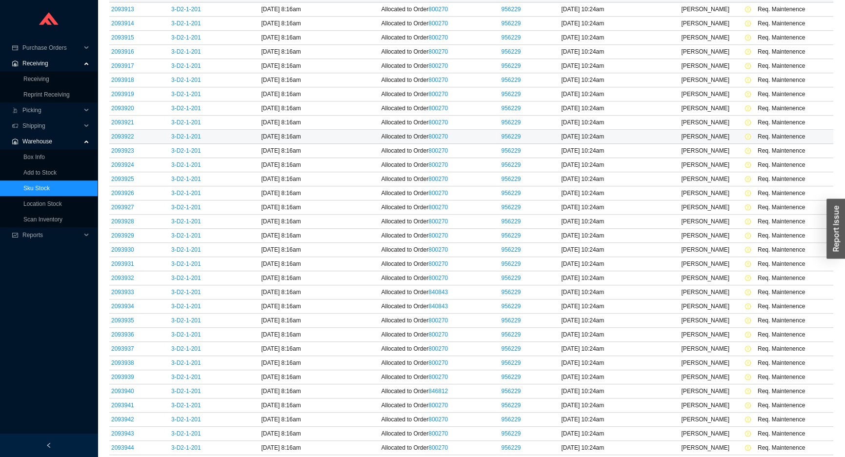
scroll to position [782, 0]
click at [45, 79] on link "Receiving" at bounding box center [36, 79] width 26 height 7
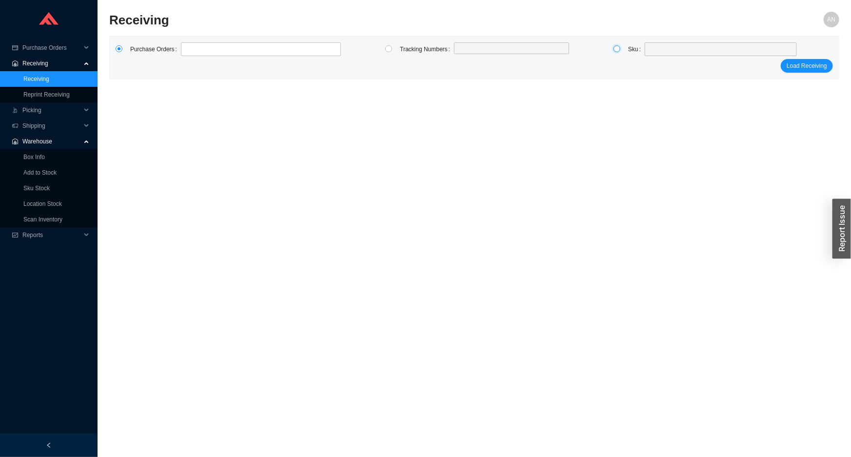
click at [620, 51] on input "radio" at bounding box center [617, 48] width 7 height 7
click at [655, 49] on span at bounding box center [721, 49] width 144 height 13
click at [670, 68] on span "04810000 ( 1 )" at bounding box center [679, 66] width 33 height 7
click at [799, 59] on button "Load Receiving" at bounding box center [807, 66] width 52 height 14
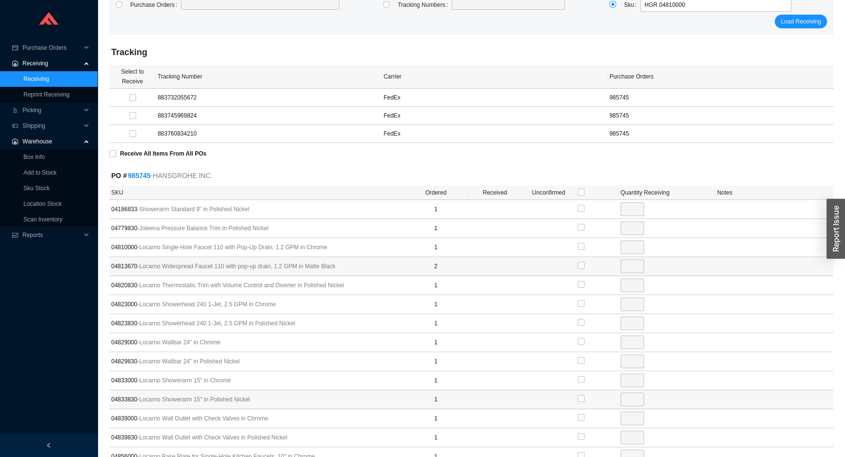
scroll to position [44, 0]
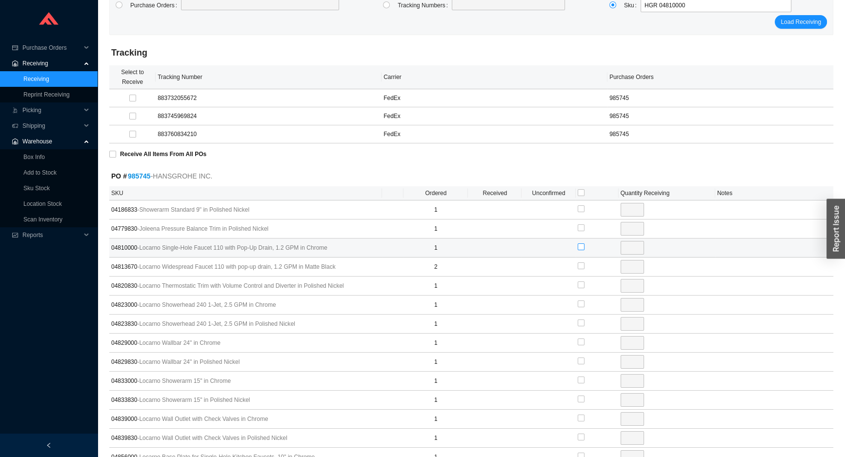
click at [581, 244] on input "checkbox" at bounding box center [581, 246] width 7 height 7
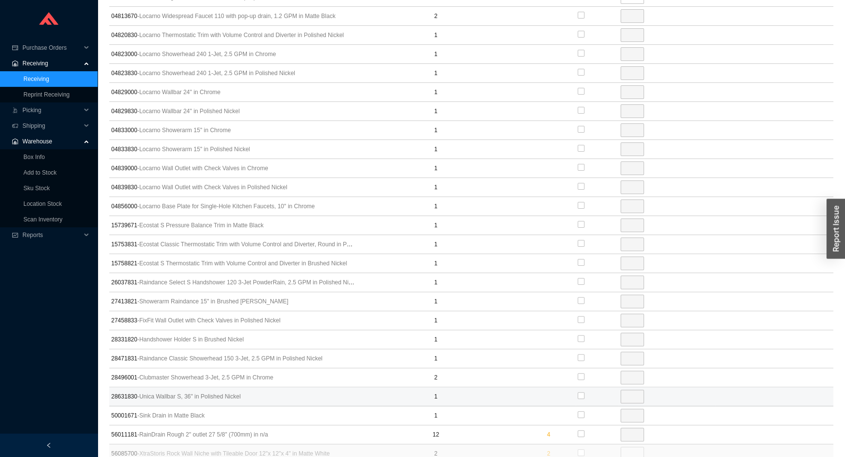
scroll to position [355, 0]
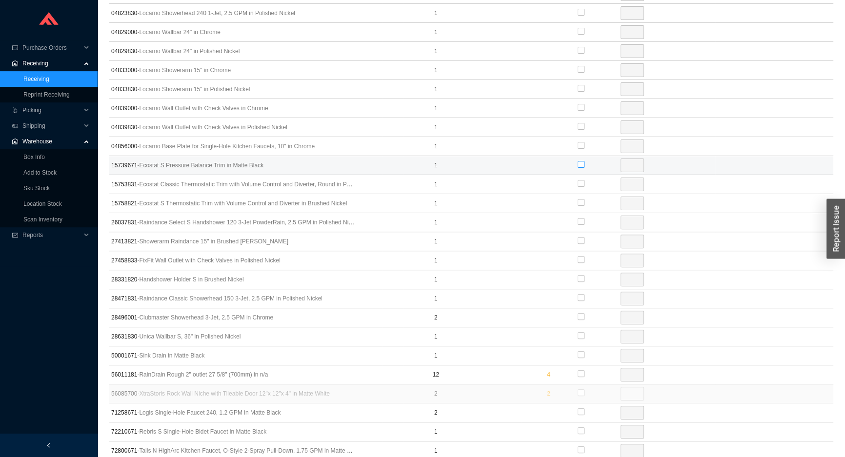
click at [578, 162] on input "checkbox" at bounding box center [581, 164] width 7 height 7
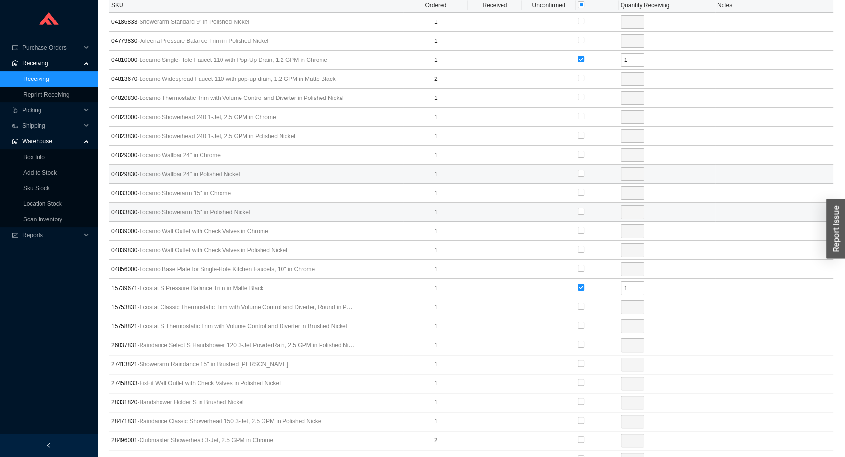
scroll to position [221, 0]
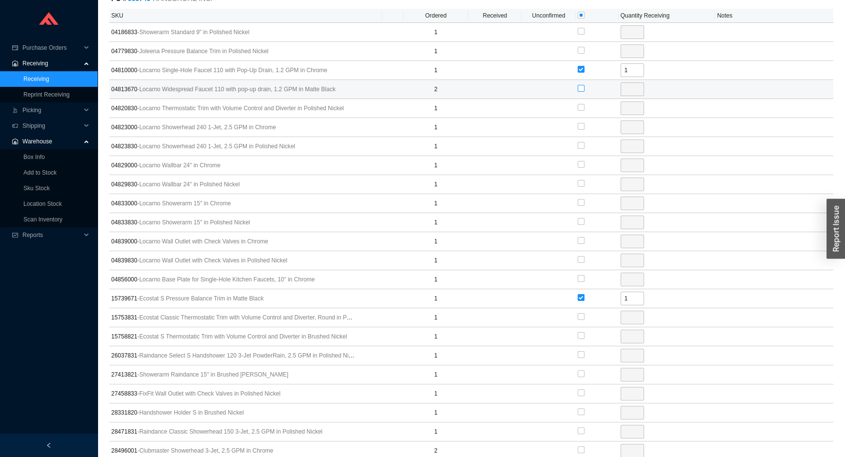
click at [581, 88] on input "checkbox" at bounding box center [581, 88] width 7 height 7
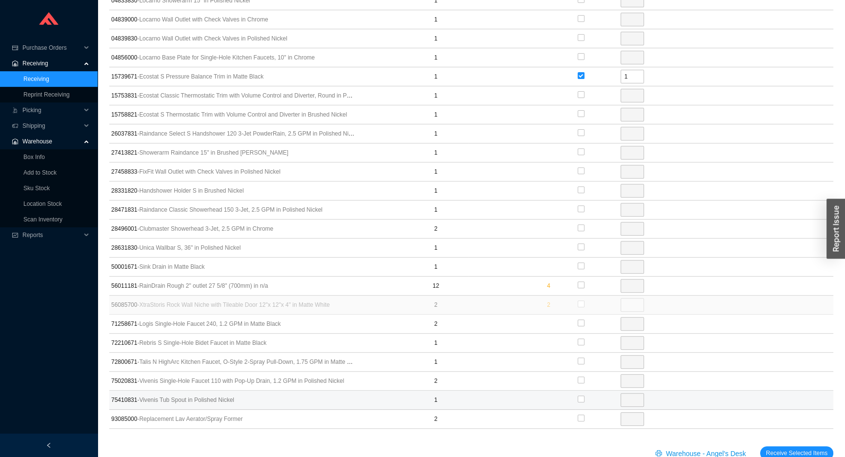
scroll to position [464, 0]
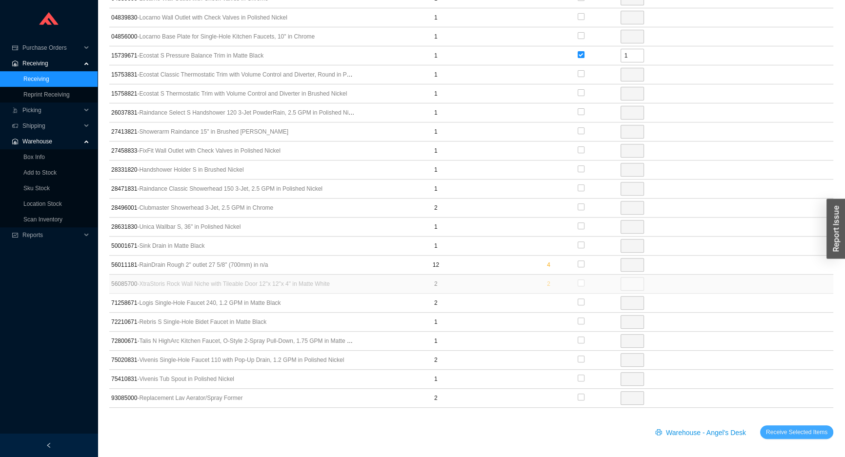
click at [787, 427] on span "Receive Selected Items" at bounding box center [796, 432] width 61 height 10
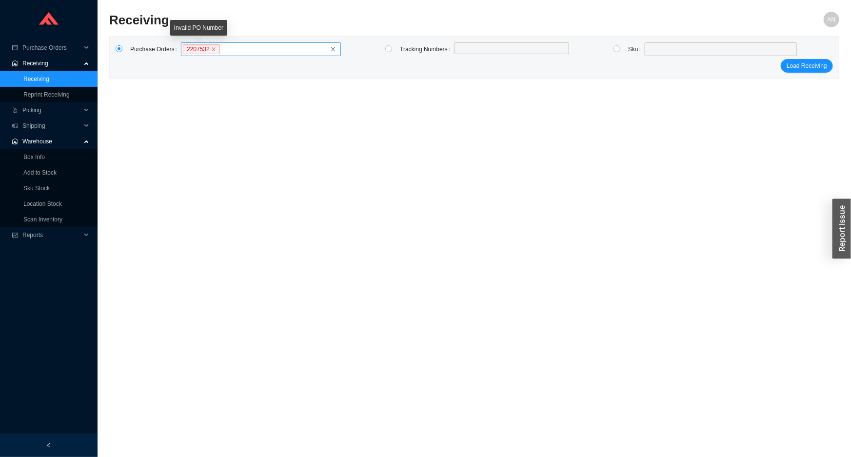
click at [211, 50] on icon "close" at bounding box center [213, 49] width 5 height 5
click at [221, 50] on input "2207532" at bounding box center [224, 49] width 7 height 11
click button "Load Receiving" at bounding box center [807, 66] width 52 height 14
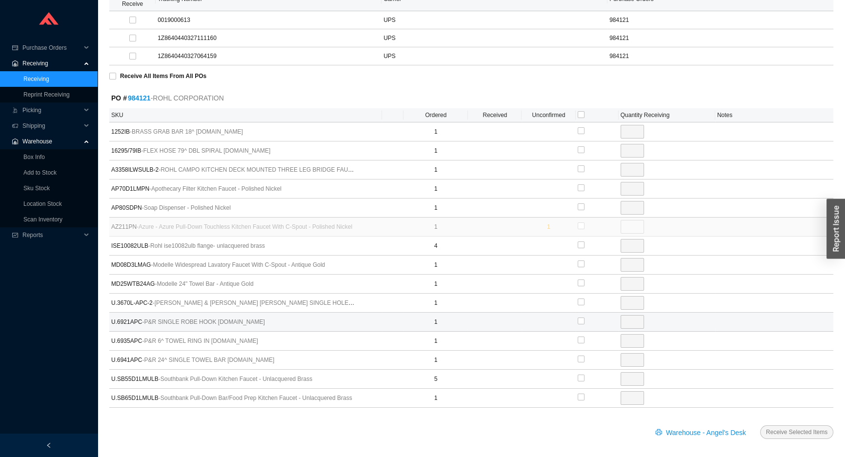
scroll to position [123, 0]
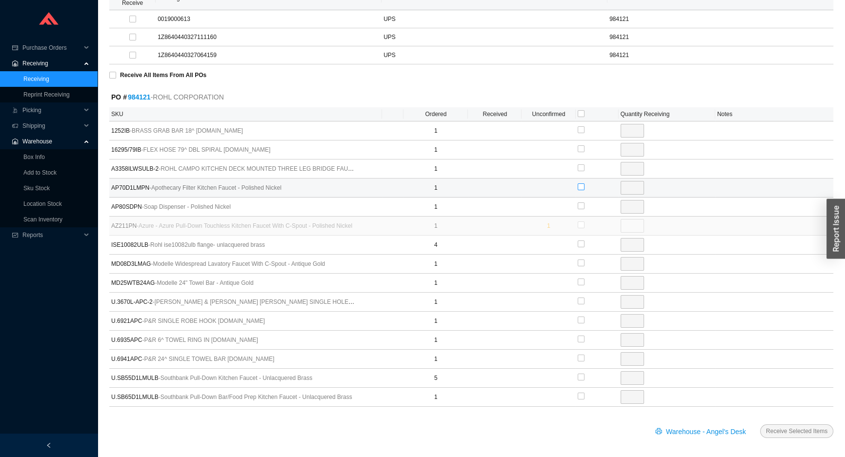
click at [581, 187] on input "checkbox" at bounding box center [581, 186] width 7 height 7
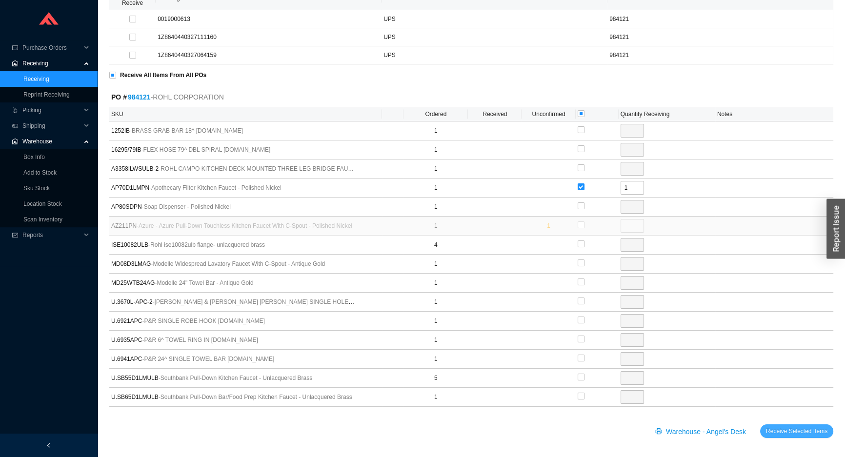
drag, startPoint x: 797, startPoint y: 432, endPoint x: 795, endPoint y: 424, distance: 7.9
click at [796, 426] on span "Receive Selected Items" at bounding box center [796, 431] width 61 height 10
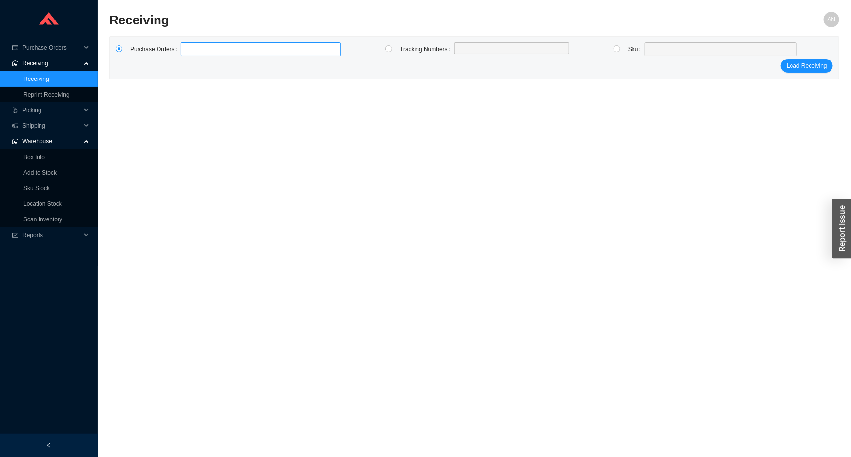
click at [195, 49] on label at bounding box center [261, 49] width 160 height 14
click at [189, 49] on input at bounding box center [185, 49] width 7 height 11
click button "Load Receiving" at bounding box center [807, 66] width 52 height 14
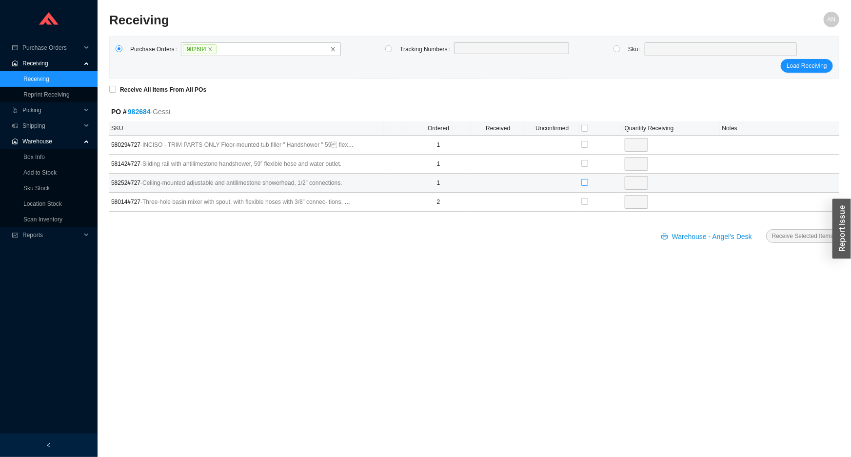
click at [584, 180] on input "checkbox" at bounding box center [585, 182] width 7 height 7
click at [782, 234] on span "Receive Selected Items" at bounding box center [802, 236] width 61 height 10
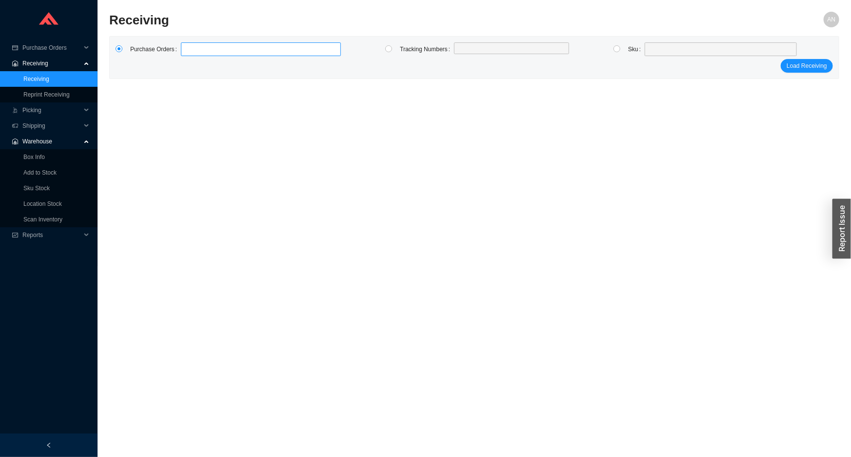
click at [209, 50] on label at bounding box center [261, 49] width 160 height 14
click at [189, 50] on input at bounding box center [185, 49] width 7 height 11
click button "Load Receiving" at bounding box center [807, 66] width 52 height 14
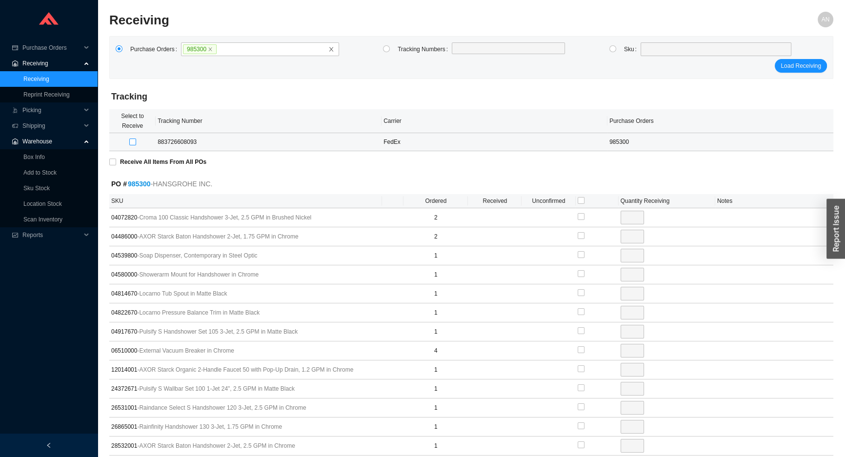
click at [132, 141] on input "checkbox" at bounding box center [132, 142] width 7 height 7
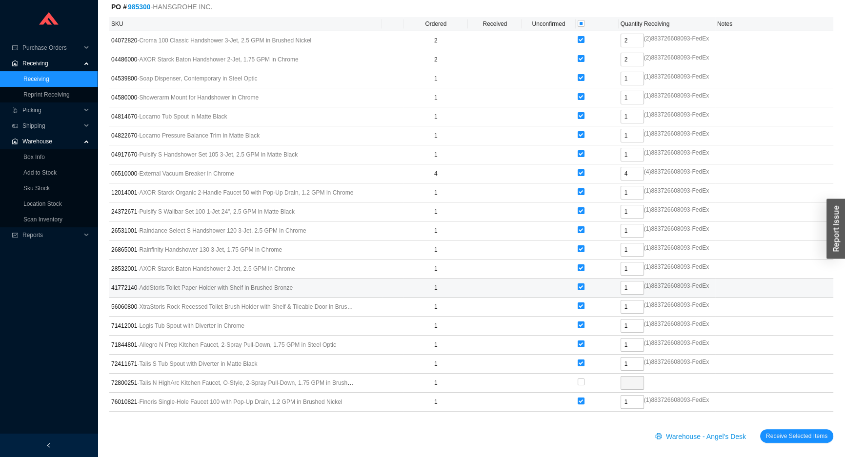
scroll to position [182, 0]
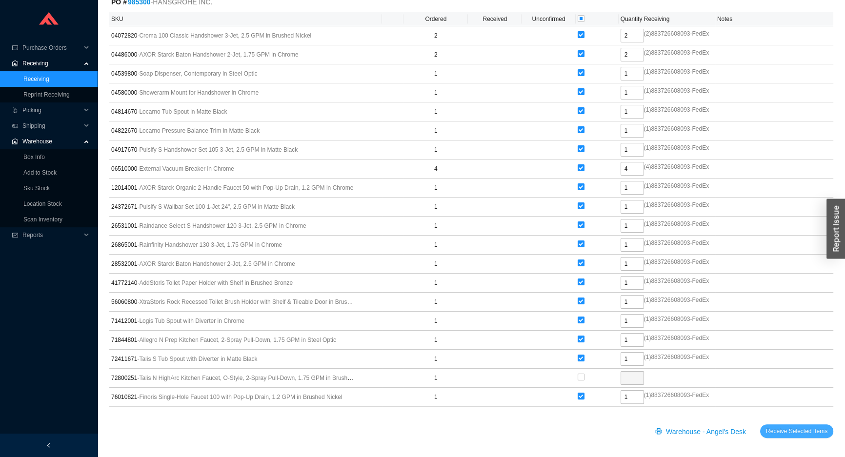
click at [778, 428] on span "Receive Selected Items" at bounding box center [796, 431] width 61 height 10
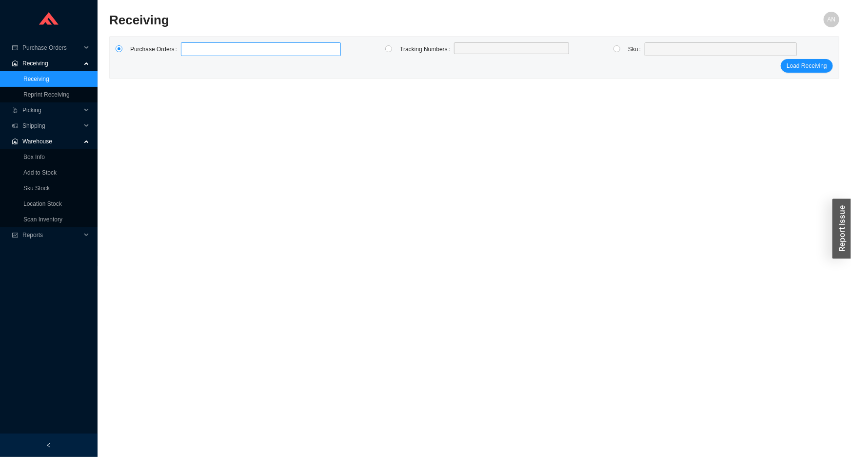
click at [209, 47] on label at bounding box center [261, 49] width 160 height 14
click at [189, 47] on input at bounding box center [185, 49] width 7 height 11
click button "Load Receiving" at bounding box center [807, 66] width 52 height 14
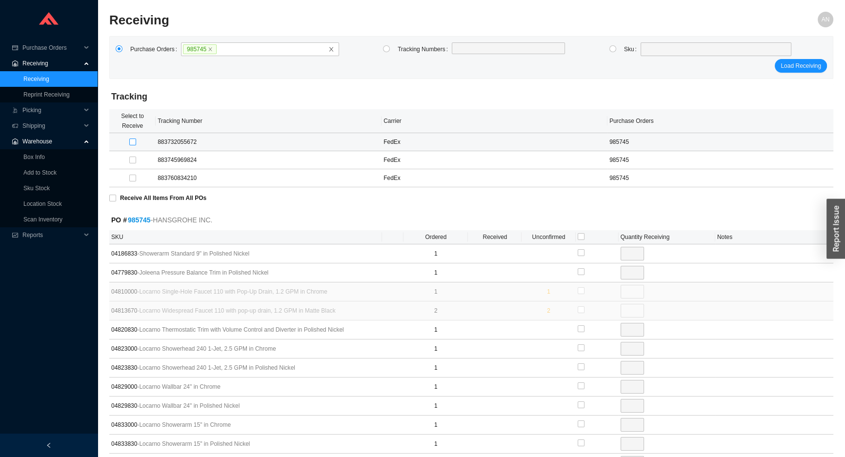
click at [132, 139] on input "checkbox" at bounding box center [132, 142] width 7 height 7
click at [579, 251] on input "checkbox" at bounding box center [581, 252] width 7 height 7
click at [581, 270] on input "checkbox" at bounding box center [581, 271] width 7 height 7
click at [581, 384] on input "checkbox" at bounding box center [581, 385] width 7 height 7
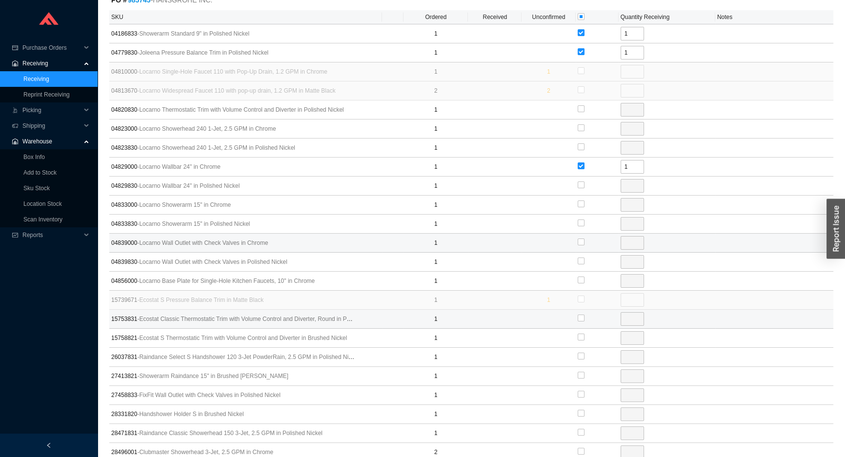
scroll to position [221, 0]
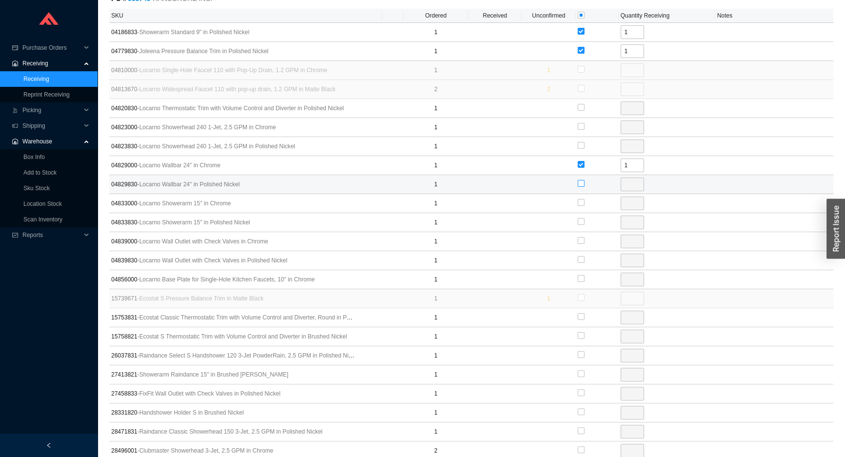
click at [581, 182] on input "checkbox" at bounding box center [581, 183] width 7 height 7
click at [582, 202] on input "checkbox" at bounding box center [581, 202] width 7 height 7
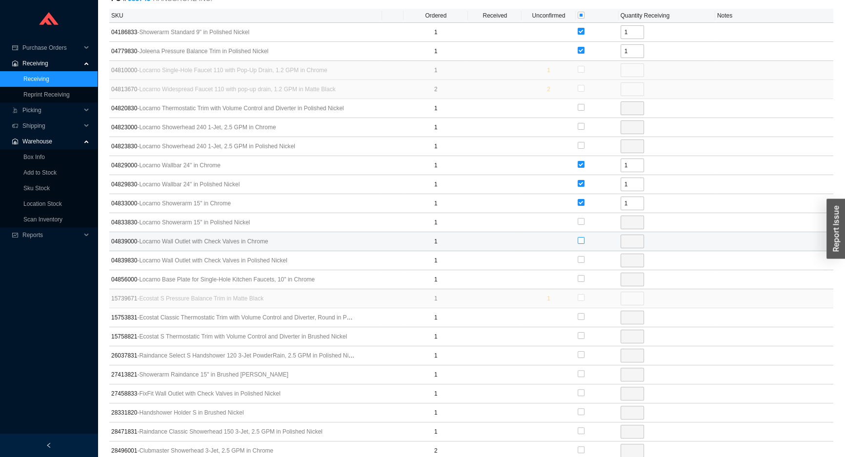
click at [580, 239] on input "checkbox" at bounding box center [581, 240] width 7 height 7
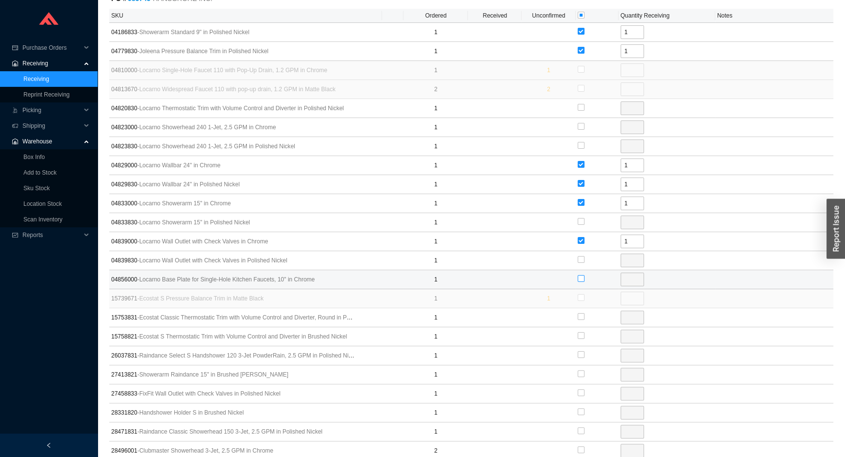
click at [579, 280] on input "checkbox" at bounding box center [581, 278] width 7 height 7
click at [578, 313] on input "checkbox" at bounding box center [581, 316] width 7 height 7
click at [581, 392] on input "checkbox" at bounding box center [581, 392] width 7 height 7
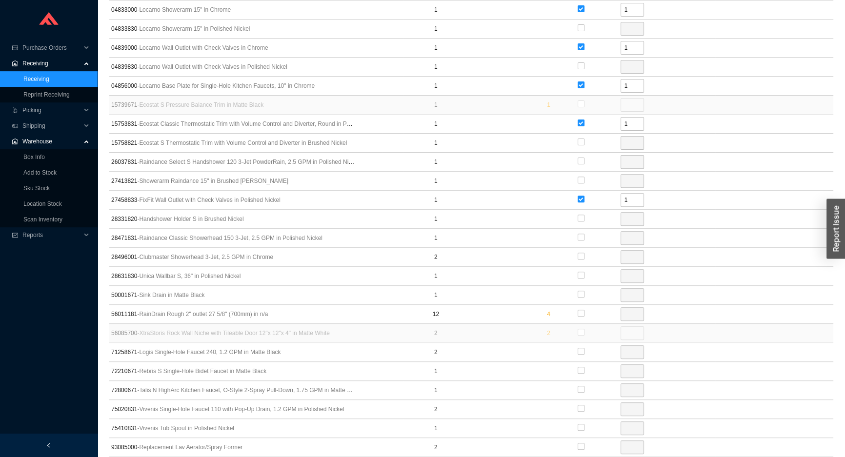
scroll to position [443, 0]
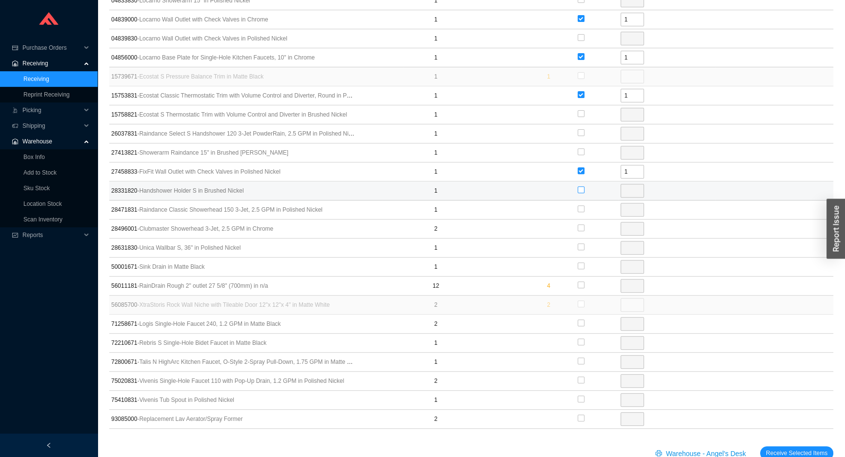
click at [580, 188] on input "checkbox" at bounding box center [581, 189] width 7 height 7
click at [580, 245] on input "checkbox" at bounding box center [581, 246] width 7 height 7
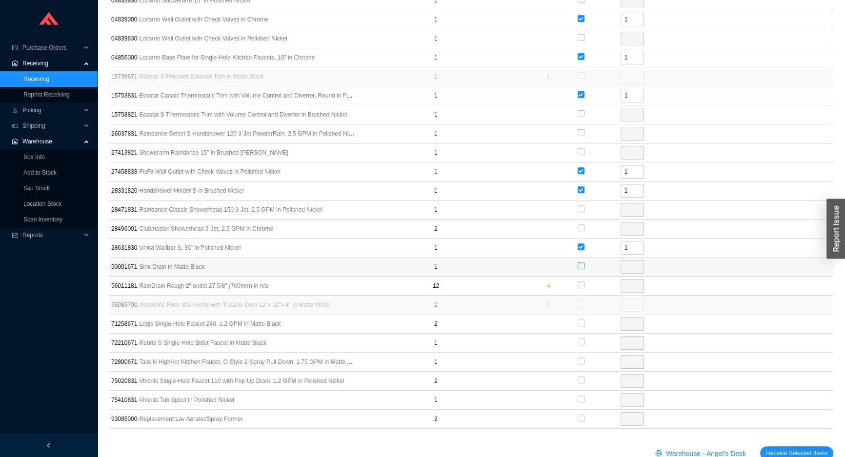
click at [581, 263] on input "checkbox" at bounding box center [581, 265] width 7 height 7
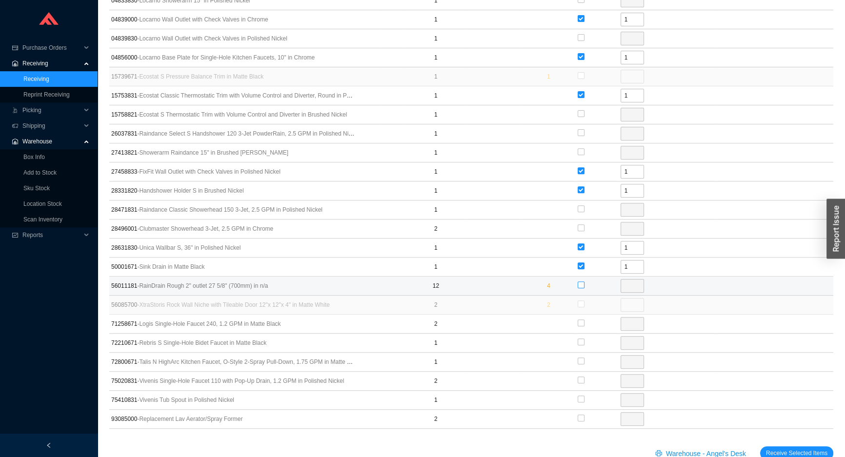
click at [580, 283] on input "checkbox" at bounding box center [581, 285] width 7 height 7
click at [580, 339] on input "checkbox" at bounding box center [581, 342] width 7 height 7
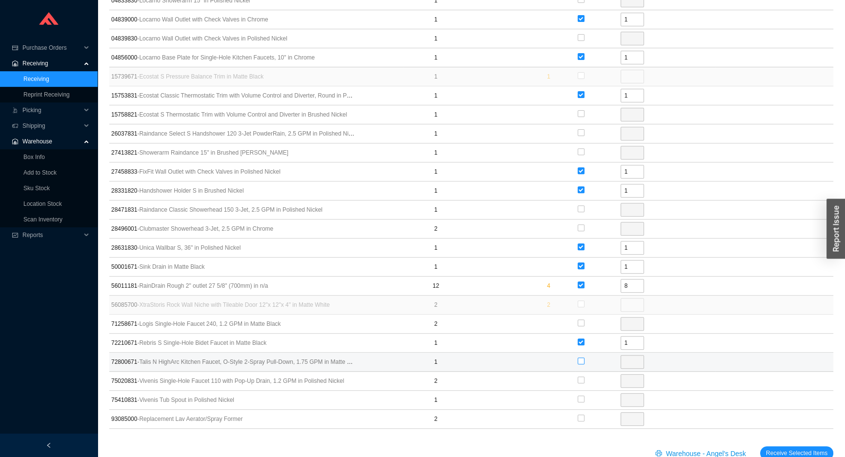
click at [582, 358] on input "checkbox" at bounding box center [581, 361] width 7 height 7
click at [581, 415] on input "checkbox" at bounding box center [581, 418] width 7 height 7
click at [778, 452] on span "Receive Selected Items" at bounding box center [796, 453] width 61 height 10
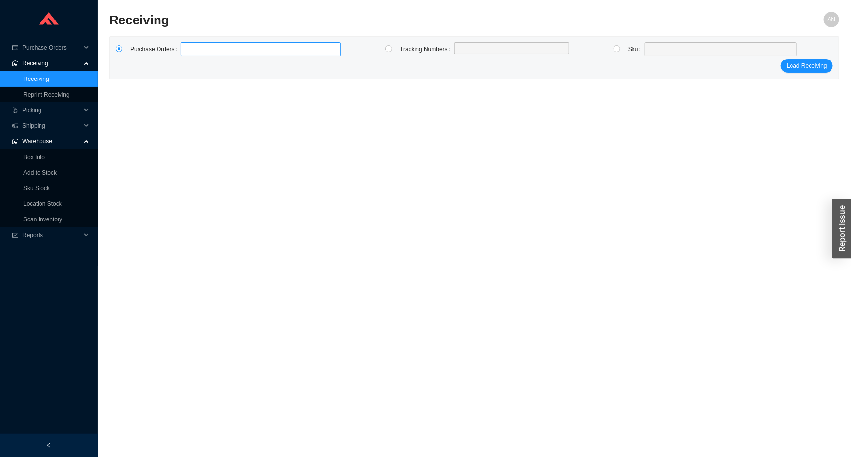
click at [186, 44] on input at bounding box center [185, 49] width 7 height 11
click at [781, 59] on button "Load Receiving" at bounding box center [807, 66] width 52 height 14
click button "Load Receiving" at bounding box center [807, 72] width 52 height 14
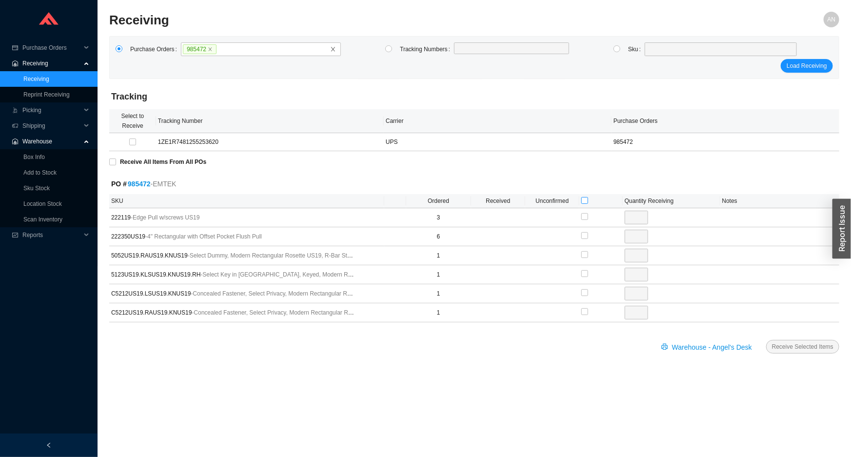
click at [584, 199] on input "checkbox" at bounding box center [585, 200] width 7 height 7
click at [810, 346] on span "Receive Selected Items" at bounding box center [802, 347] width 61 height 10
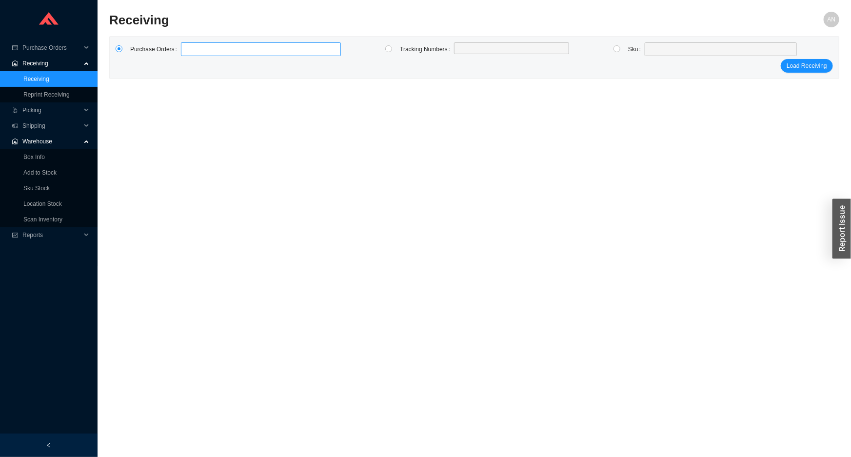
click at [227, 53] on label at bounding box center [261, 49] width 160 height 14
click at [189, 53] on input at bounding box center [185, 49] width 7 height 11
click button "Load Receiving" at bounding box center [807, 66] width 52 height 14
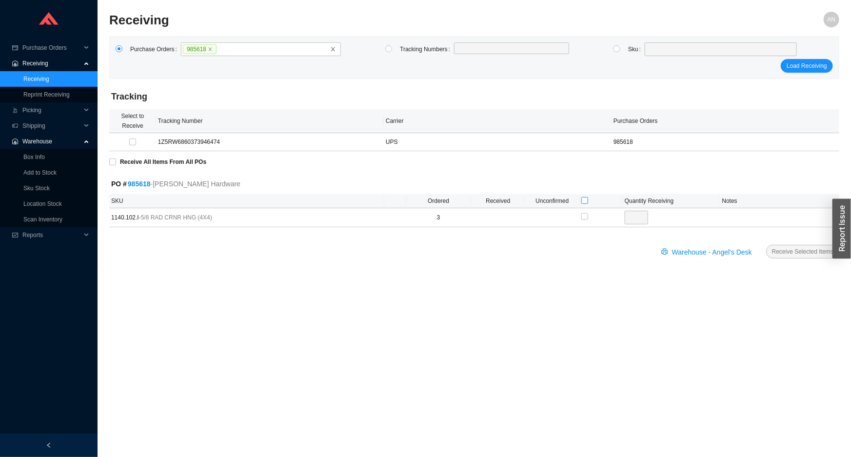
click at [584, 200] on input "checkbox" at bounding box center [585, 200] width 7 height 7
click at [775, 245] on button "Receive Selected Items" at bounding box center [802, 252] width 73 height 14
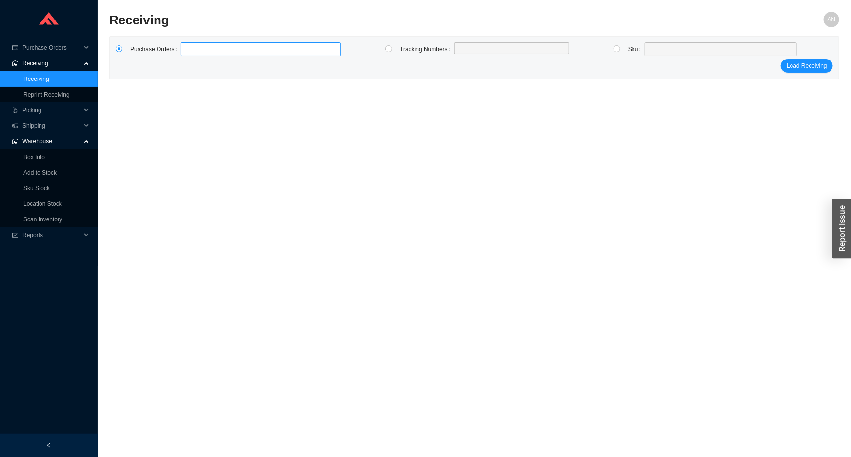
click at [214, 53] on label at bounding box center [261, 49] width 160 height 14
click at [189, 53] on input at bounding box center [185, 49] width 7 height 11
click button "Load Receiving" at bounding box center [807, 66] width 52 height 14
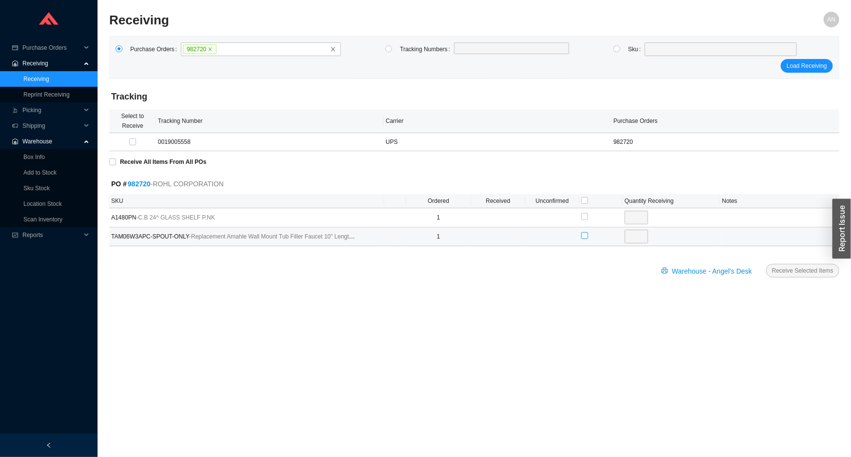
click at [582, 236] on input "checkbox" at bounding box center [585, 235] width 7 height 7
click at [791, 270] on span "Receive Selected Items" at bounding box center [802, 271] width 61 height 10
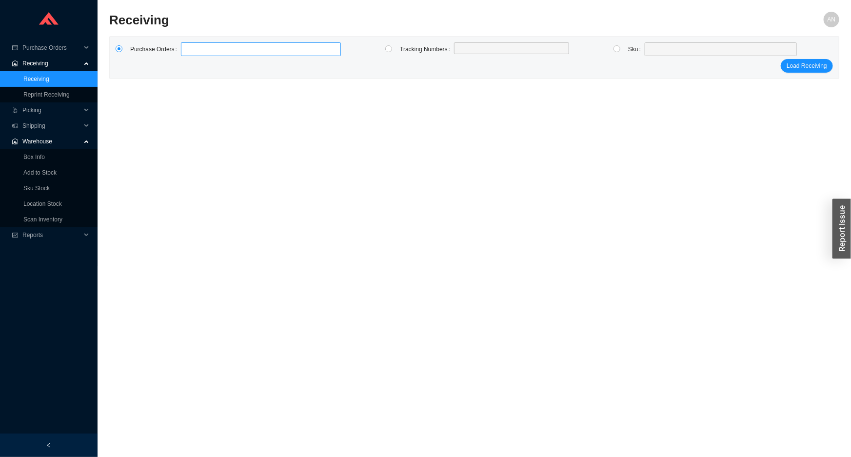
click at [201, 56] on label at bounding box center [261, 49] width 160 height 14
click at [189, 55] on input at bounding box center [185, 49] width 7 height 11
click button "Load Receiving" at bounding box center [807, 66] width 52 height 14
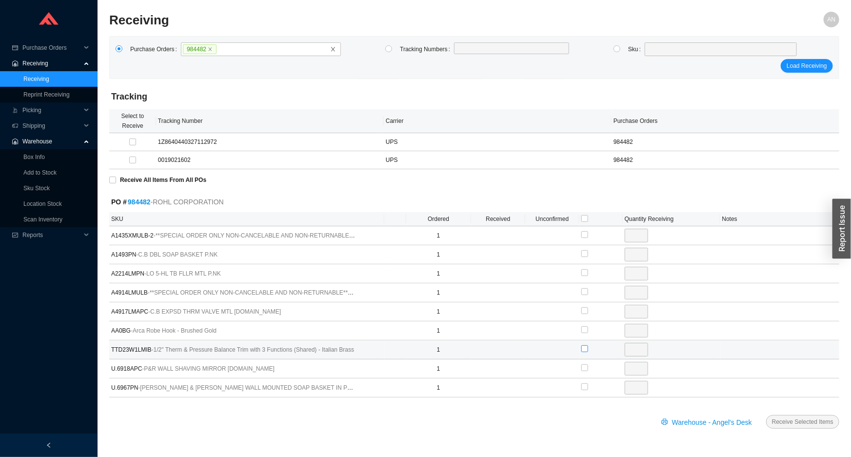
click at [586, 348] on input "checkbox" at bounding box center [585, 348] width 7 height 7
click at [788, 419] on span "Receive Selected Items" at bounding box center [802, 422] width 61 height 10
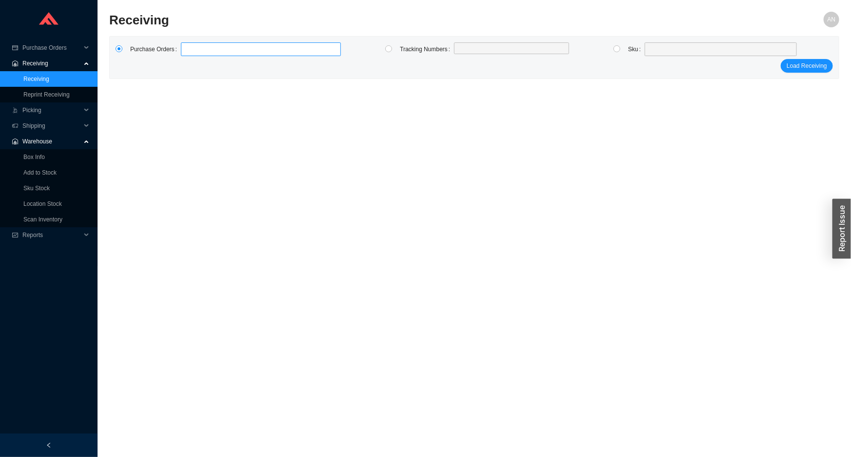
click at [184, 48] on input at bounding box center [185, 49] width 7 height 11
click button "Load Receiving" at bounding box center [807, 66] width 52 height 14
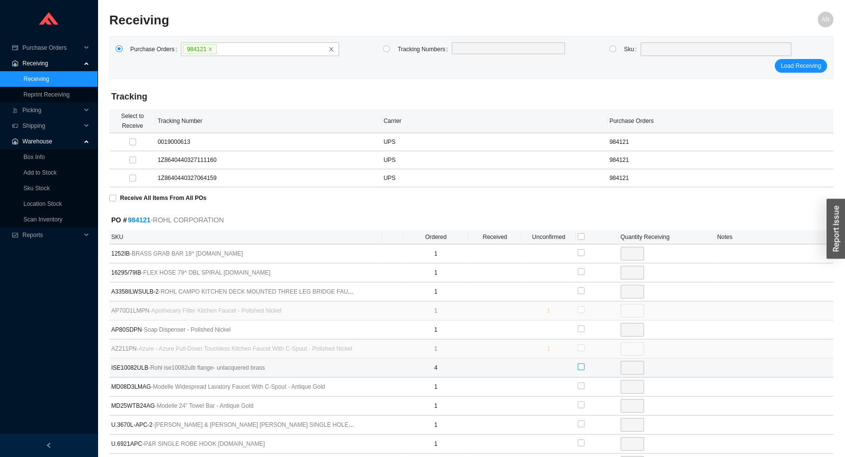
click at [580, 366] on input "checkbox" at bounding box center [581, 366] width 7 height 7
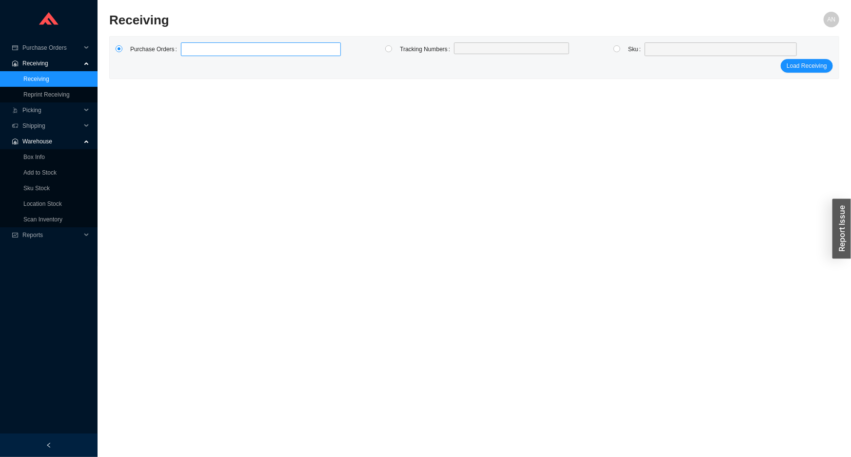
click at [192, 49] on label at bounding box center [261, 49] width 160 height 14
click at [189, 49] on input at bounding box center [185, 49] width 7 height 11
click button "Load Receiving" at bounding box center [807, 66] width 52 height 14
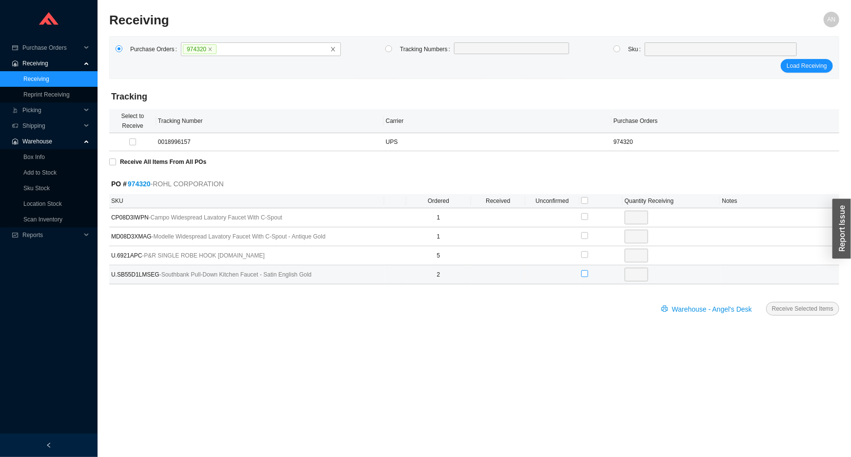
click at [587, 271] on input "checkbox" at bounding box center [585, 273] width 7 height 7
click at [787, 309] on span "Receive Selected Items" at bounding box center [802, 309] width 61 height 10
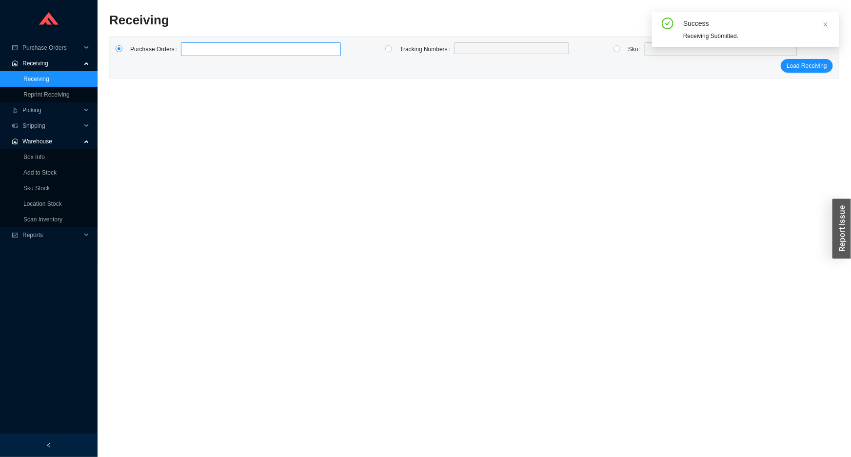
click at [192, 52] on label at bounding box center [261, 49] width 160 height 14
click at [189, 52] on input at bounding box center [185, 49] width 7 height 11
click button "Load Receiving" at bounding box center [807, 66] width 52 height 14
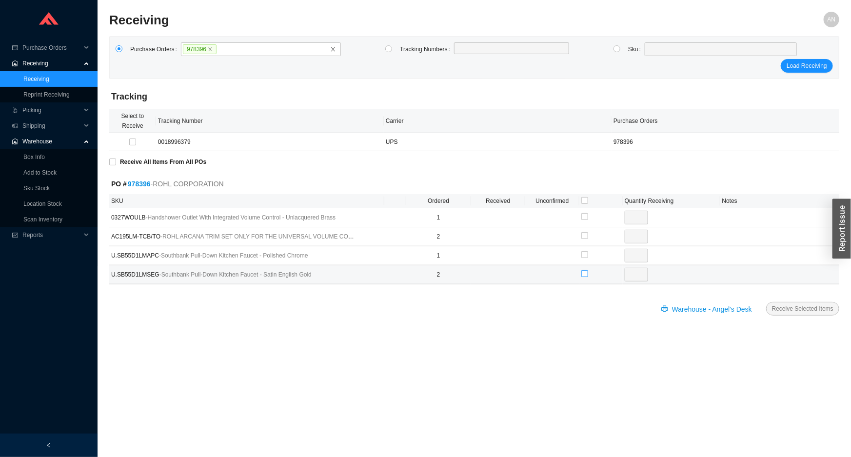
click at [584, 273] on input "checkbox" at bounding box center [585, 273] width 7 height 7
click at [811, 306] on span "Receive Selected Items" at bounding box center [802, 309] width 61 height 10
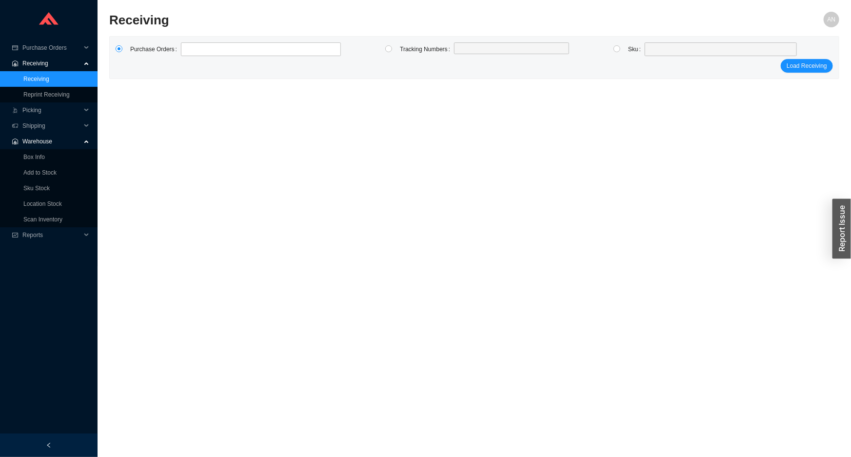
click at [183, 39] on div "Purchase Orders Tracking Numbers Sku Load Receiving" at bounding box center [474, 58] width 729 height 42
click at [189, 45] on label at bounding box center [261, 49] width 160 height 14
click at [189, 45] on input at bounding box center [185, 49] width 7 height 11
click button "Load Receiving" at bounding box center [807, 66] width 52 height 14
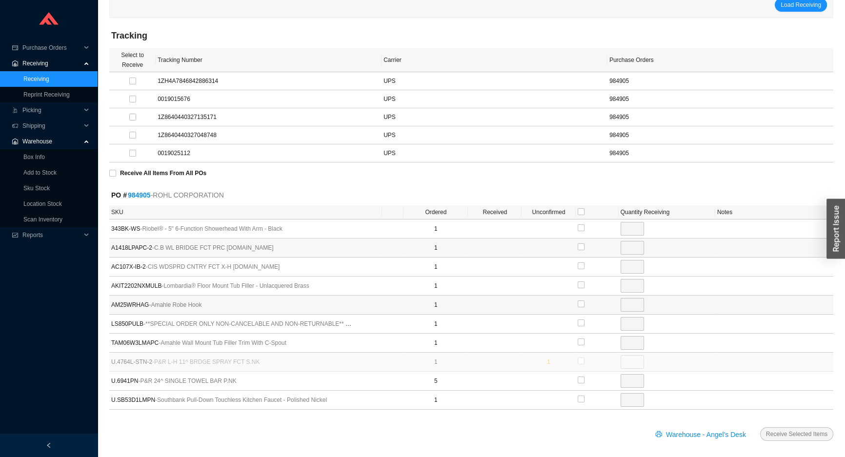
scroll to position [64, 0]
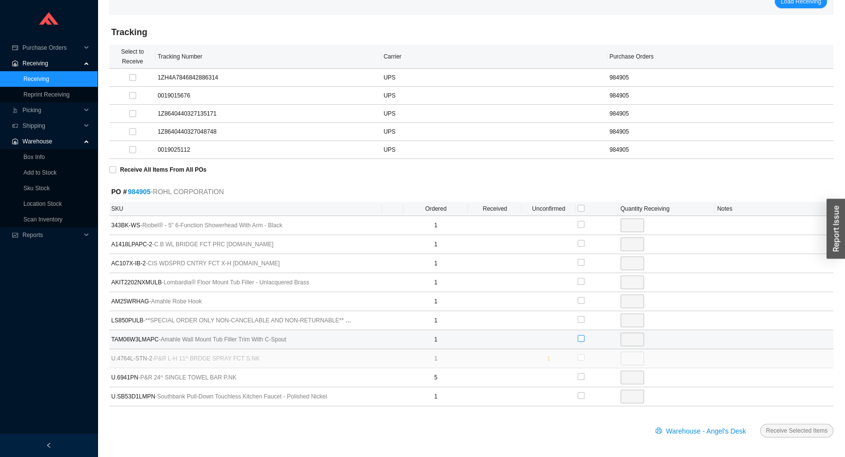
click at [579, 339] on input "checkbox" at bounding box center [581, 338] width 7 height 7
click at [783, 431] on span "Receive Selected Items" at bounding box center [796, 431] width 61 height 10
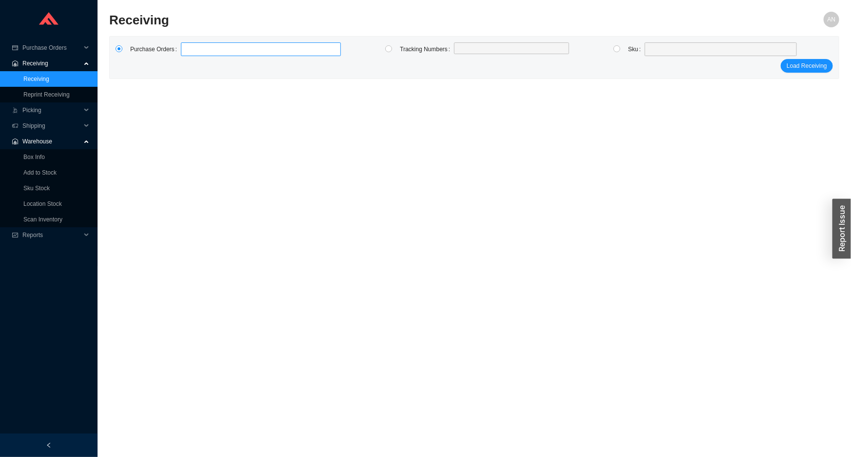
click at [187, 49] on label at bounding box center [261, 49] width 160 height 14
click at [187, 49] on input at bounding box center [185, 49] width 7 height 11
click button "Load Receiving" at bounding box center [807, 66] width 52 height 14
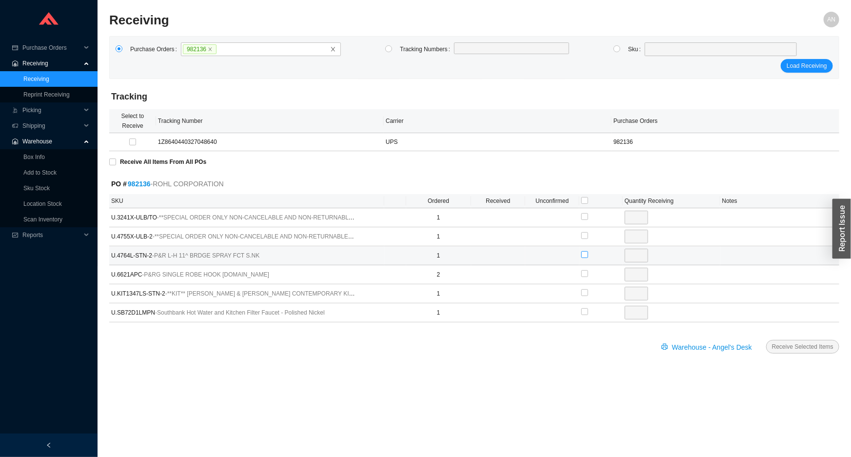
click at [585, 251] on input "checkbox" at bounding box center [585, 254] width 7 height 7
drag, startPoint x: 797, startPoint y: 336, endPoint x: 797, endPoint y: 342, distance: 6.3
click at [797, 336] on form "Tracking Select to Receive Tracking Number Carrier Purchase Orders 1Z8640440327…" at bounding box center [474, 225] width 730 height 282
click at [796, 346] on span "Receive Selected Items" at bounding box center [802, 347] width 61 height 10
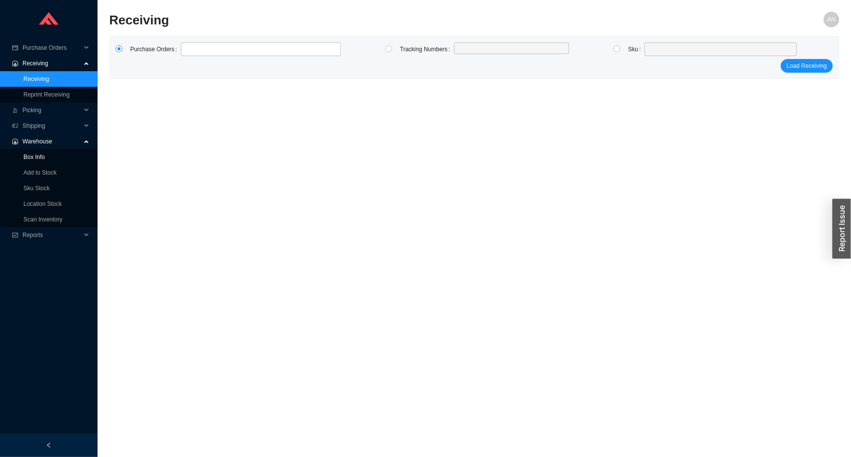
click at [45, 161] on link "Box Info" at bounding box center [33, 157] width 21 height 7
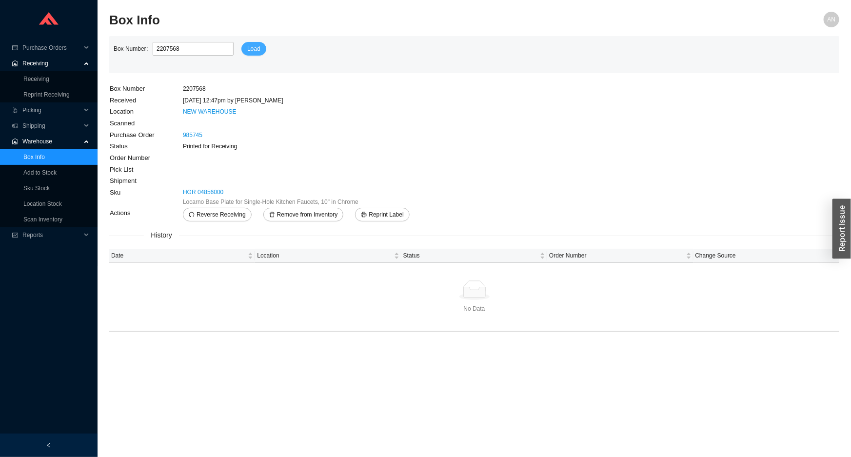
click at [241, 49] on button "Load" at bounding box center [253, 49] width 25 height 14
click at [377, 216] on button "Reprint Label" at bounding box center [382, 215] width 54 height 14
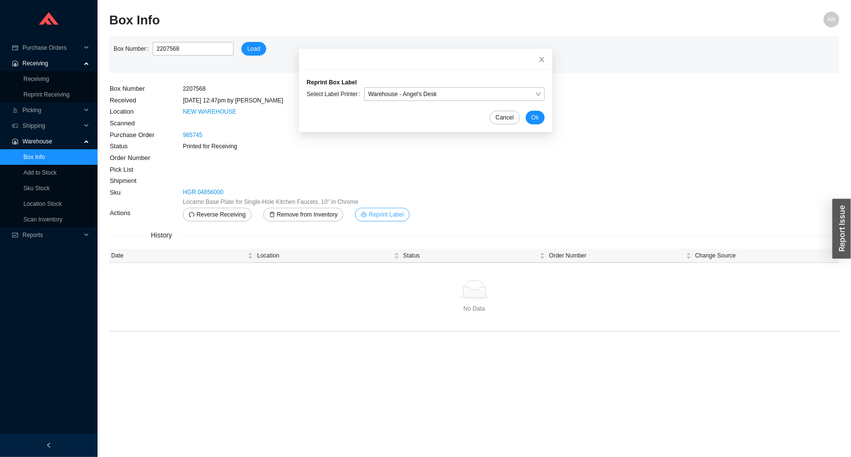
click at [377, 211] on span "Reprint Label" at bounding box center [386, 215] width 35 height 10
click at [513, 113] on div "Cancel Ok" at bounding box center [426, 118] width 238 height 14
click at [525, 115] on button "Ok" at bounding box center [534, 118] width 19 height 14
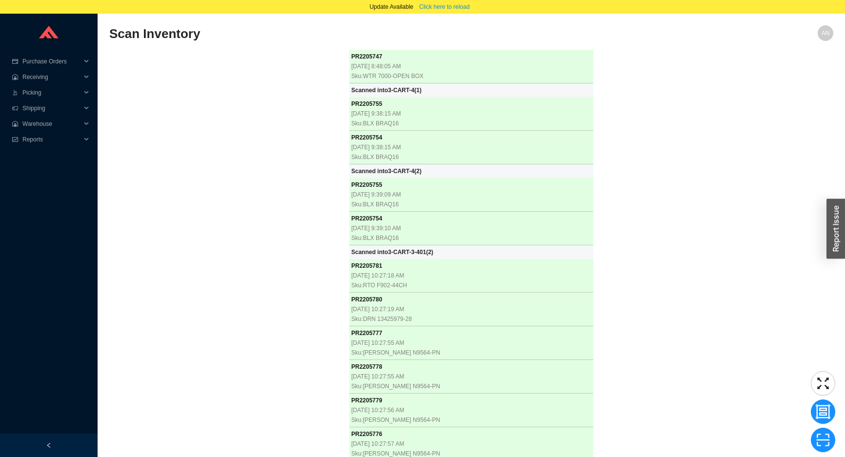
click at [256, 202] on div "PR 2205747 [DATE] 8:48:05 AM Sku: WTR 7000-OPEN BOX Scanned into 3-CART-4 ( 1 )…" at bounding box center [471, 255] width 724 height 411
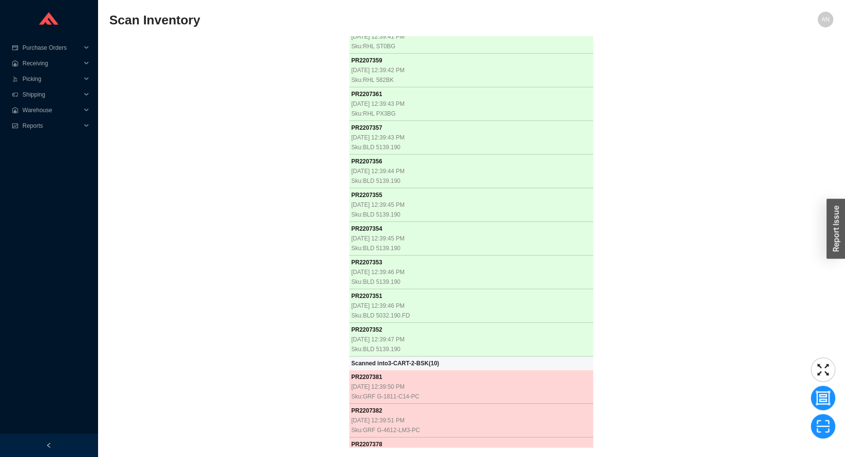
scroll to position [27848, 0]
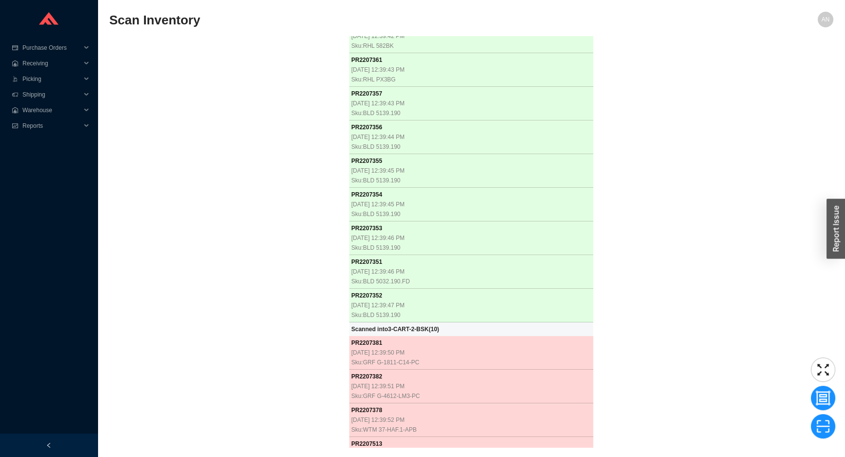
drag, startPoint x: 197, startPoint y: 304, endPoint x: 188, endPoint y: 299, distance: 10.7
click at [193, 301] on div "PR 2205747 [DATE] 8:48:05 AM Sku: WTR 7000-OPEN BOX Scanned into 3-CART-4 ( 1 )…" at bounding box center [471, 241] width 724 height 411
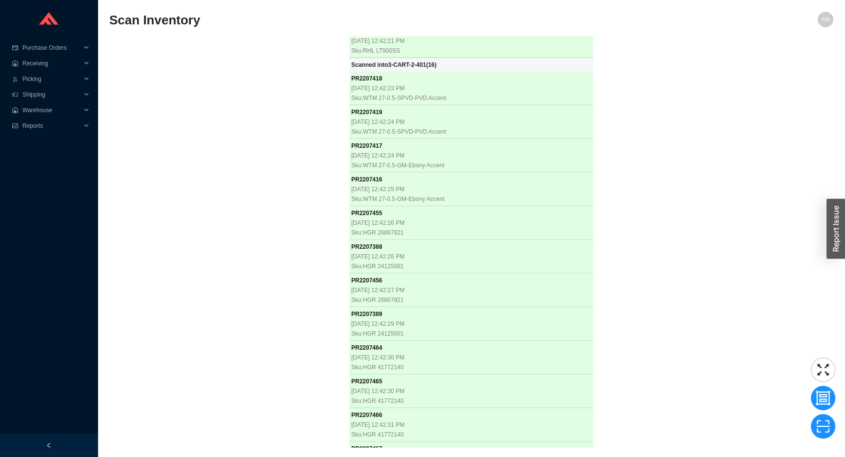
scroll to position [30658, 0]
